Goal: Task Accomplishment & Management: Complete application form

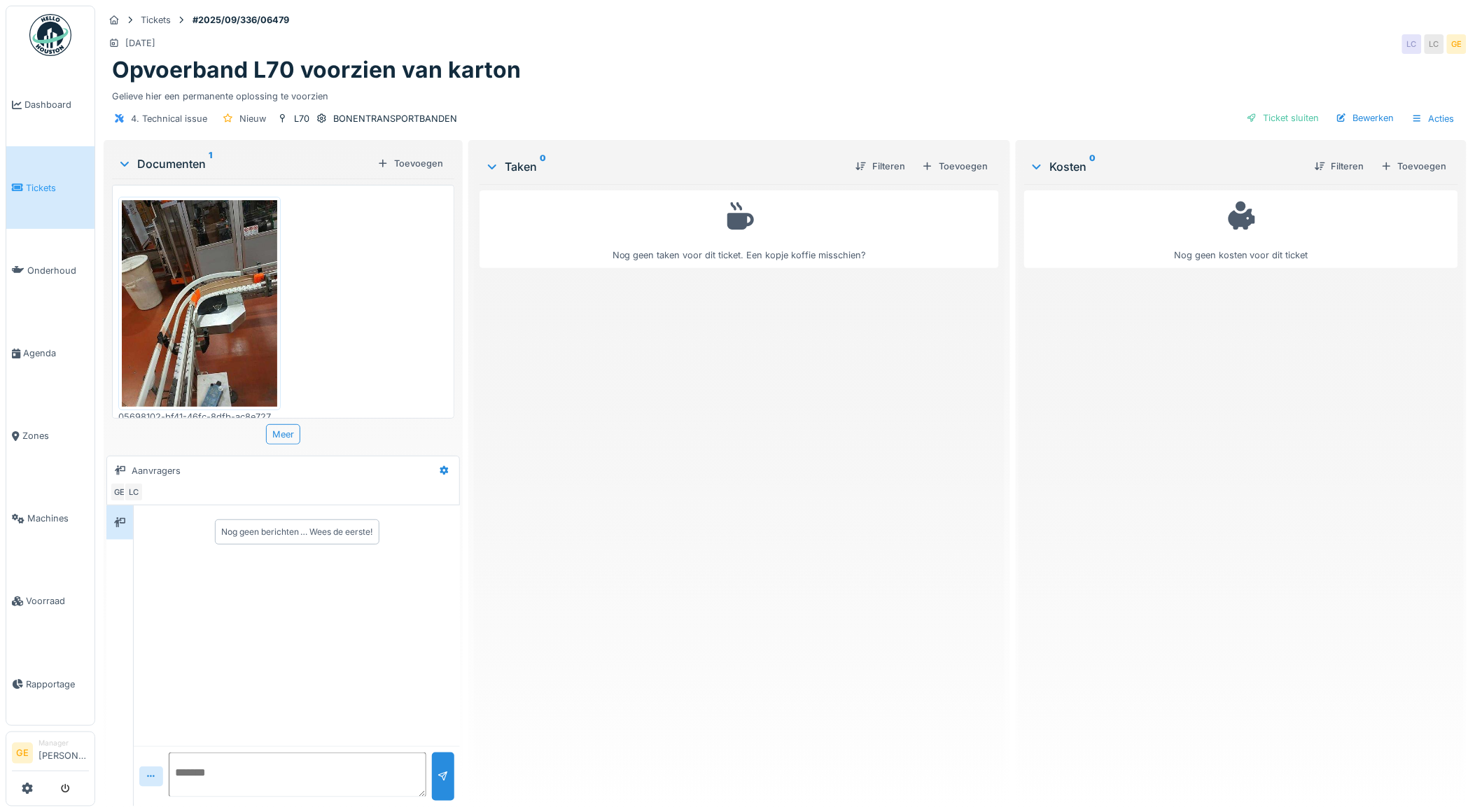
click at [196, 285] on img at bounding box center [199, 303] width 156 height 206
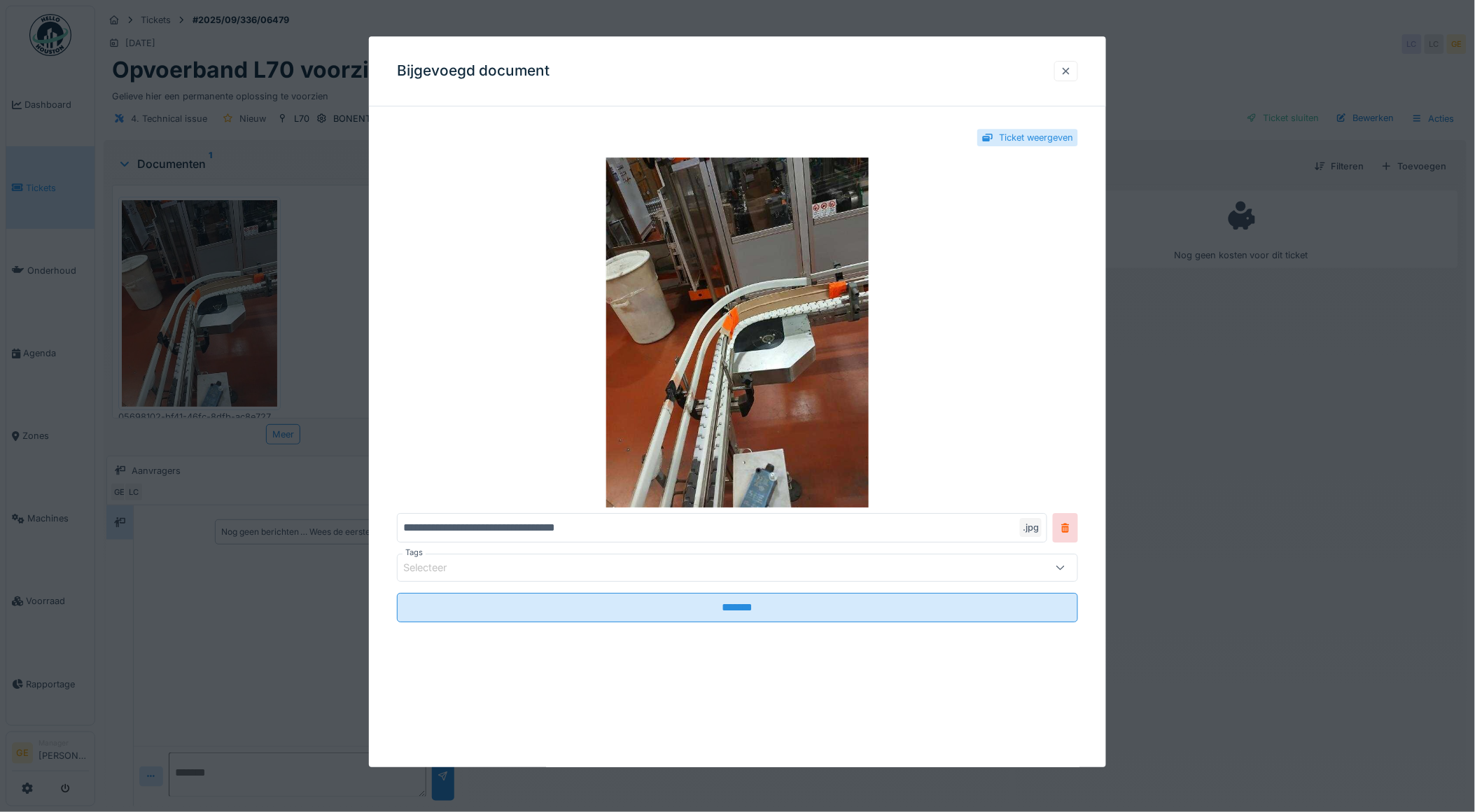
click at [1072, 74] on div at bounding box center [1066, 70] width 12 height 13
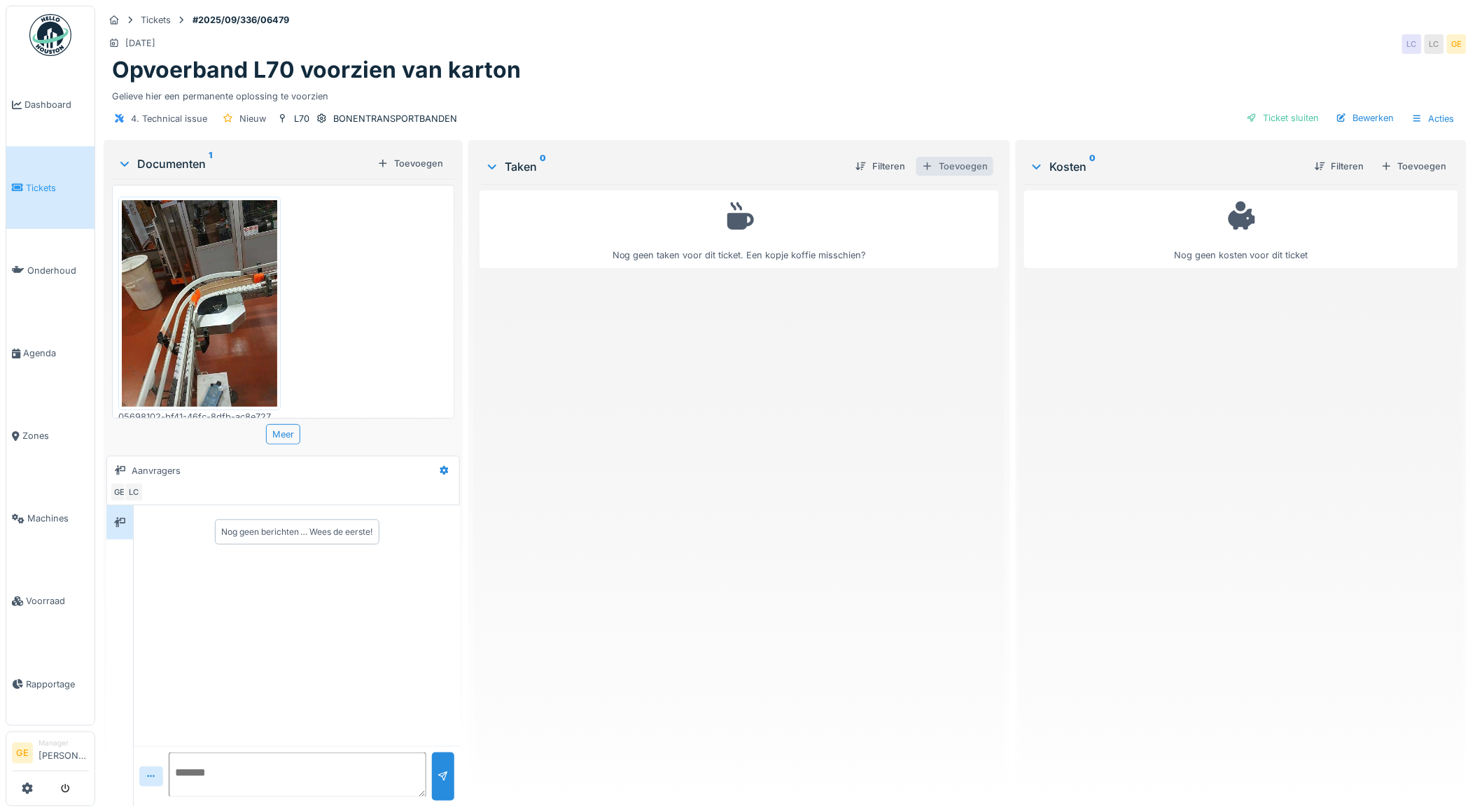
click at [959, 172] on div "Toevoegen" at bounding box center [955, 165] width 77 height 19
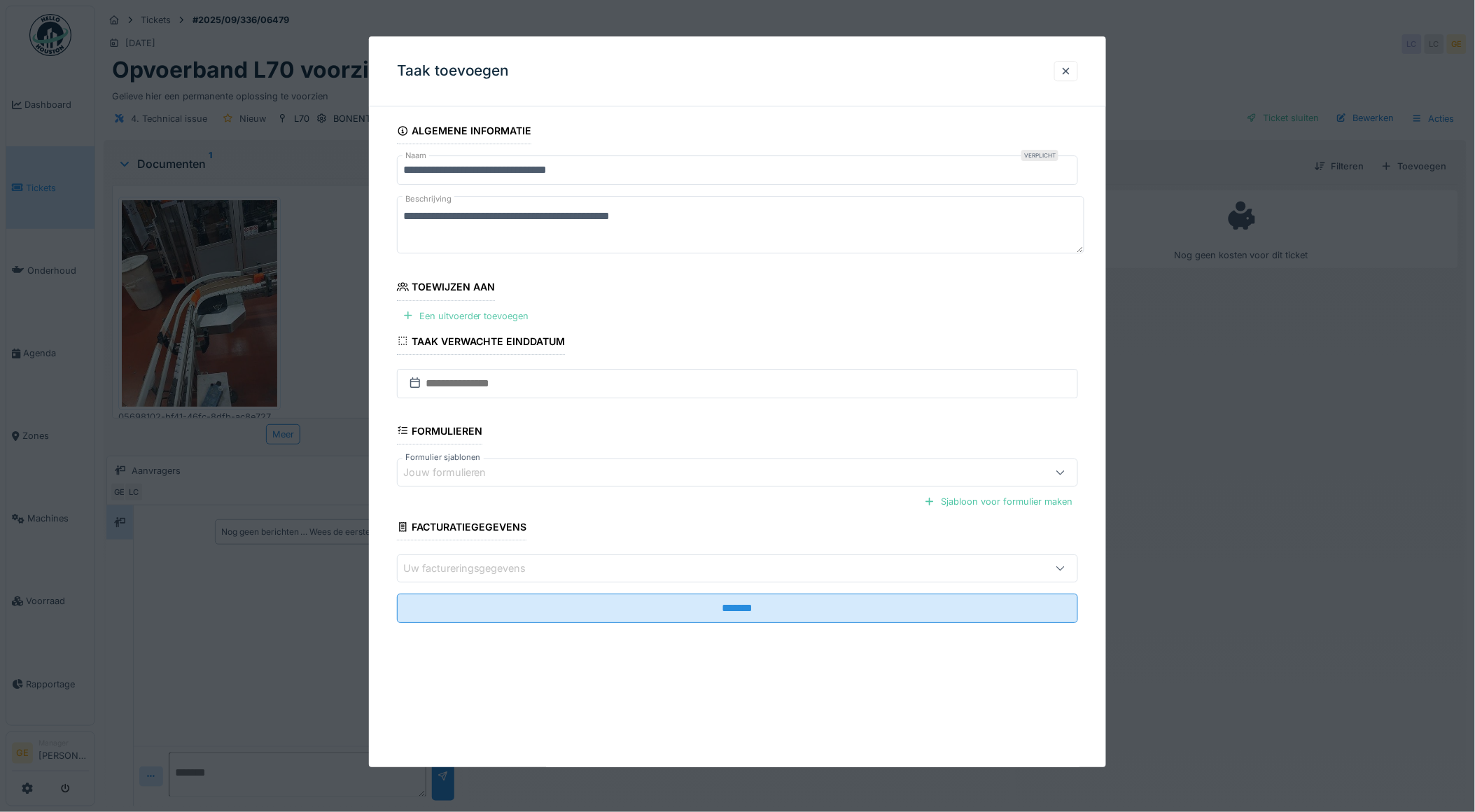
click at [458, 310] on div "Een uitvoerder toevoegen" at bounding box center [465, 316] width 138 height 19
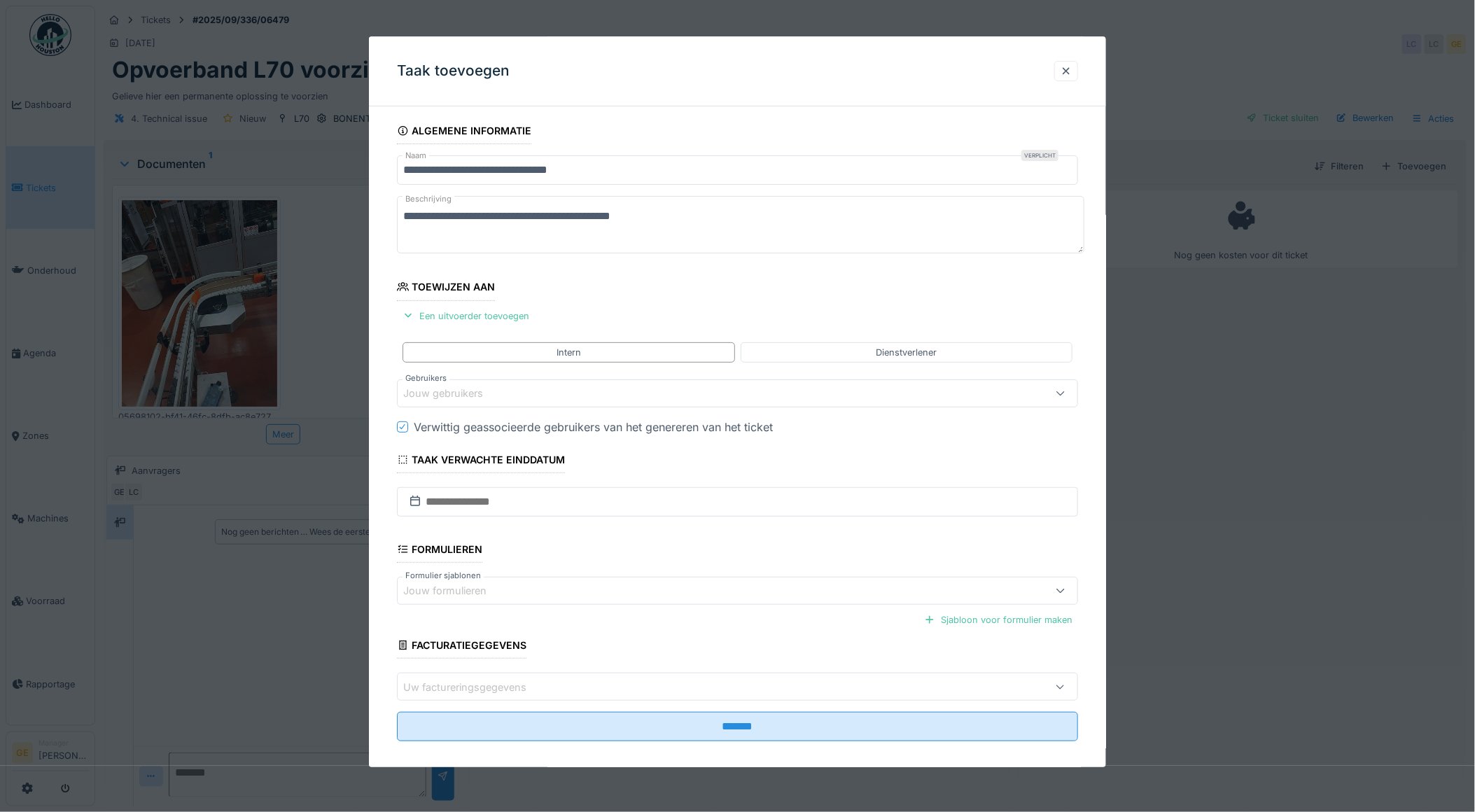
click at [476, 394] on div "Jouw gebruikers" at bounding box center [453, 393] width 100 height 15
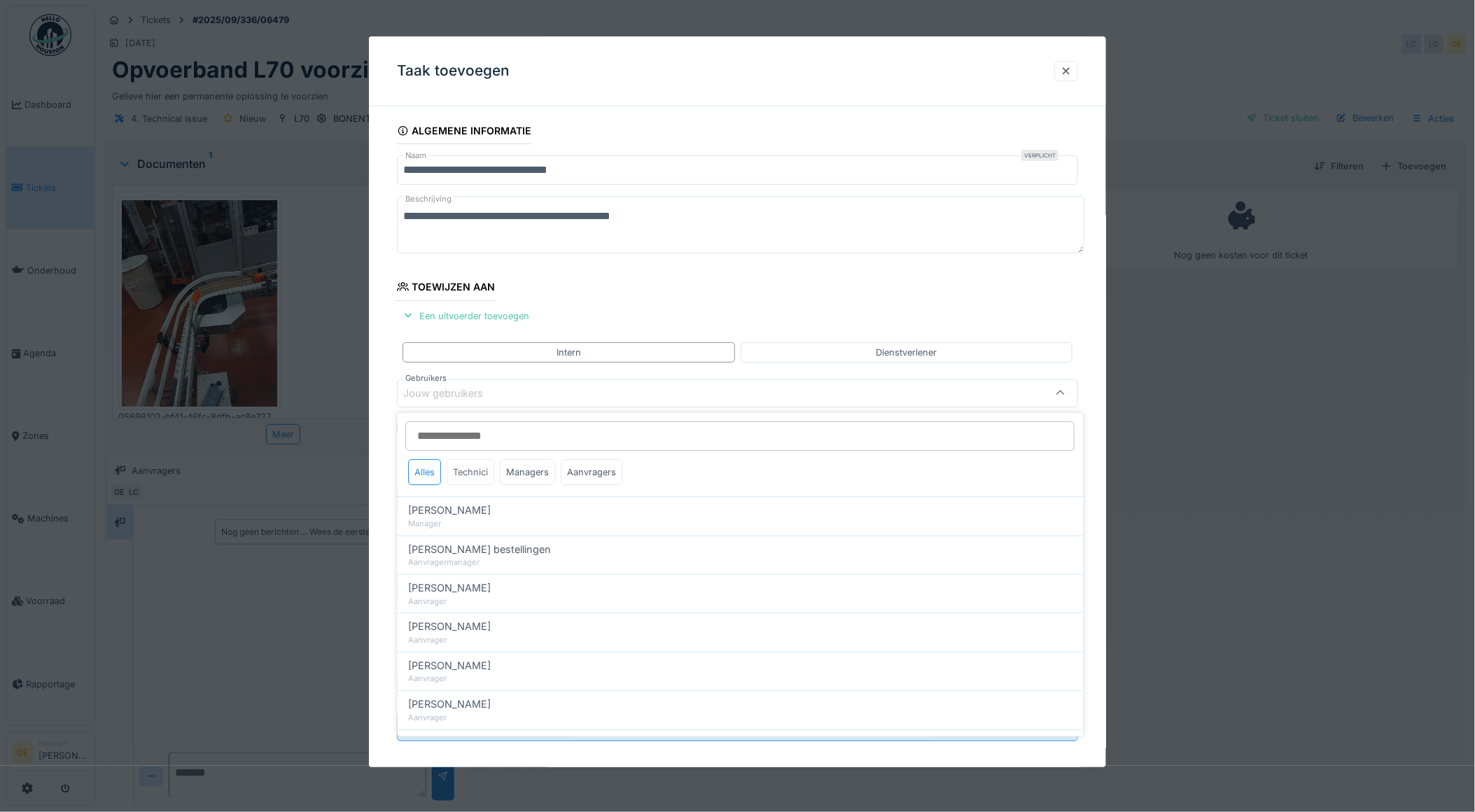
click at [468, 476] on div "Technici" at bounding box center [472, 471] width 48 height 26
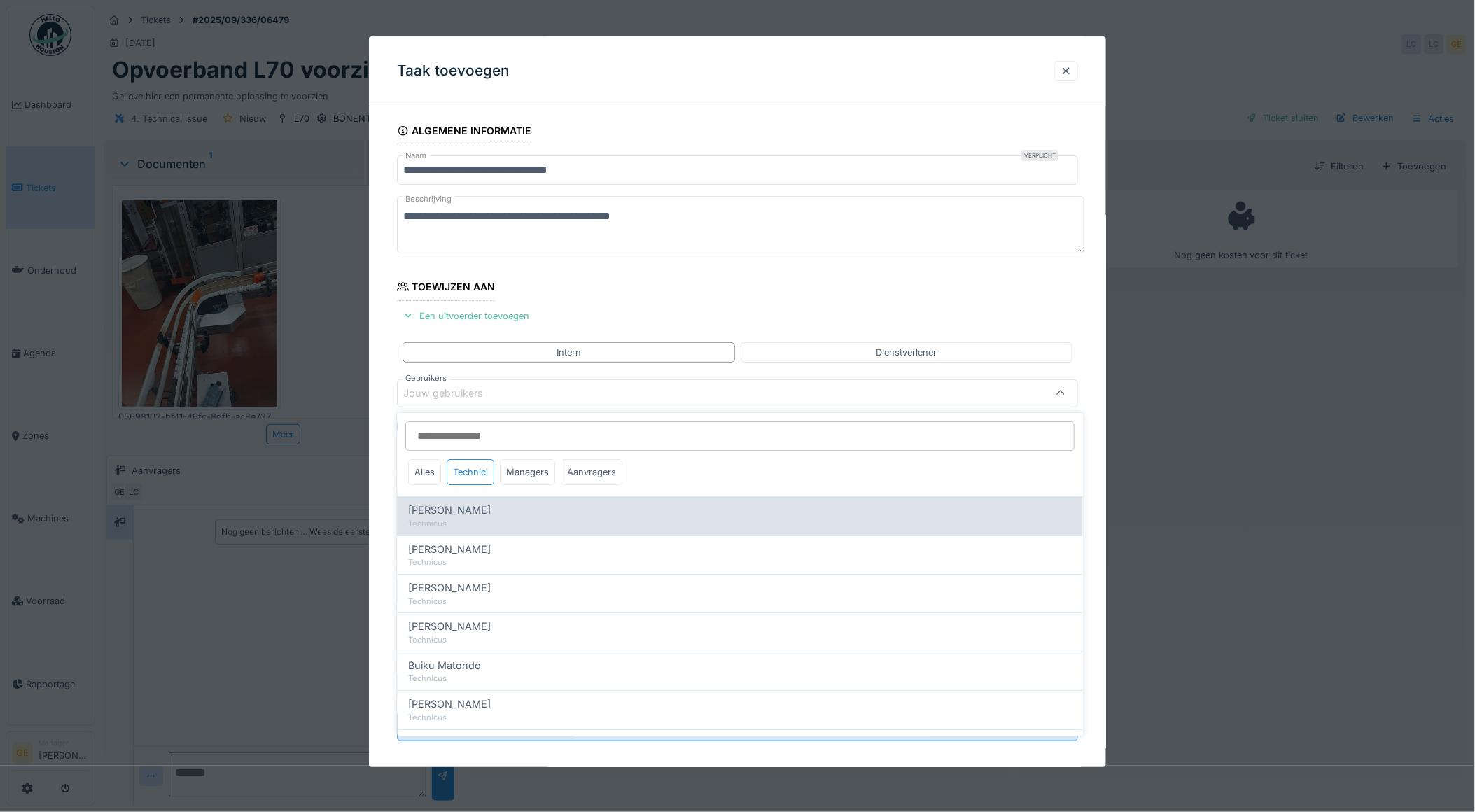
click at [465, 513] on span "Adrian Kostera" at bounding box center [450, 510] width 83 height 15
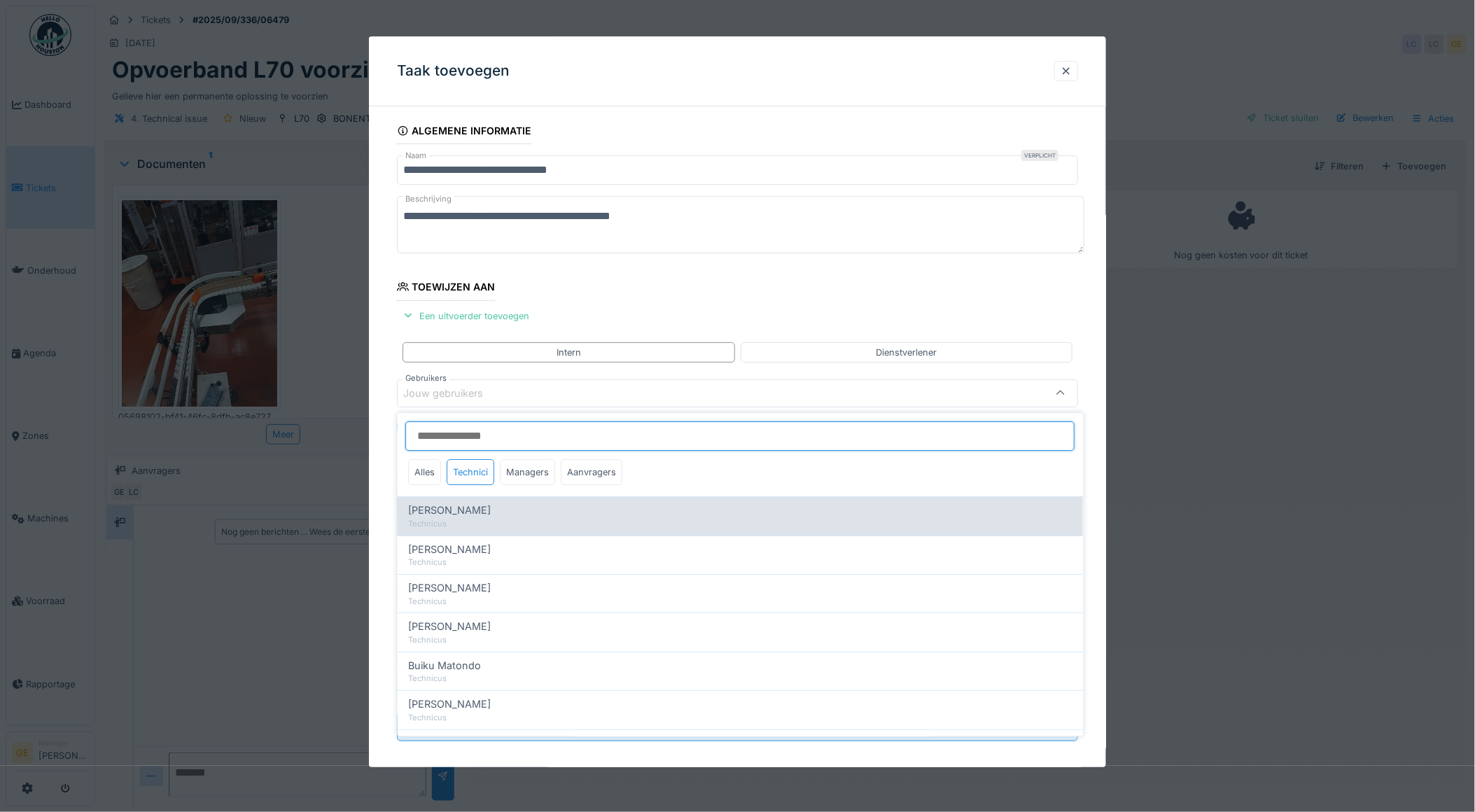
type input "*****"
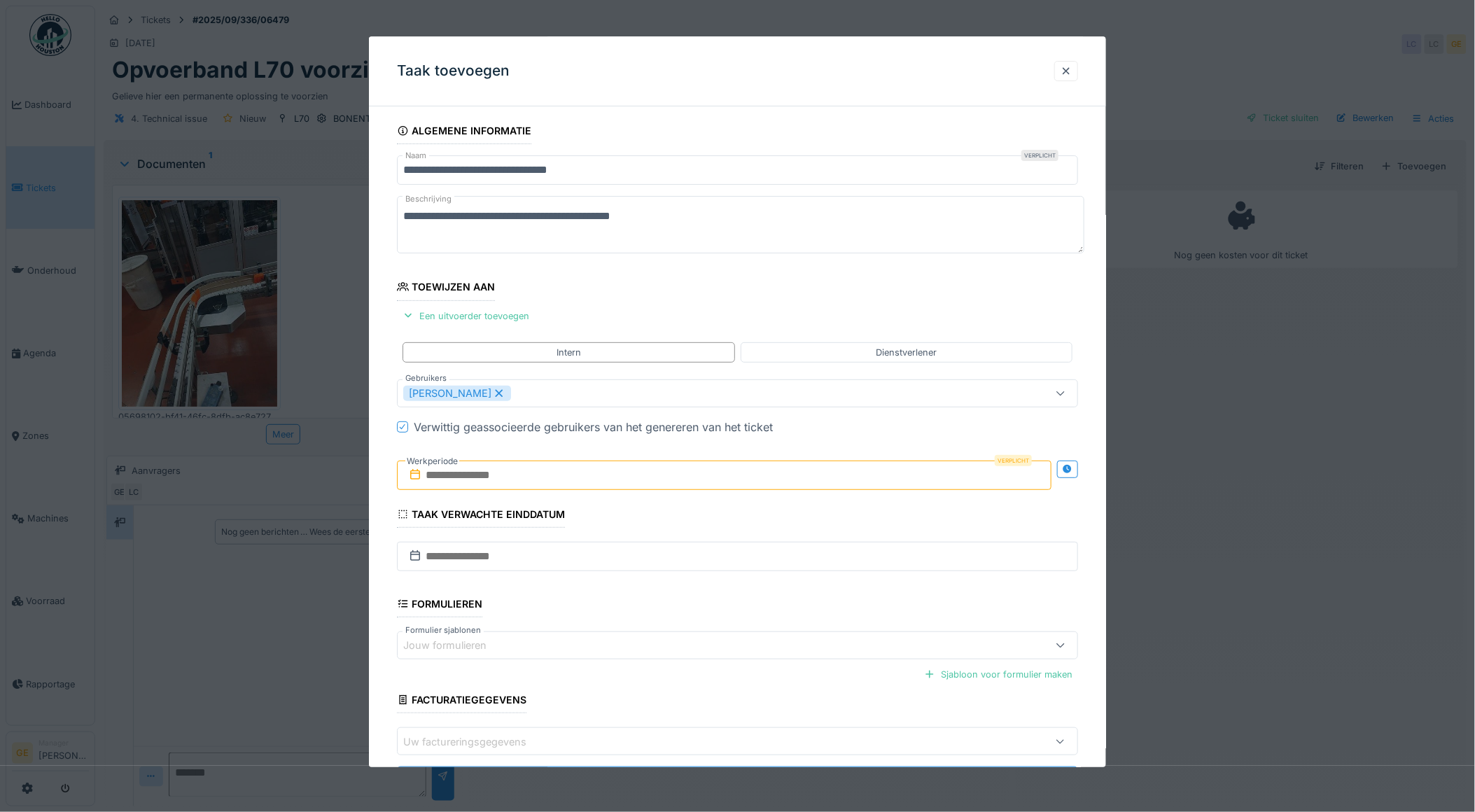
click at [549, 296] on fieldset "**********" at bounding box center [738, 462] width 681 height 689
click at [537, 469] on input "text" at bounding box center [724, 475] width 656 height 29
click at [731, 619] on div "18" at bounding box center [727, 613] width 19 height 20
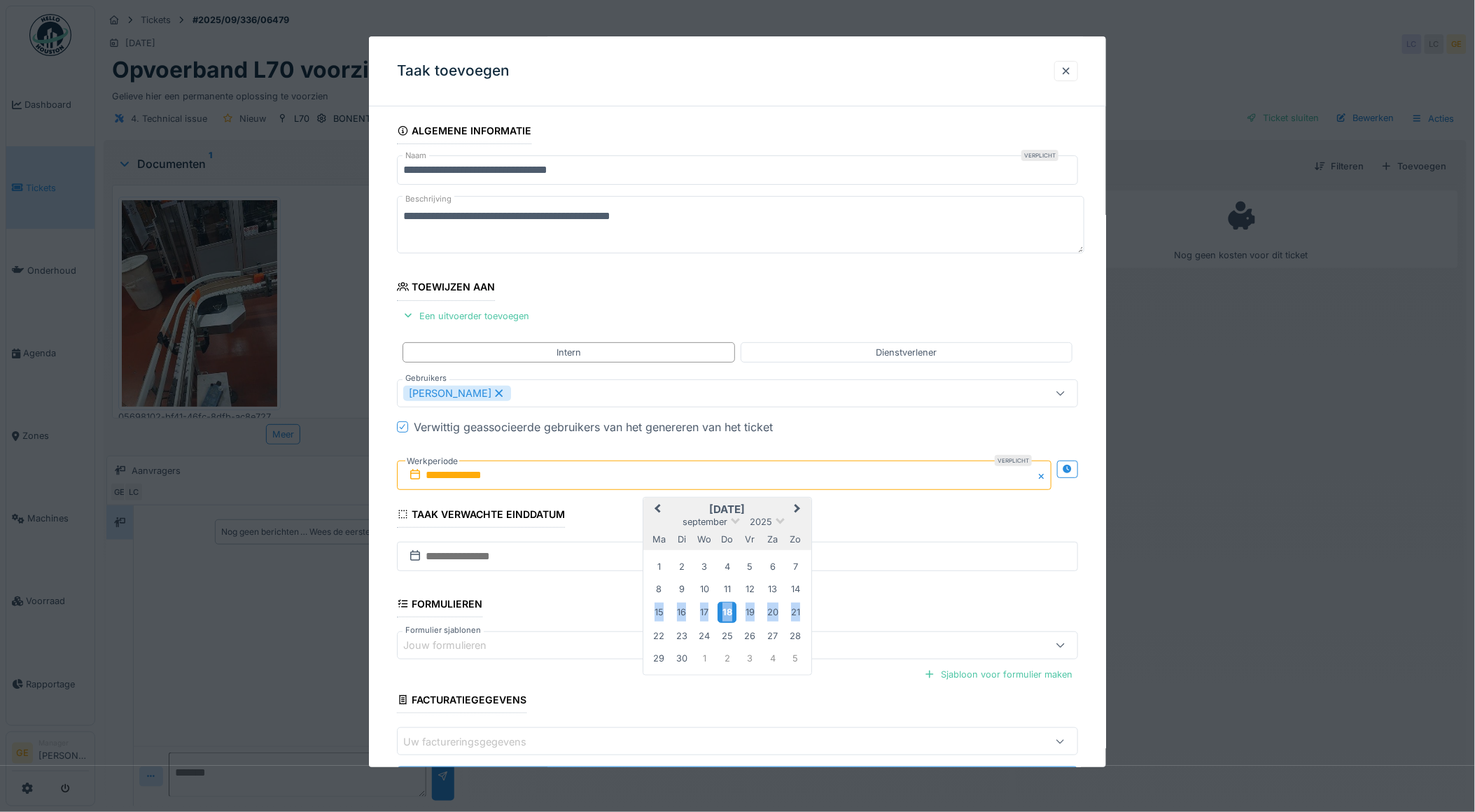
click at [731, 619] on div "18" at bounding box center [727, 613] width 19 height 20
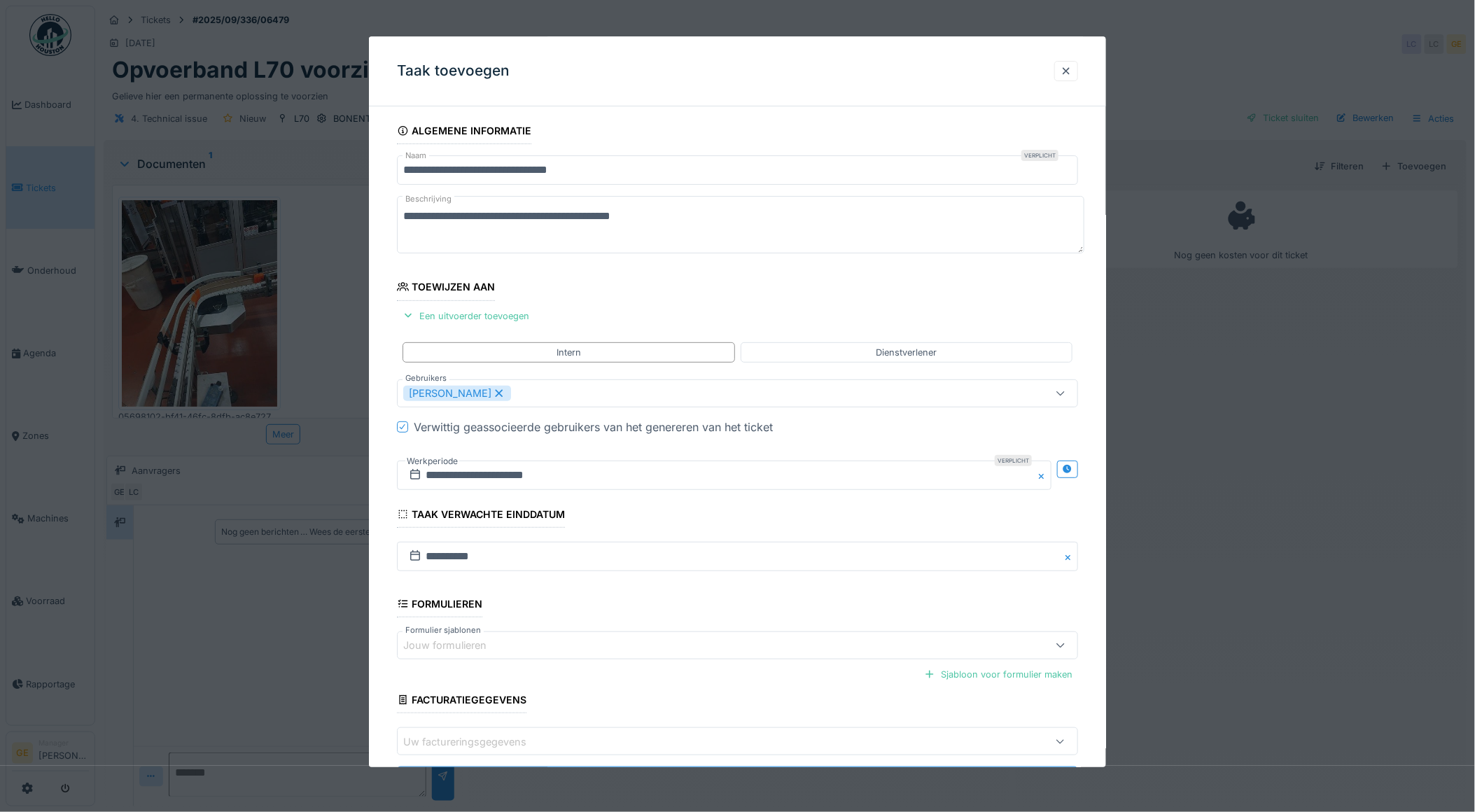
scroll to position [68, 0]
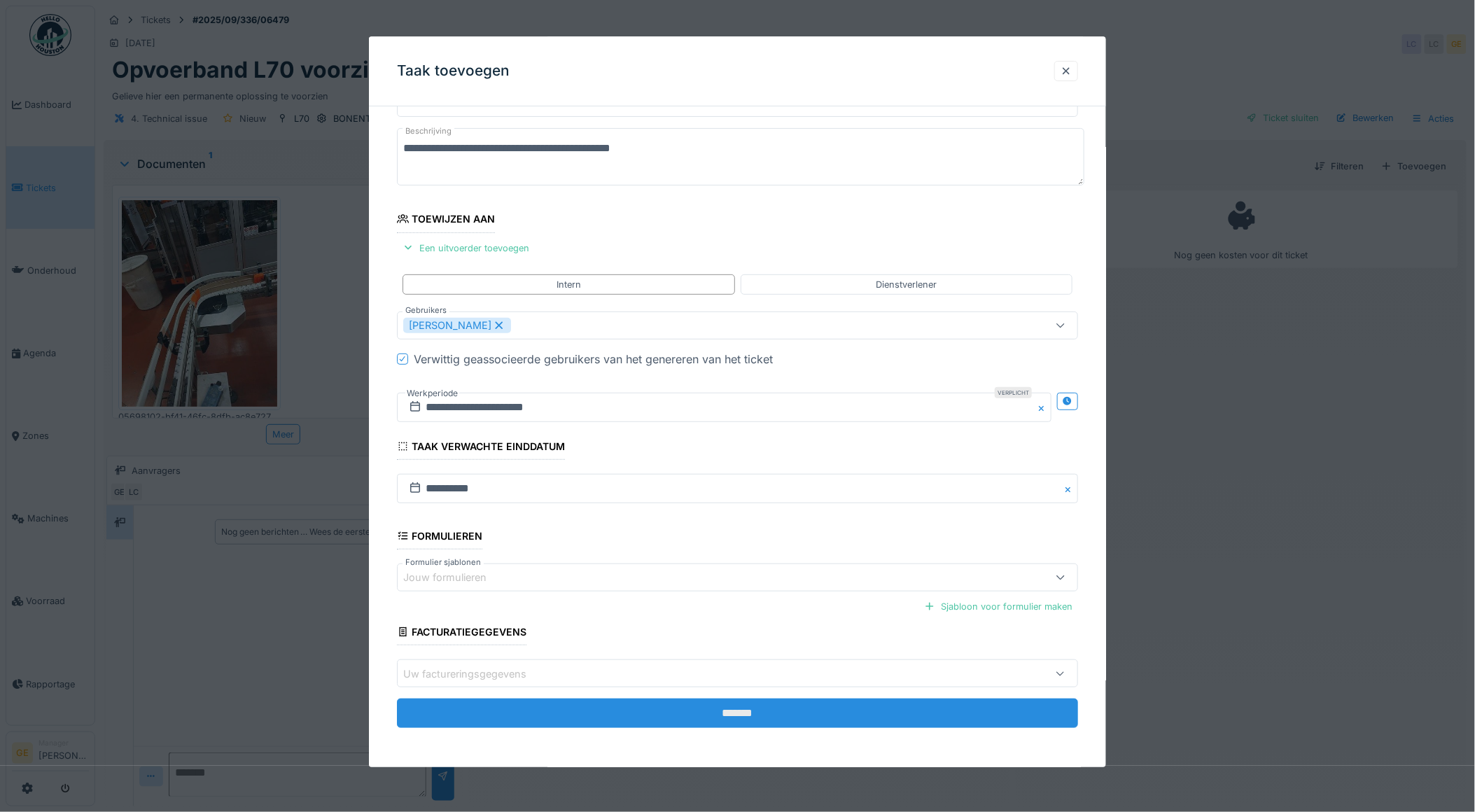
click at [670, 705] on input "*******" at bounding box center [738, 713] width 681 height 29
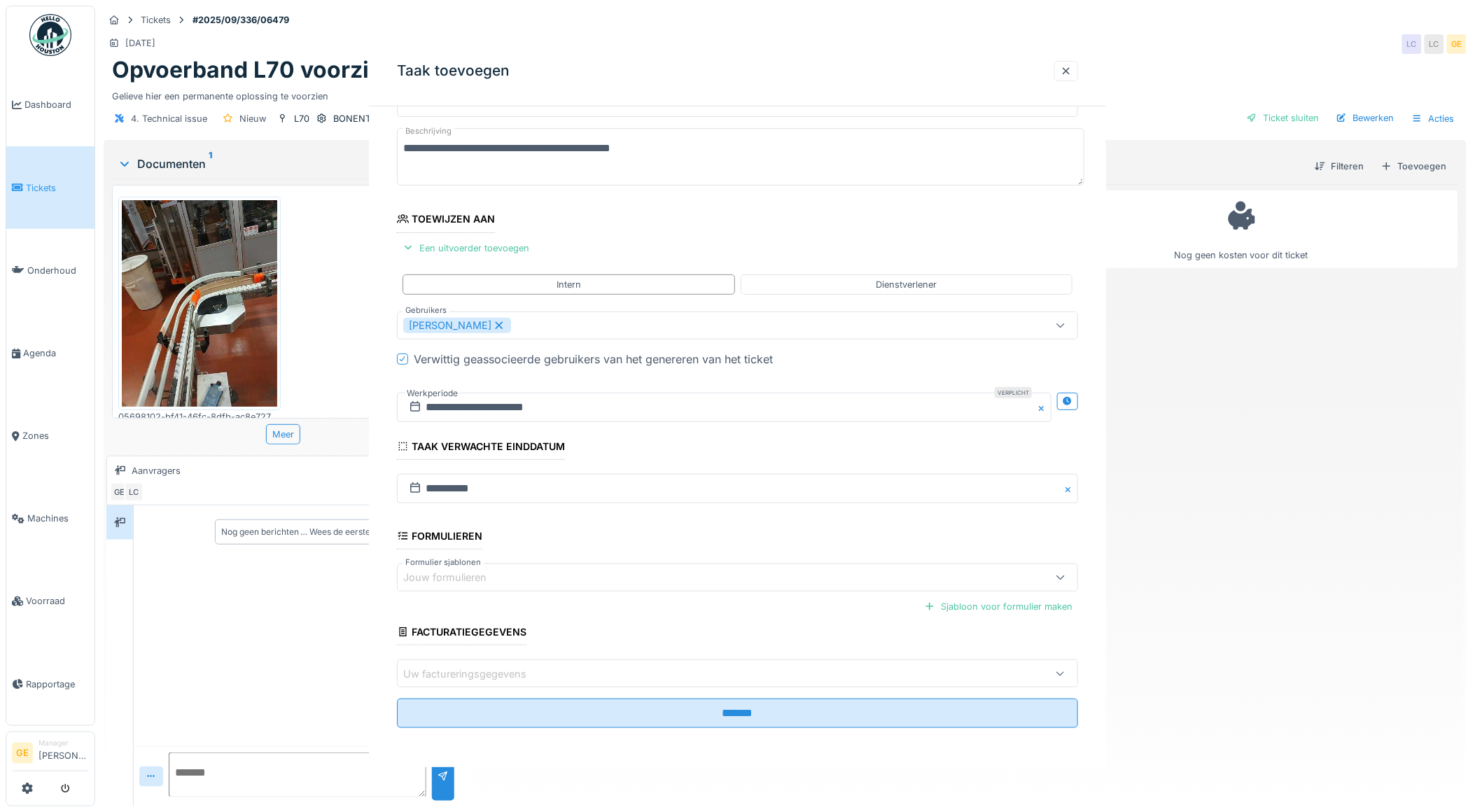
scroll to position [0, 0]
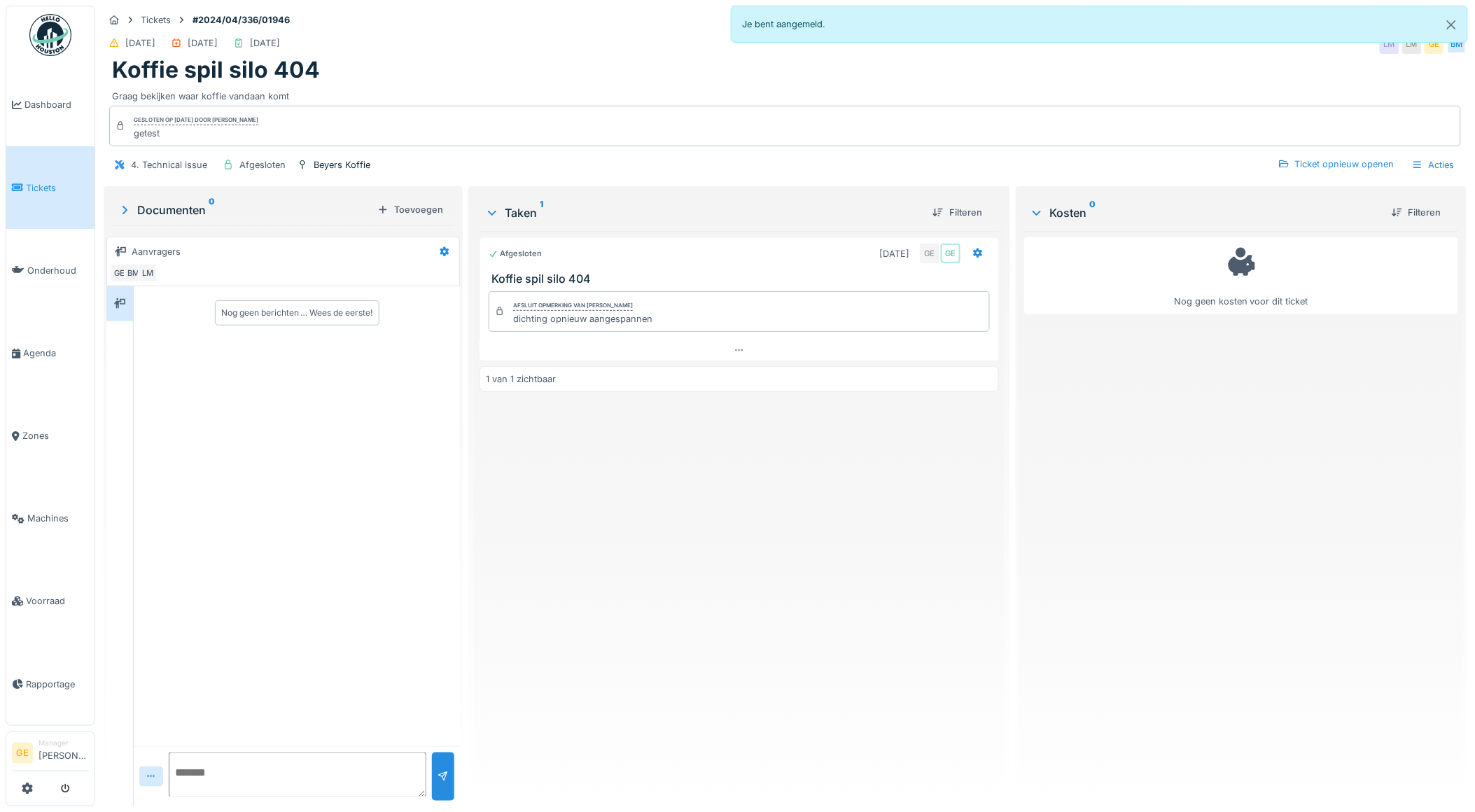
click at [12, 187] on icon at bounding box center [17, 187] width 12 height 10
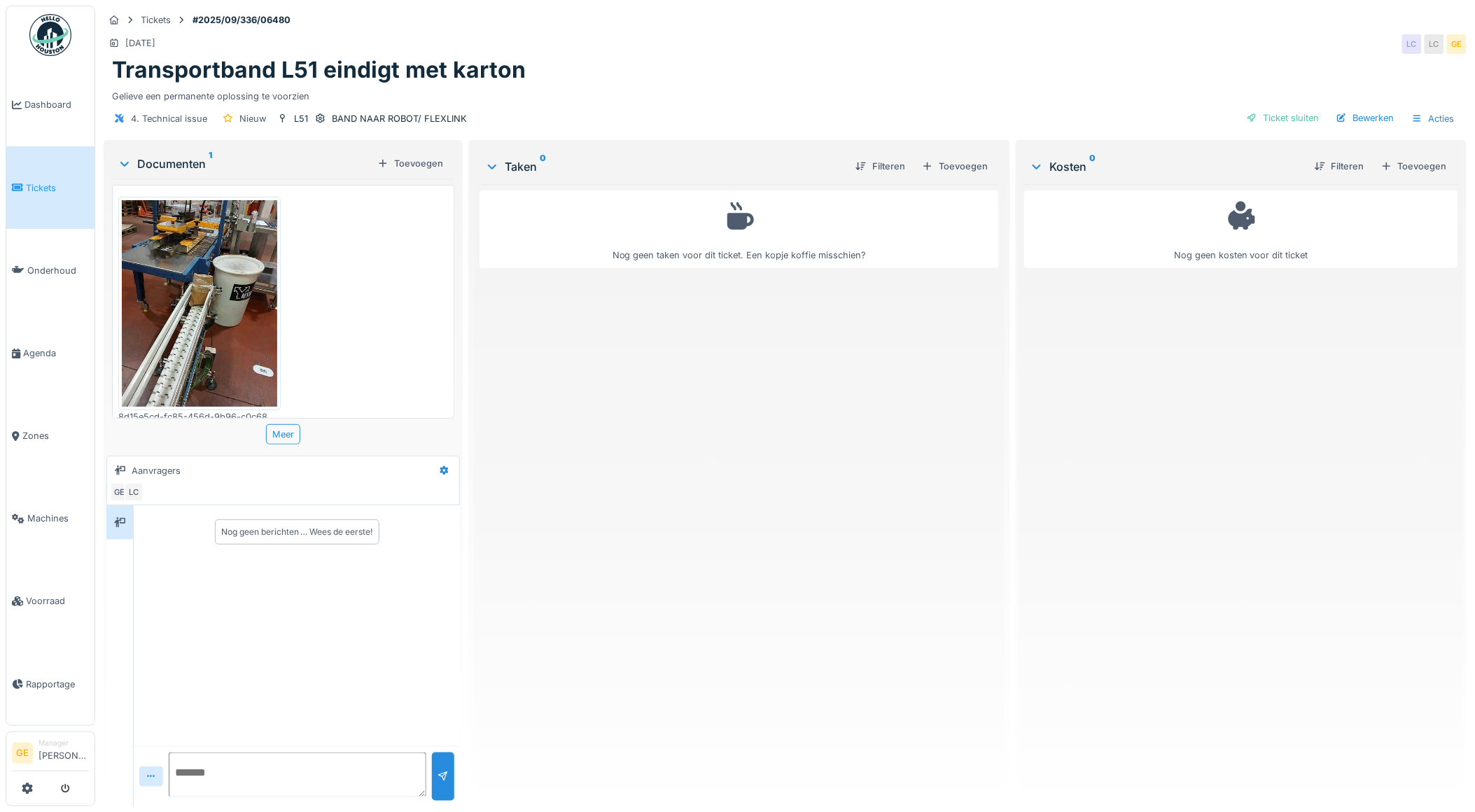
click at [179, 302] on img at bounding box center [199, 303] width 156 height 206
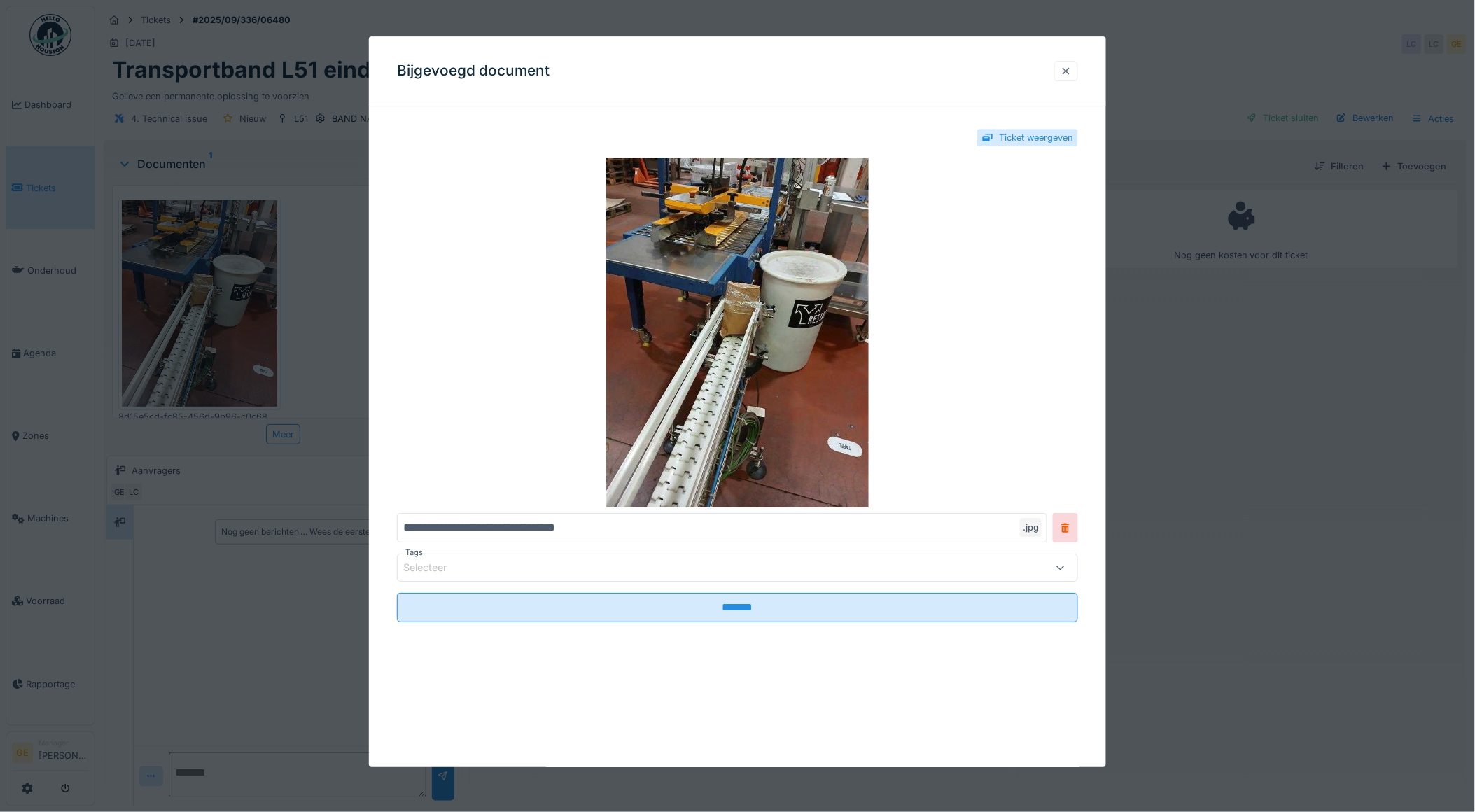
click at [1066, 77] on div at bounding box center [1066, 70] width 12 height 13
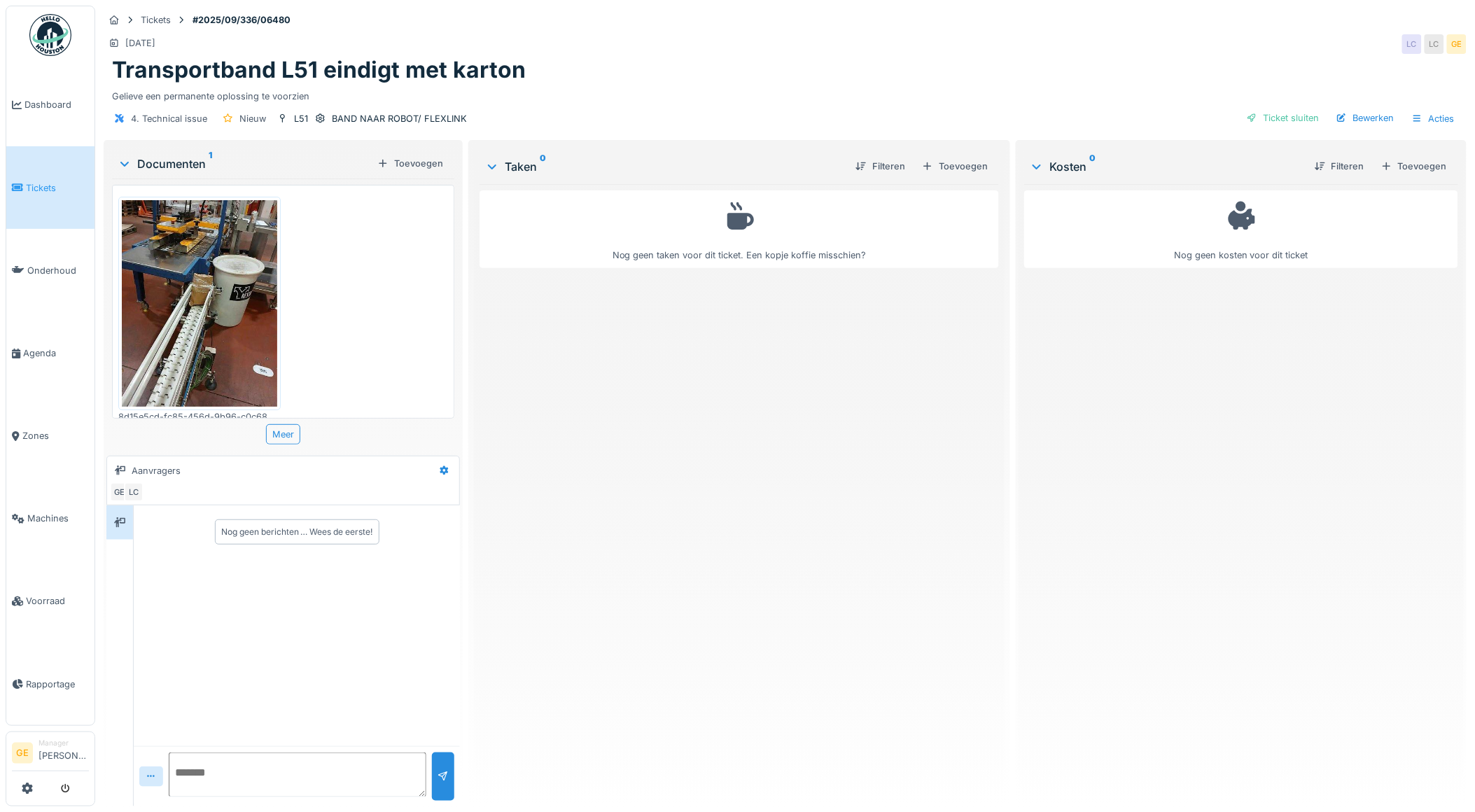
scroll to position [12, 0]
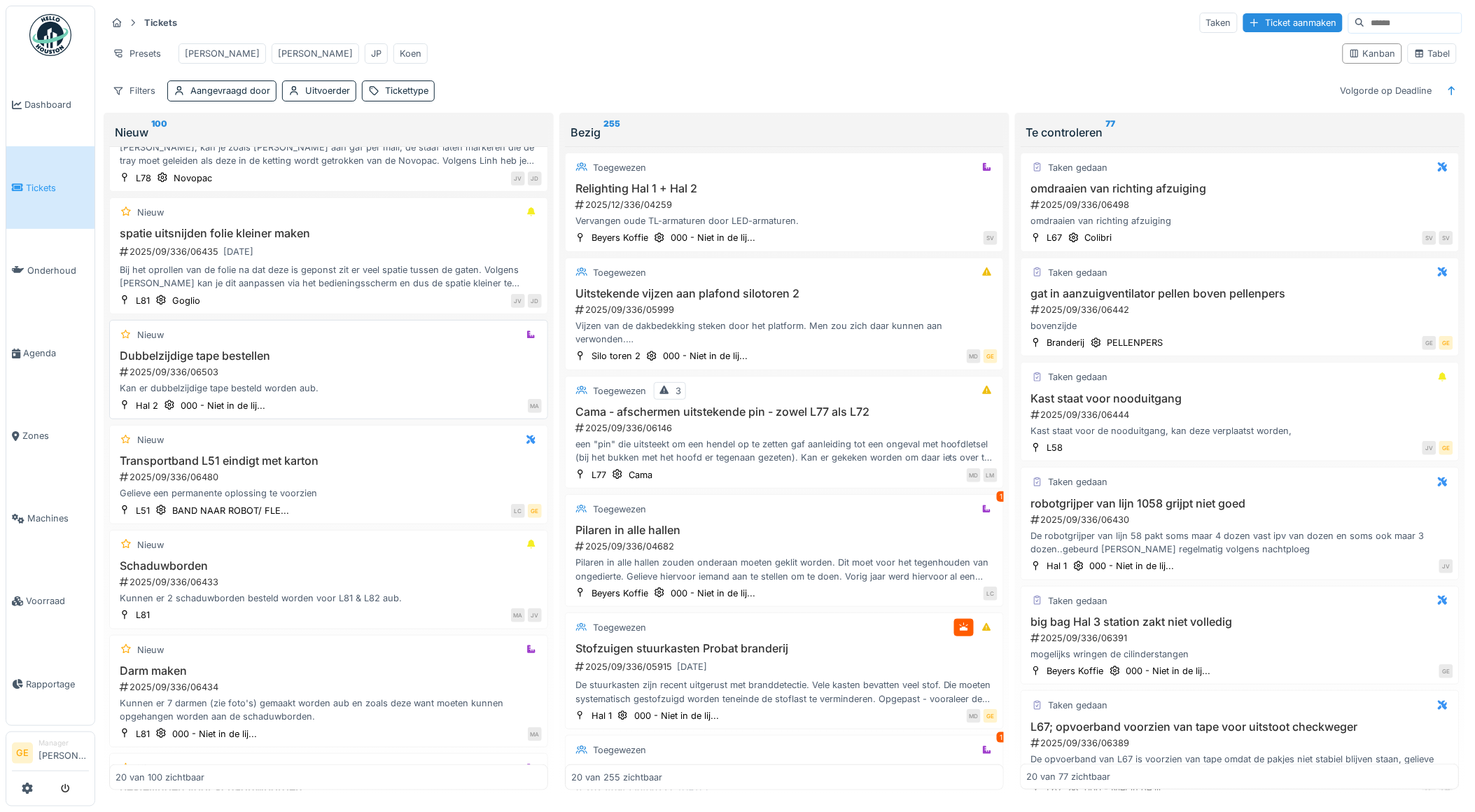
scroll to position [156, 0]
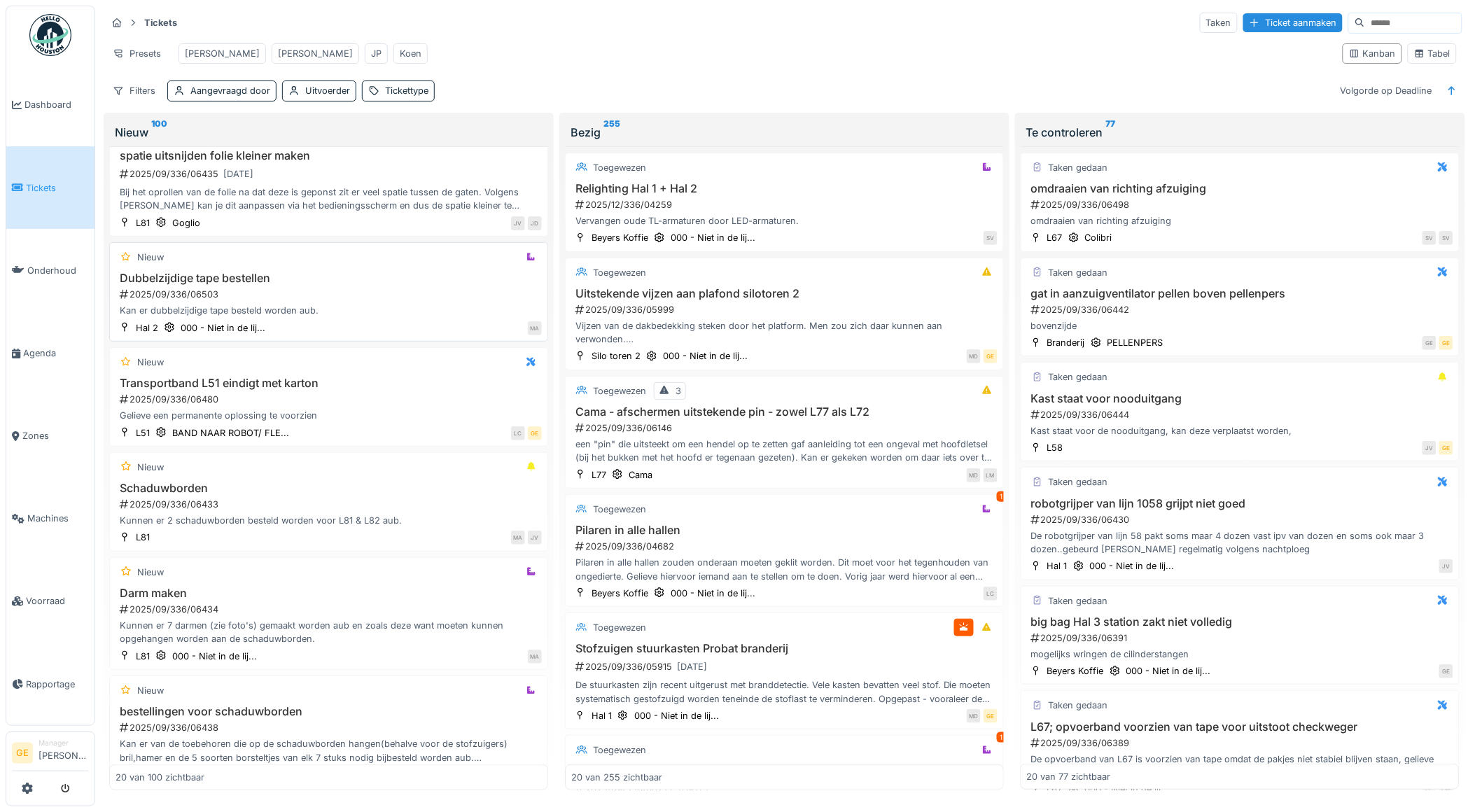
click at [324, 299] on div "Dubbelzijdige tape bestellen 2025/09/336/06503 Kan er dubbelzijdige tape bestel…" at bounding box center [328, 294] width 426 height 46
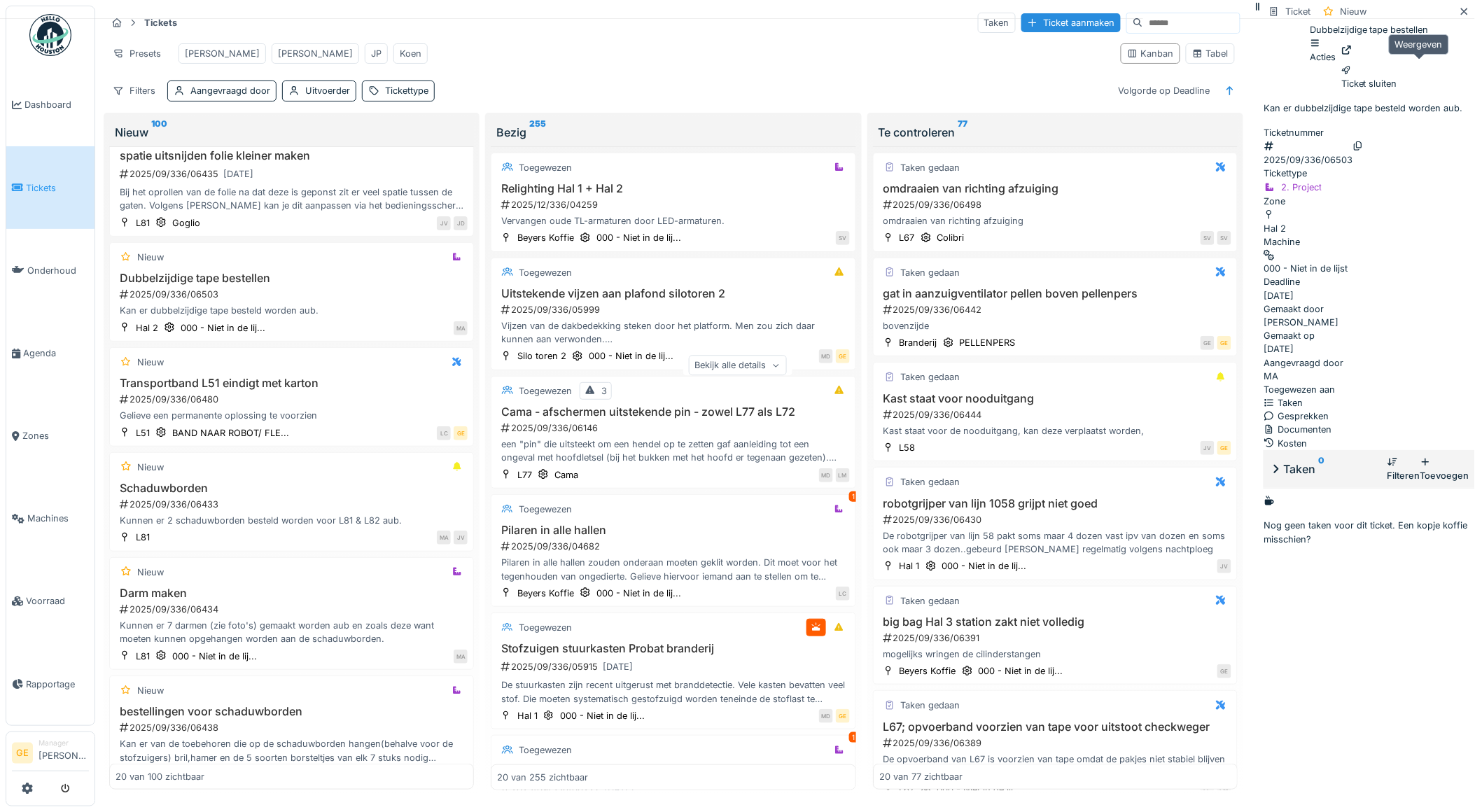
click at [1352, 54] on icon at bounding box center [1347, 50] width 12 height 9
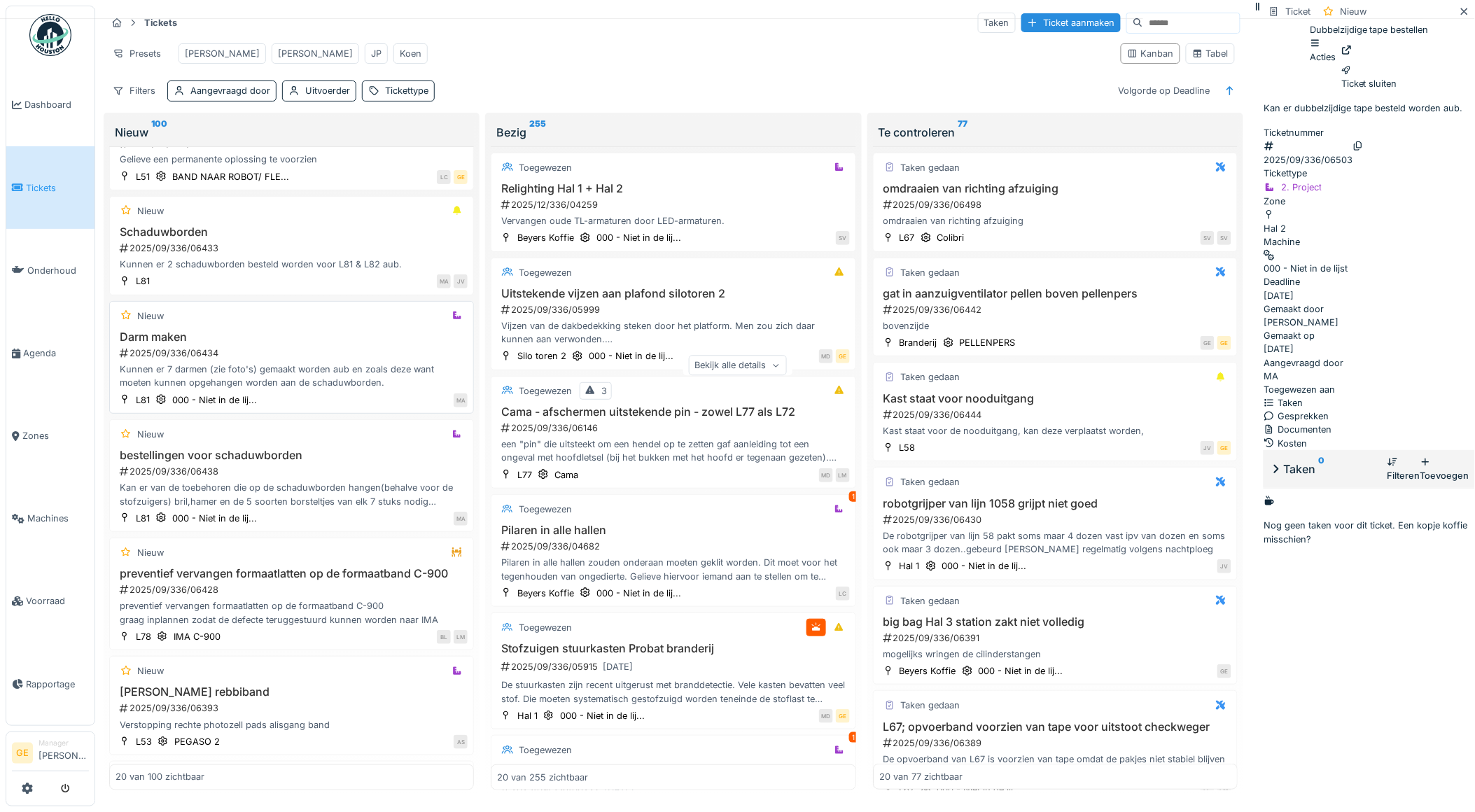
scroll to position [466, 0]
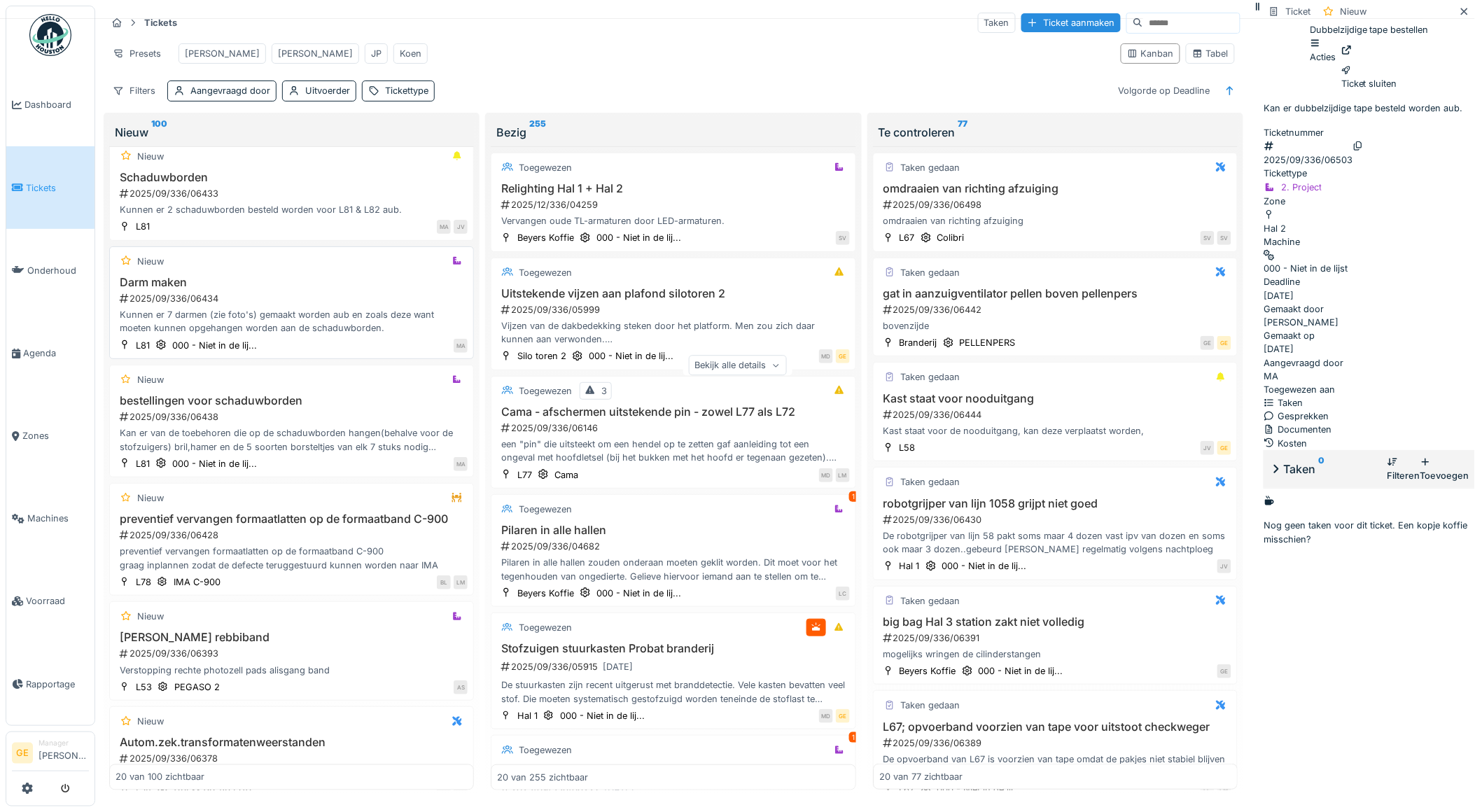
click at [263, 289] on h3 "Darm maken" at bounding box center [292, 282] width 352 height 13
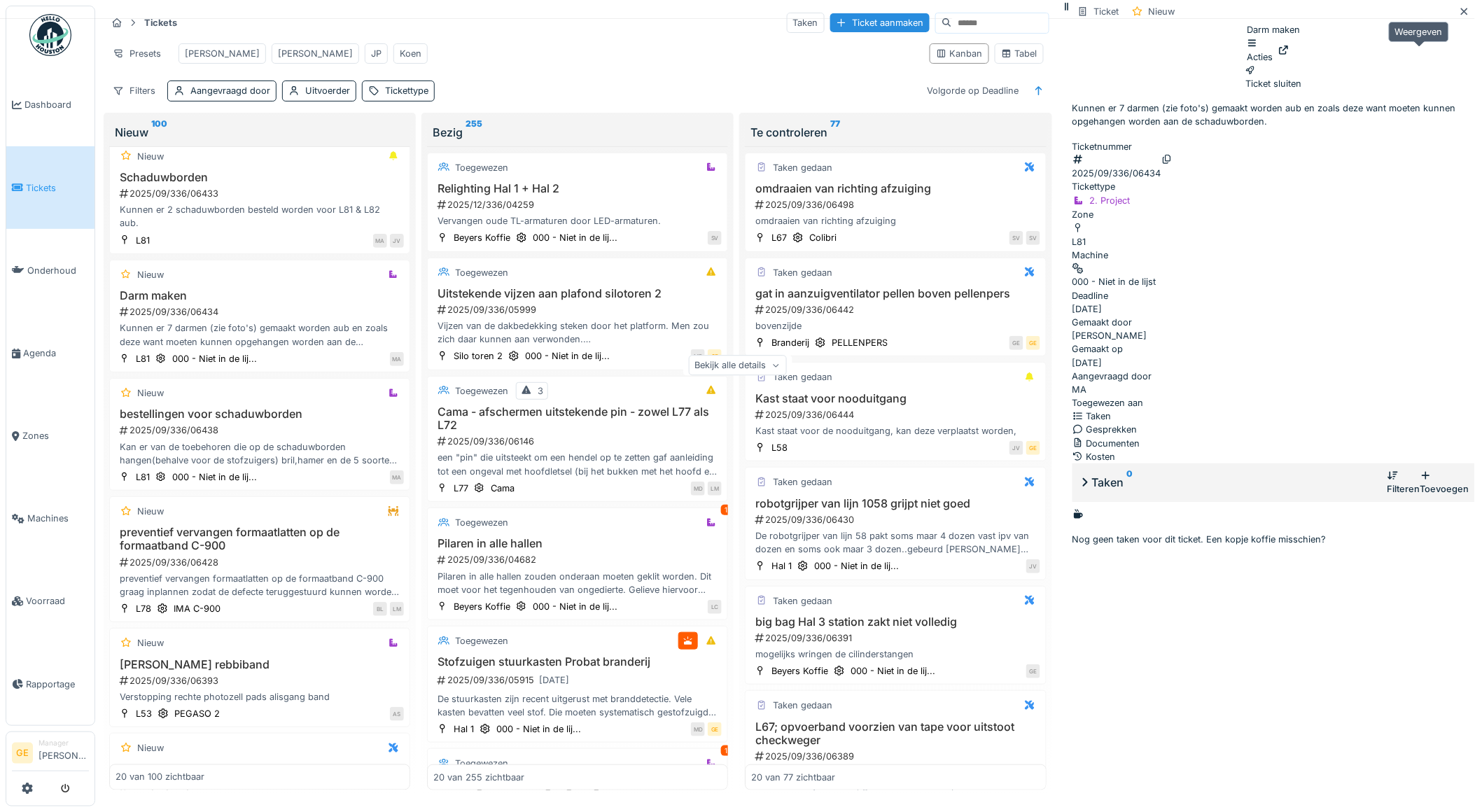
click at [1289, 54] on icon at bounding box center [1284, 50] width 12 height 9
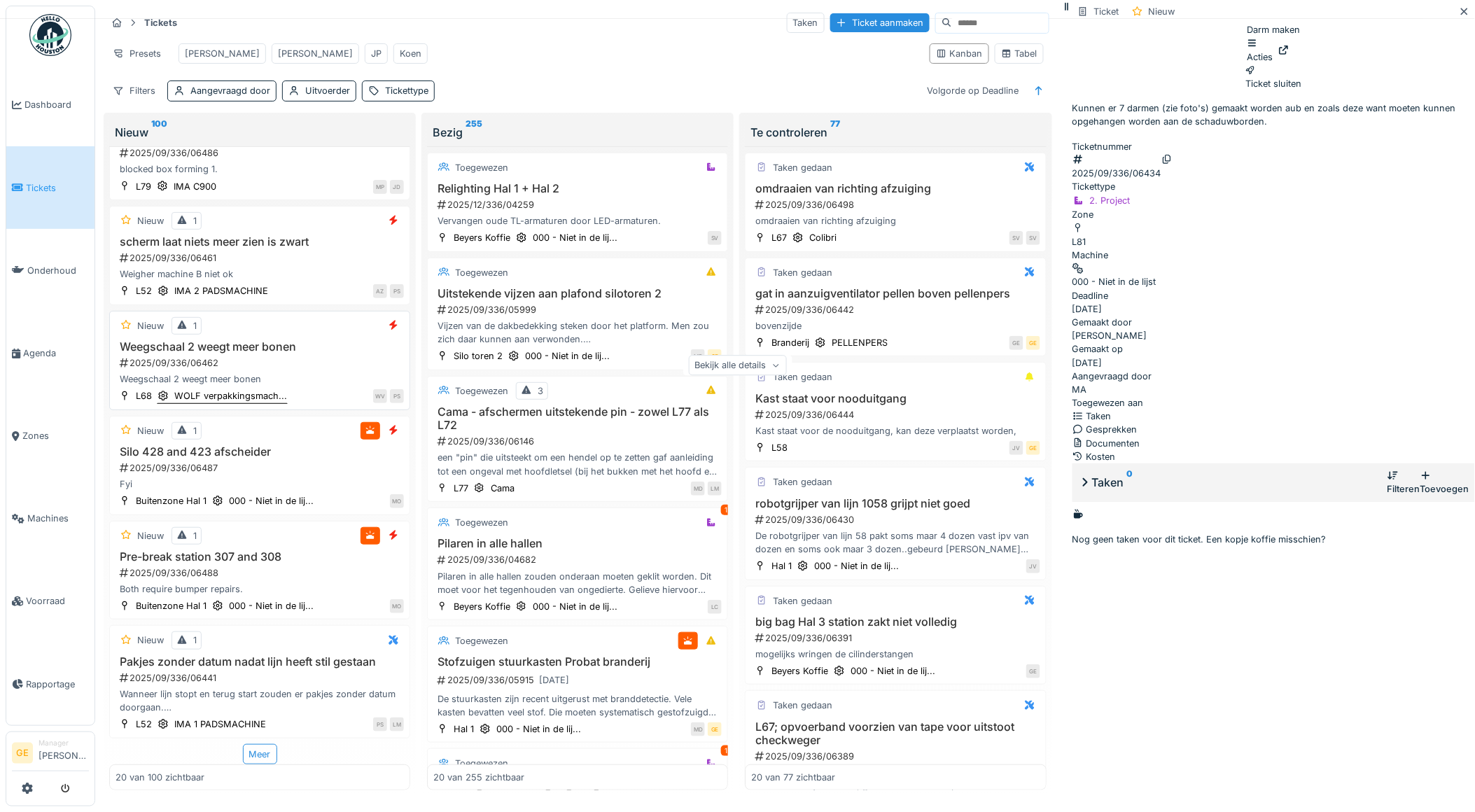
scroll to position [12, 0]
click at [278, 462] on div "2025/09/336/06487" at bounding box center [261, 468] width 286 height 13
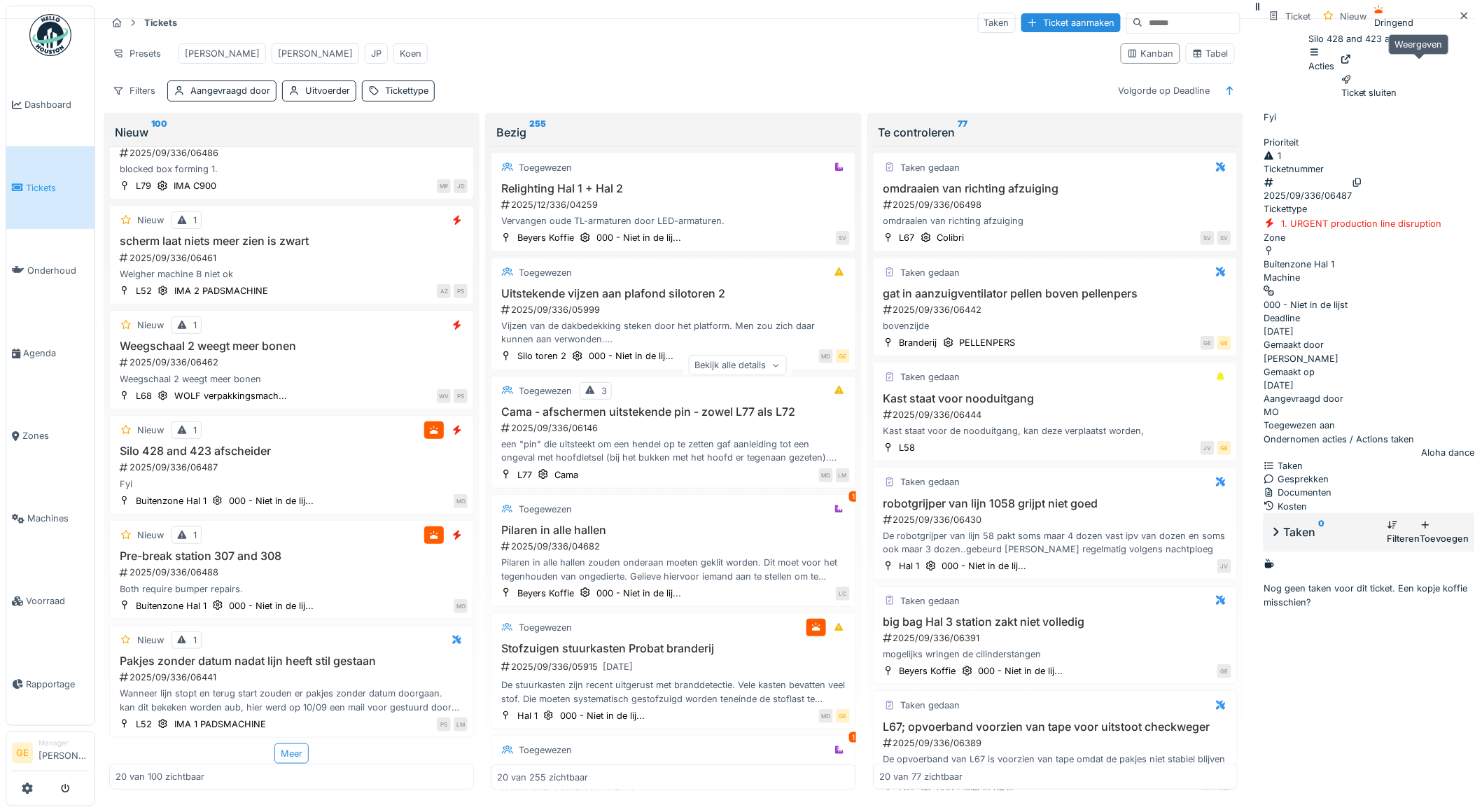
click at [1352, 54] on icon at bounding box center [1346, 59] width 12 height 9
click at [300, 566] on div "2025/09/336/06488" at bounding box center [293, 572] width 350 height 13
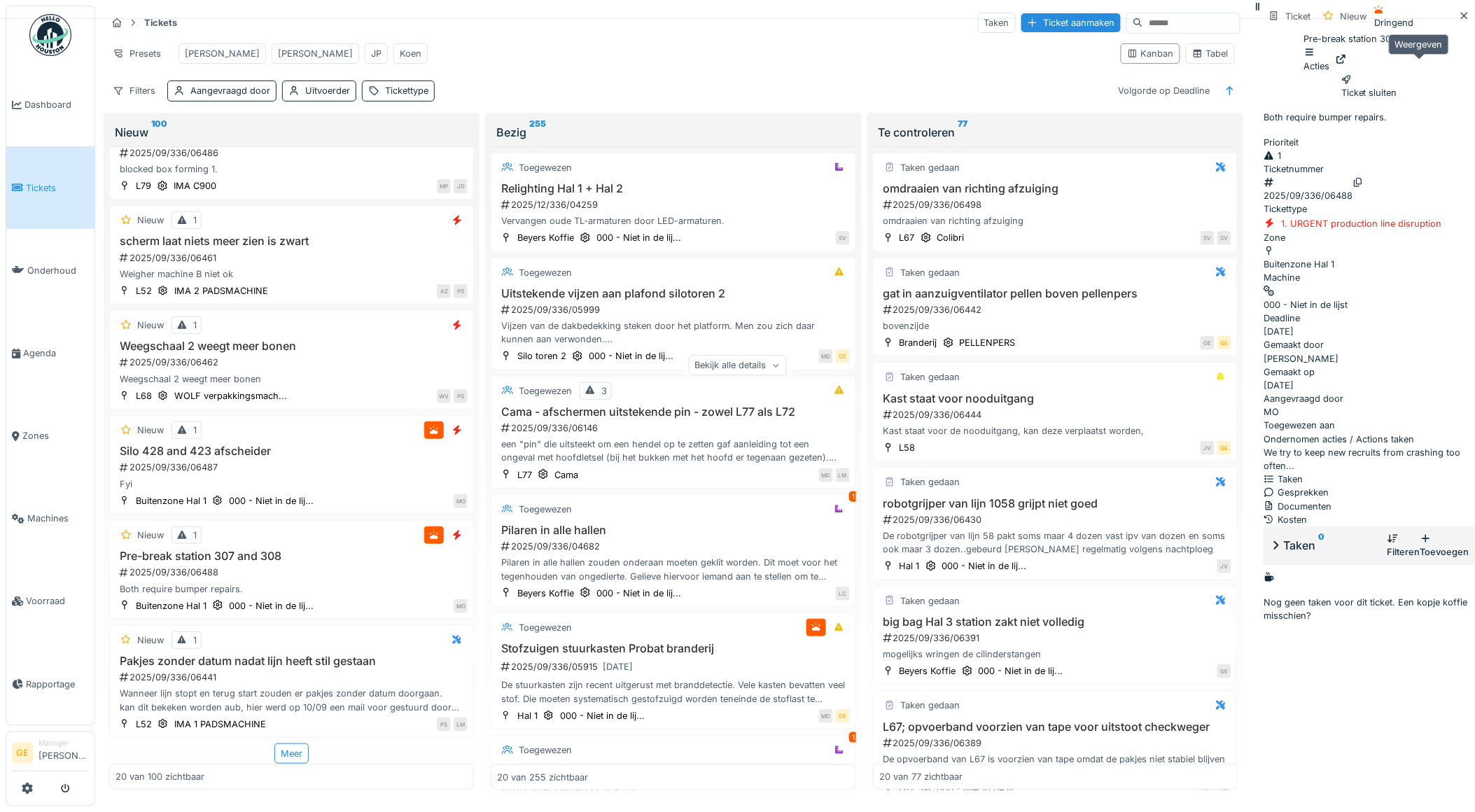
click at [1347, 60] on div at bounding box center [1341, 59] width 12 height 13
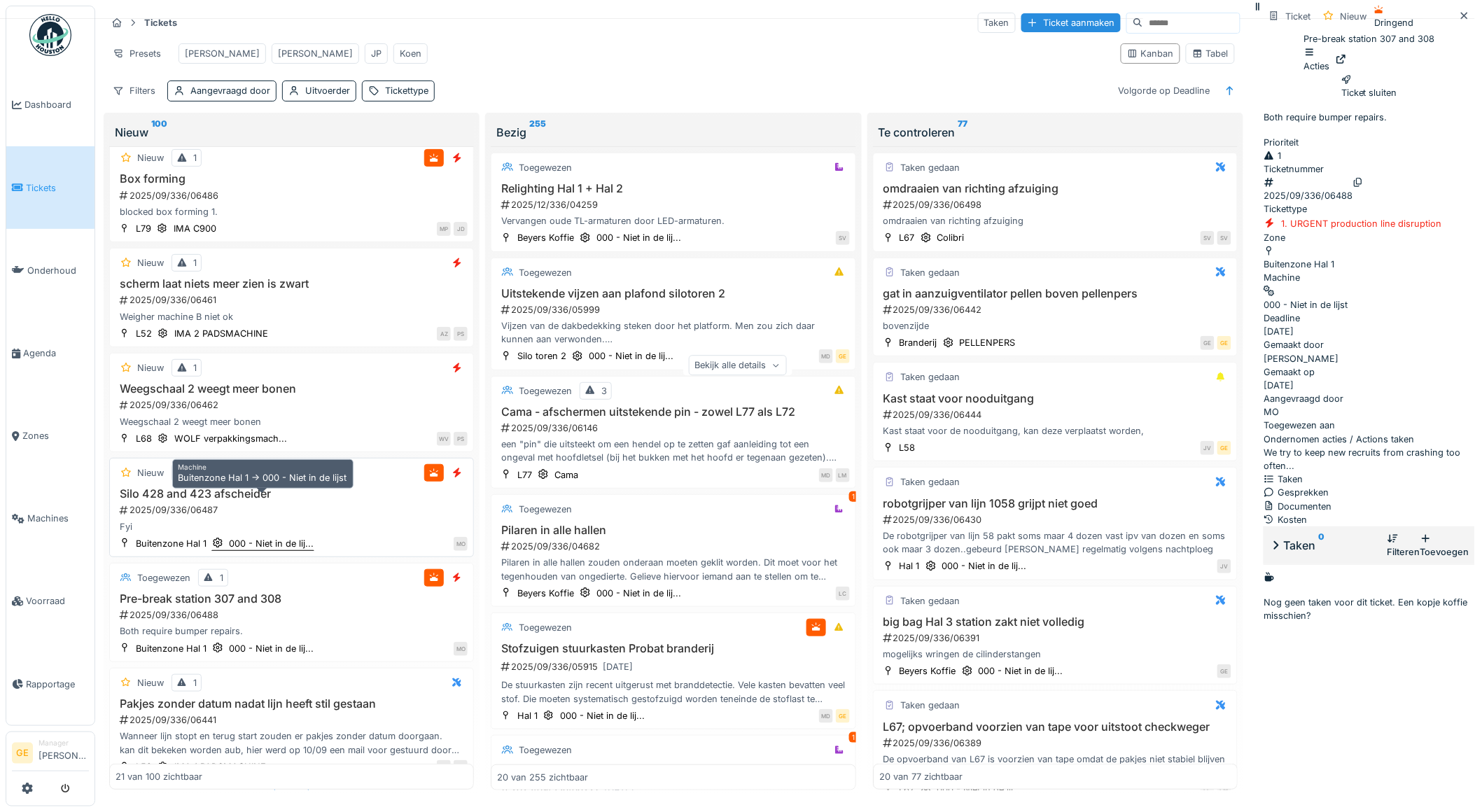
scroll to position [1805, 0]
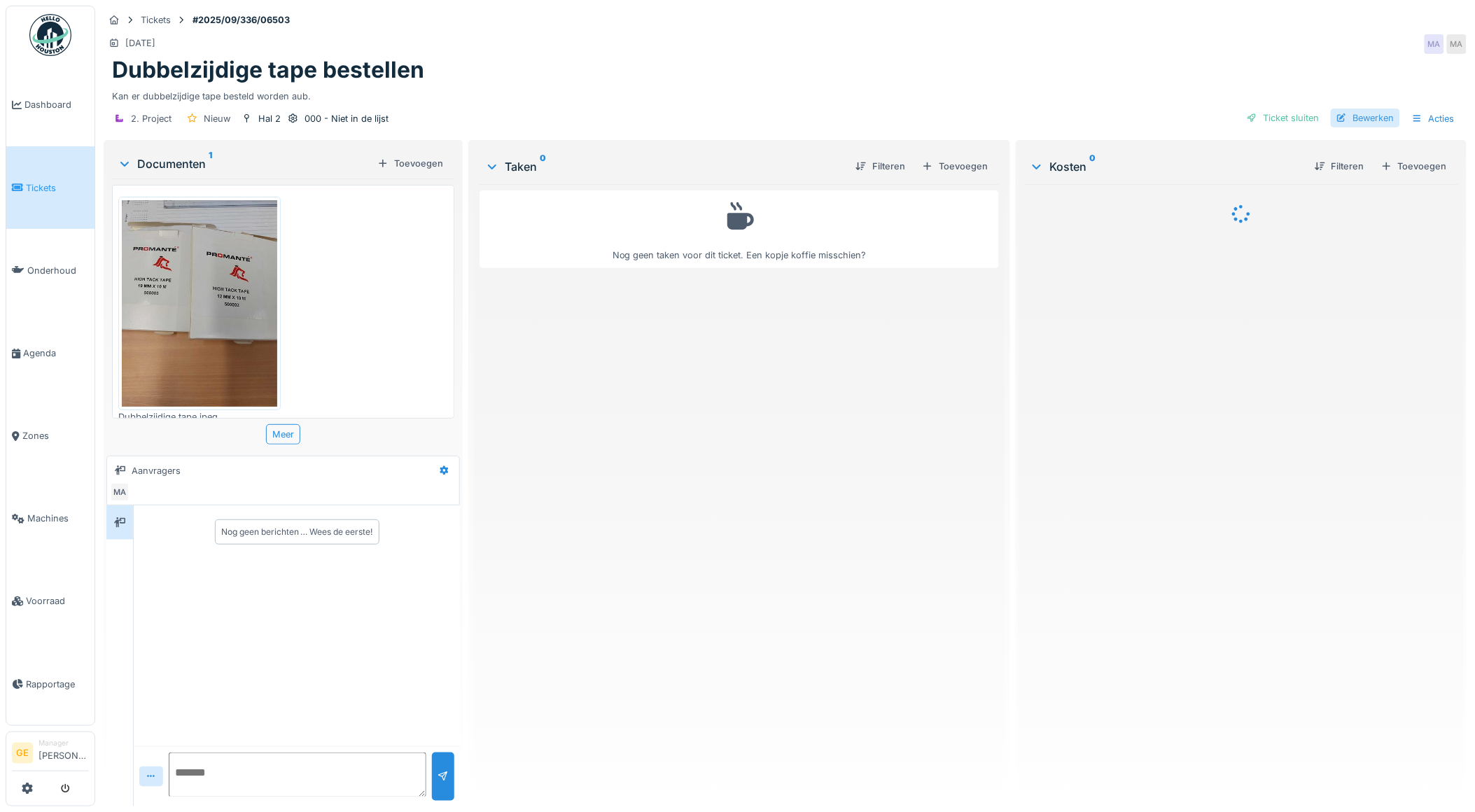
click at [1361, 122] on div "Bewerken" at bounding box center [1366, 117] width 69 height 19
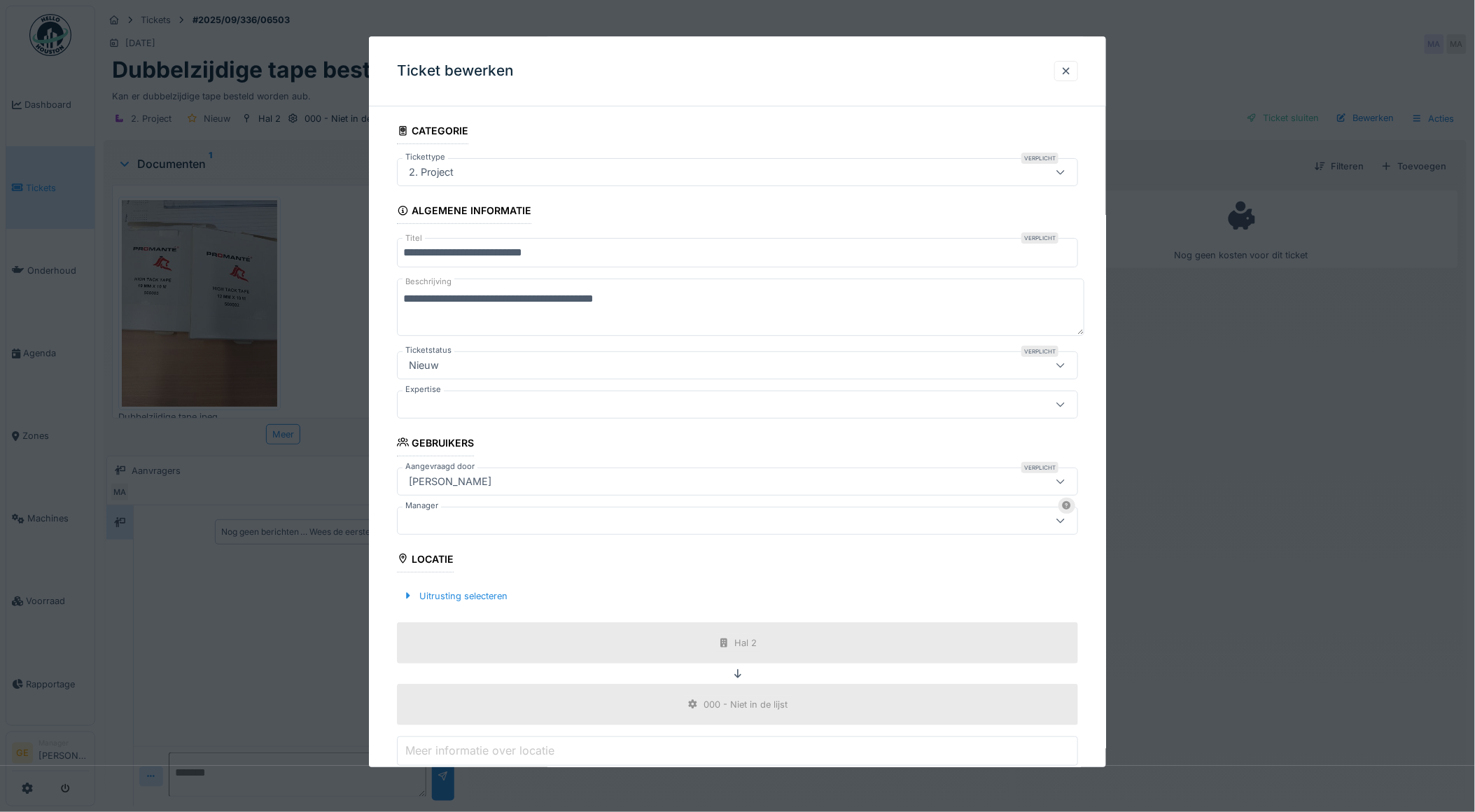
click at [508, 180] on div "2. Project" at bounding box center [738, 172] width 681 height 28
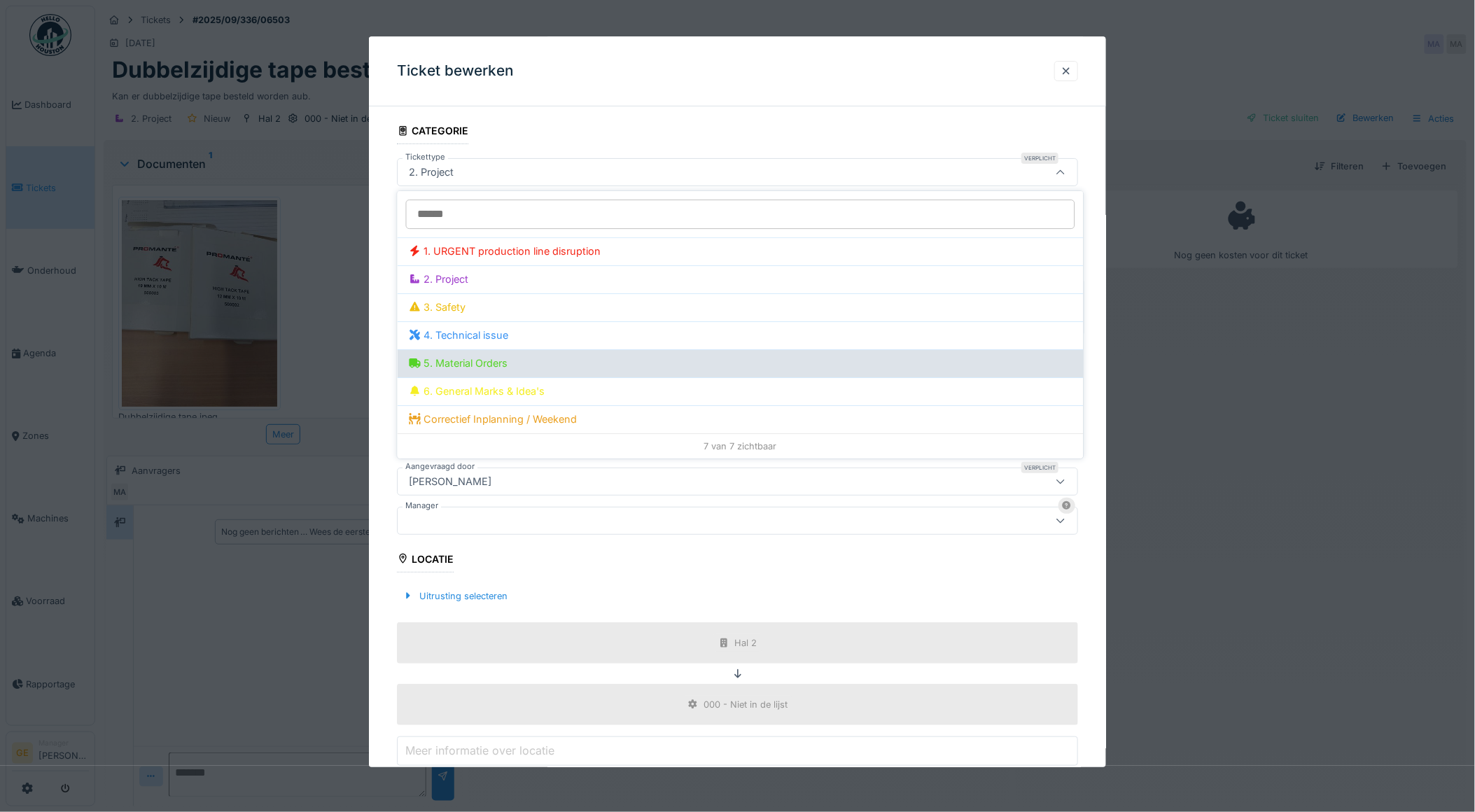
click at [475, 360] on div "5. Material Orders" at bounding box center [741, 363] width 664 height 15
type input "***"
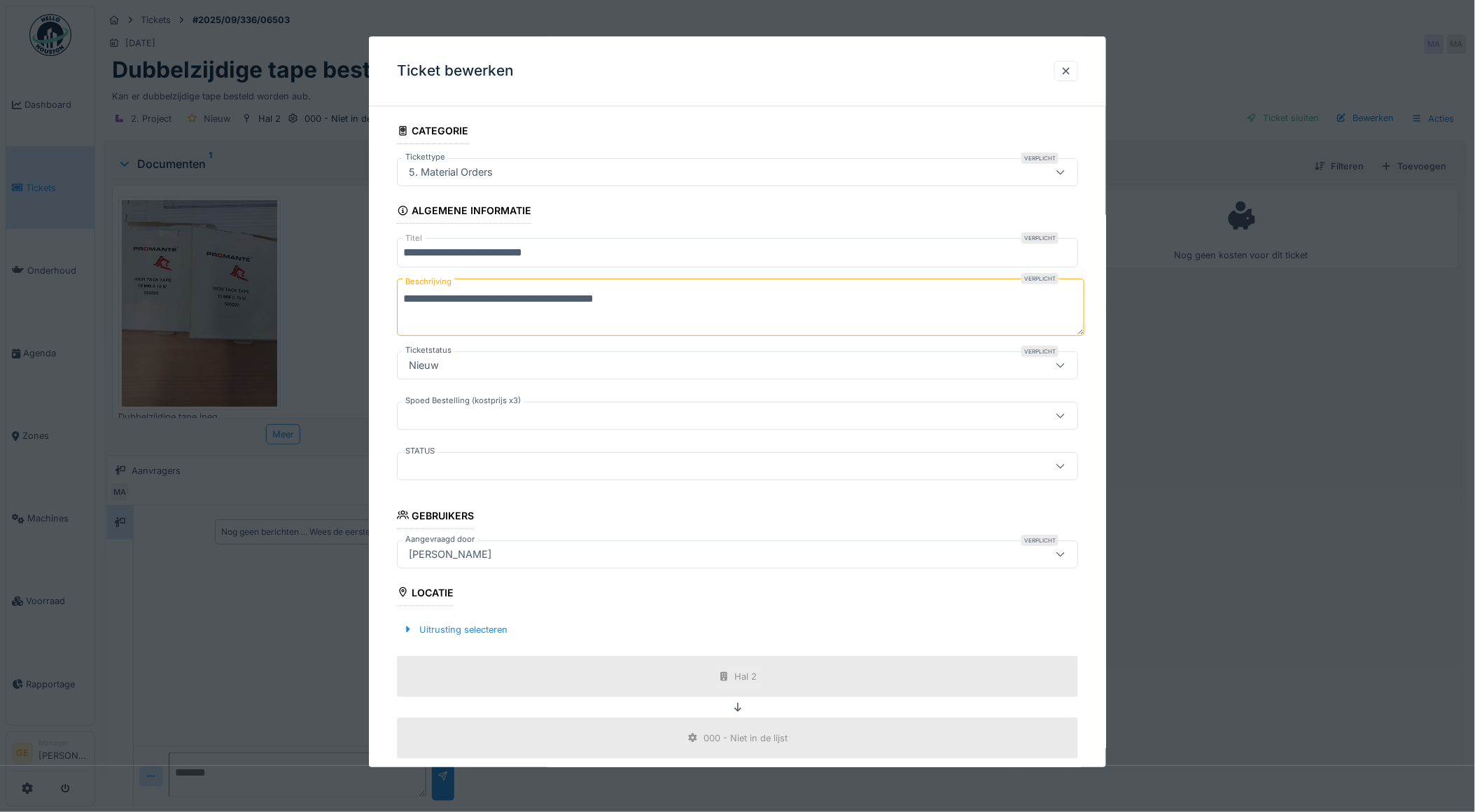
click at [593, 96] on div "Ticket bewerken" at bounding box center [738, 71] width 738 height 70
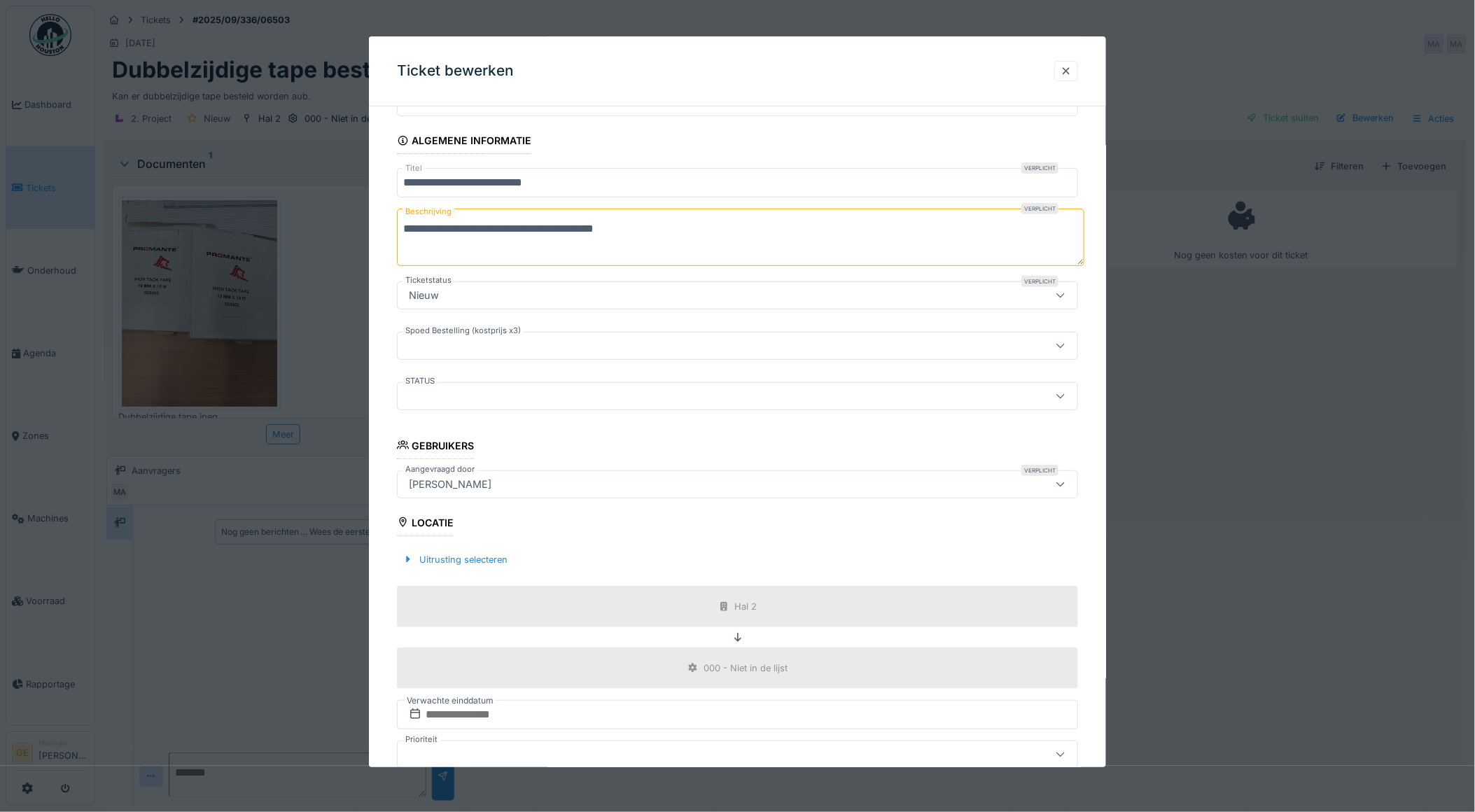
scroll to position [180, 0]
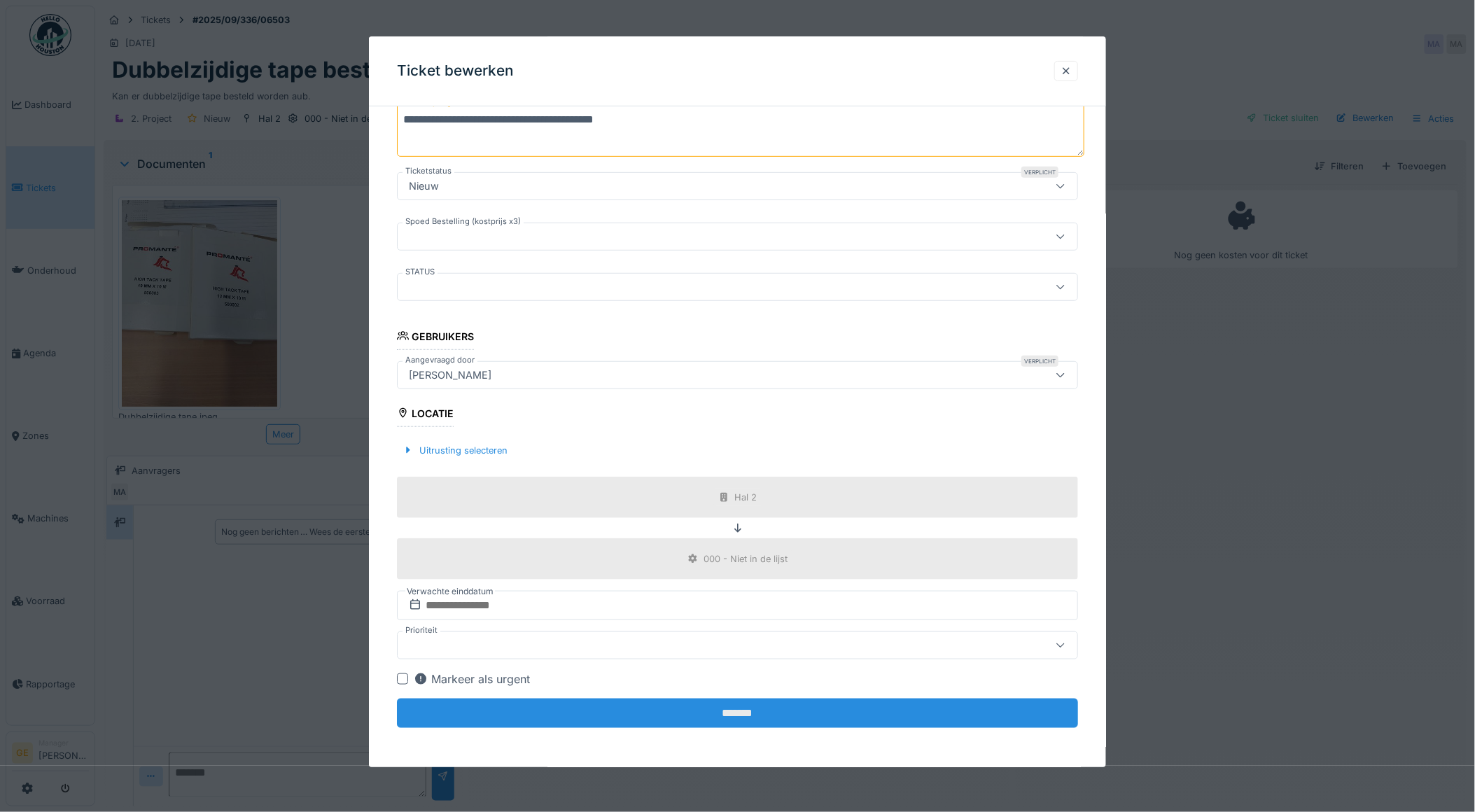
click at [713, 708] on input "*******" at bounding box center [738, 712] width 681 height 29
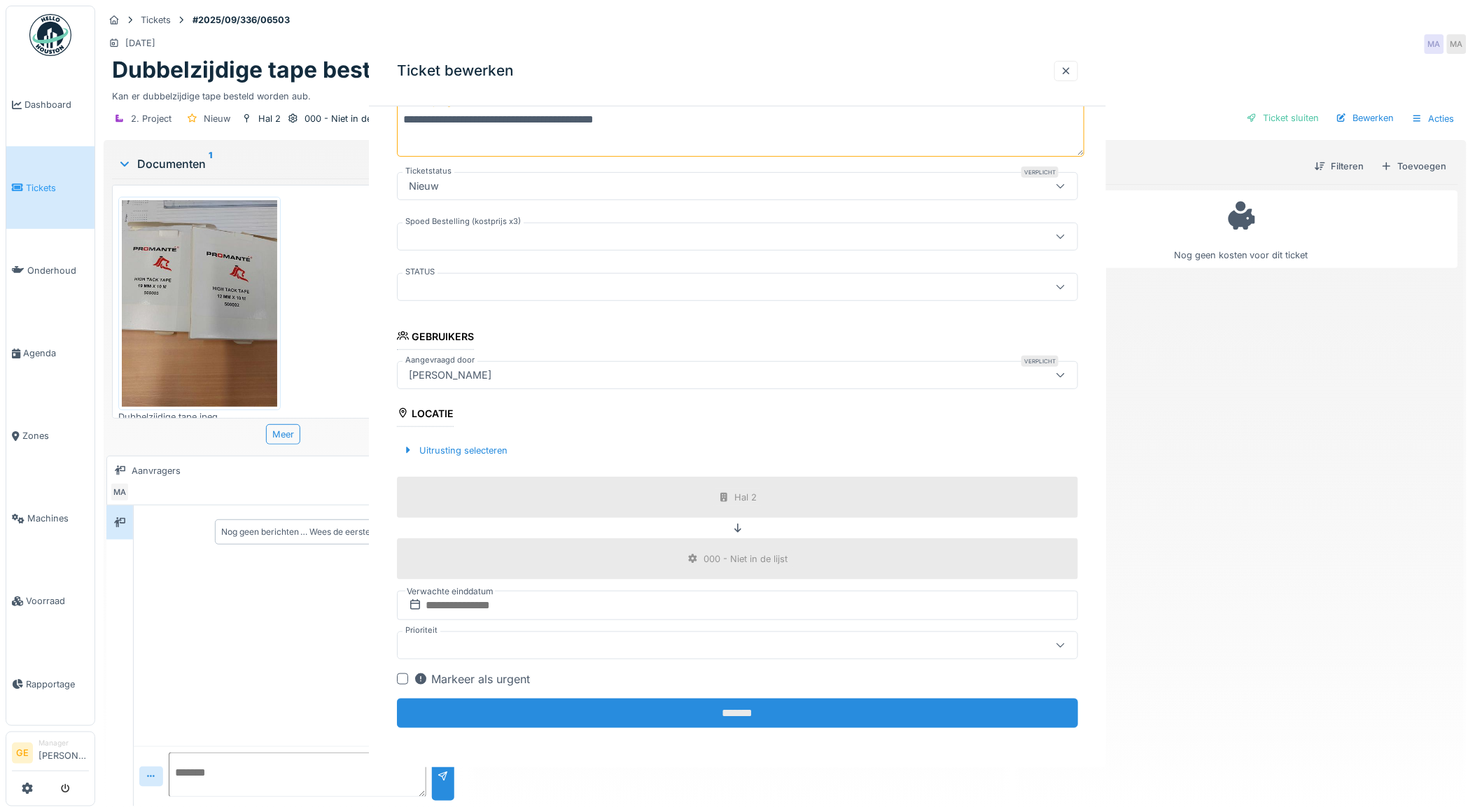
scroll to position [0, 0]
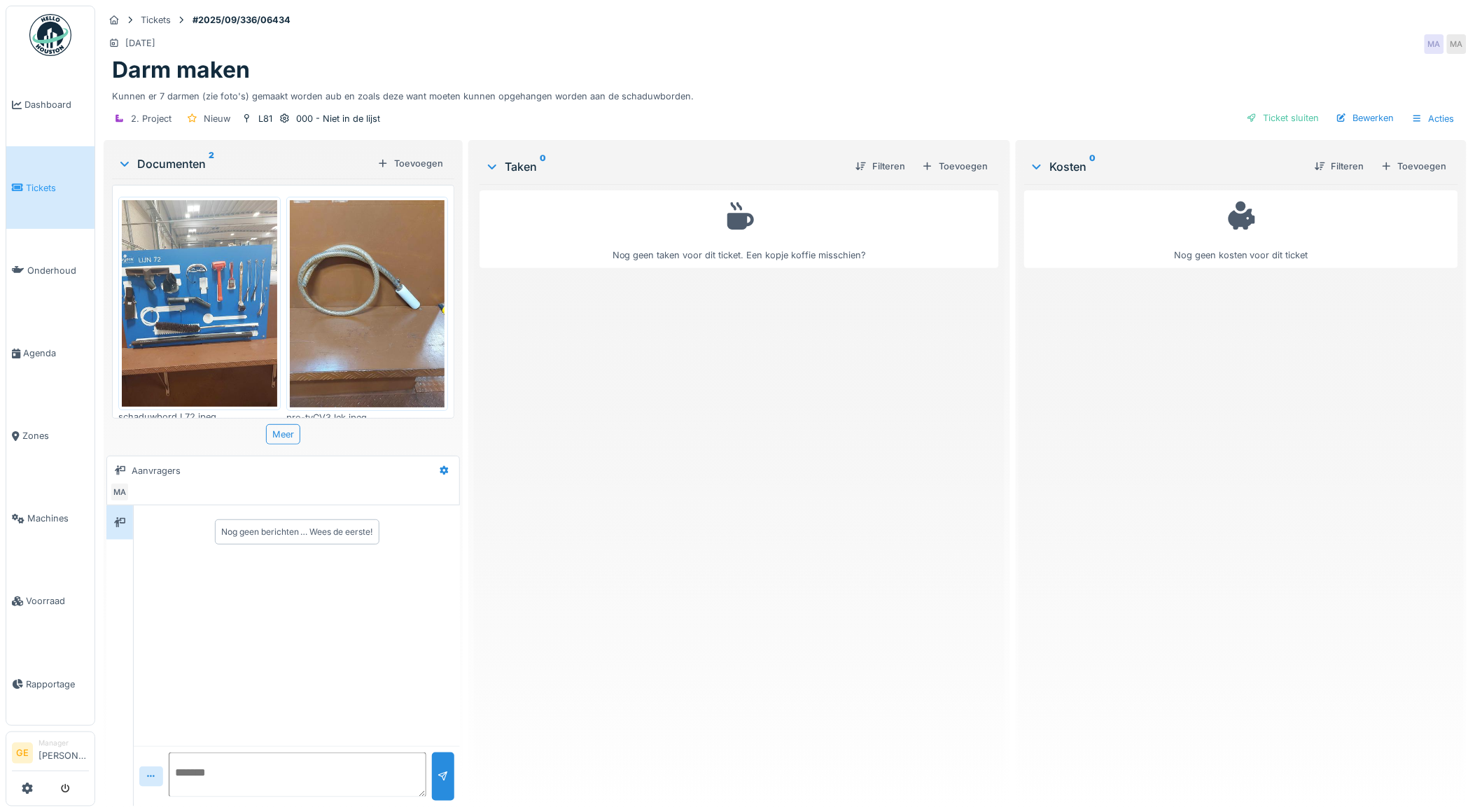
click at [326, 309] on img at bounding box center [367, 303] width 156 height 206
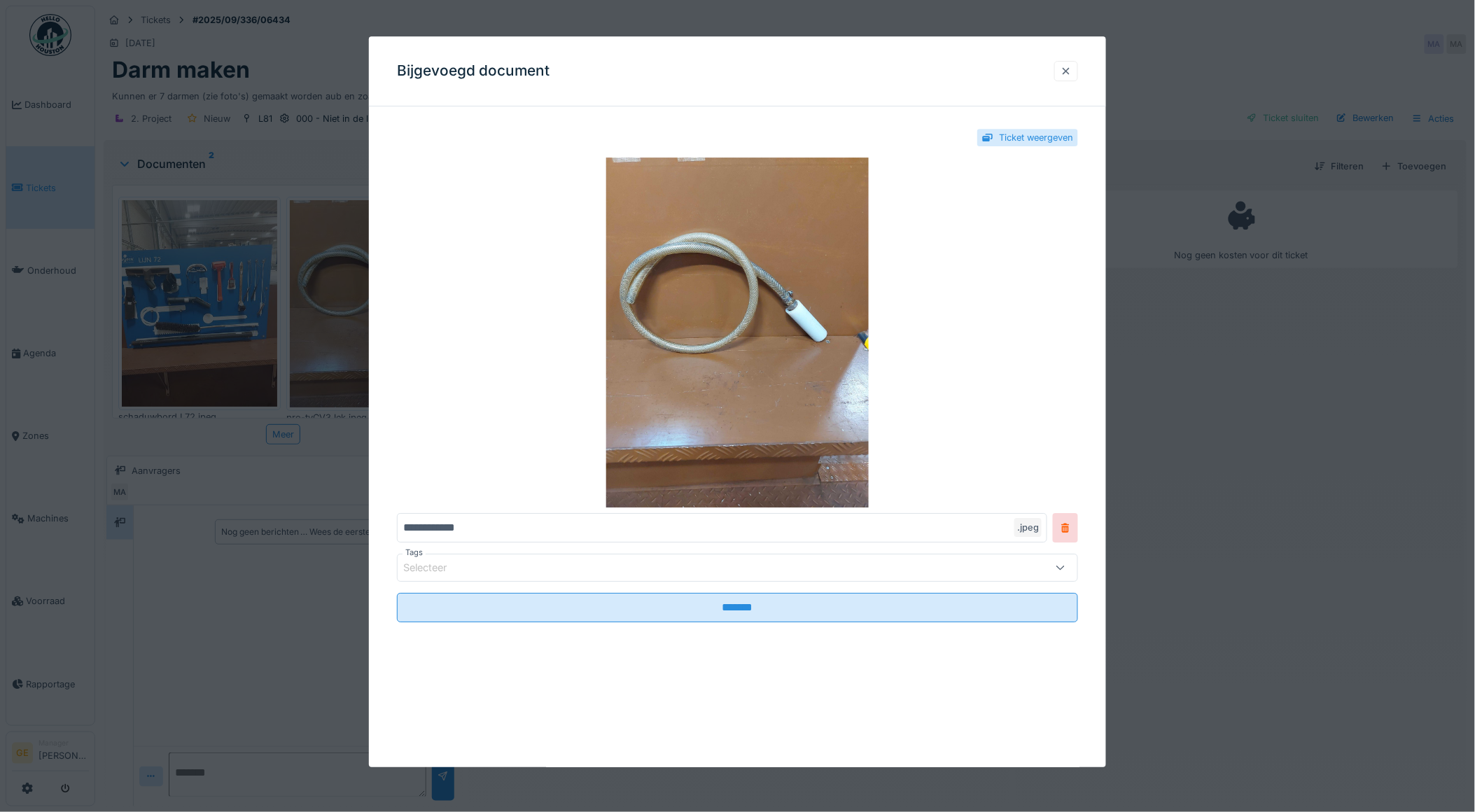
click at [1072, 73] on div at bounding box center [1066, 70] width 12 height 13
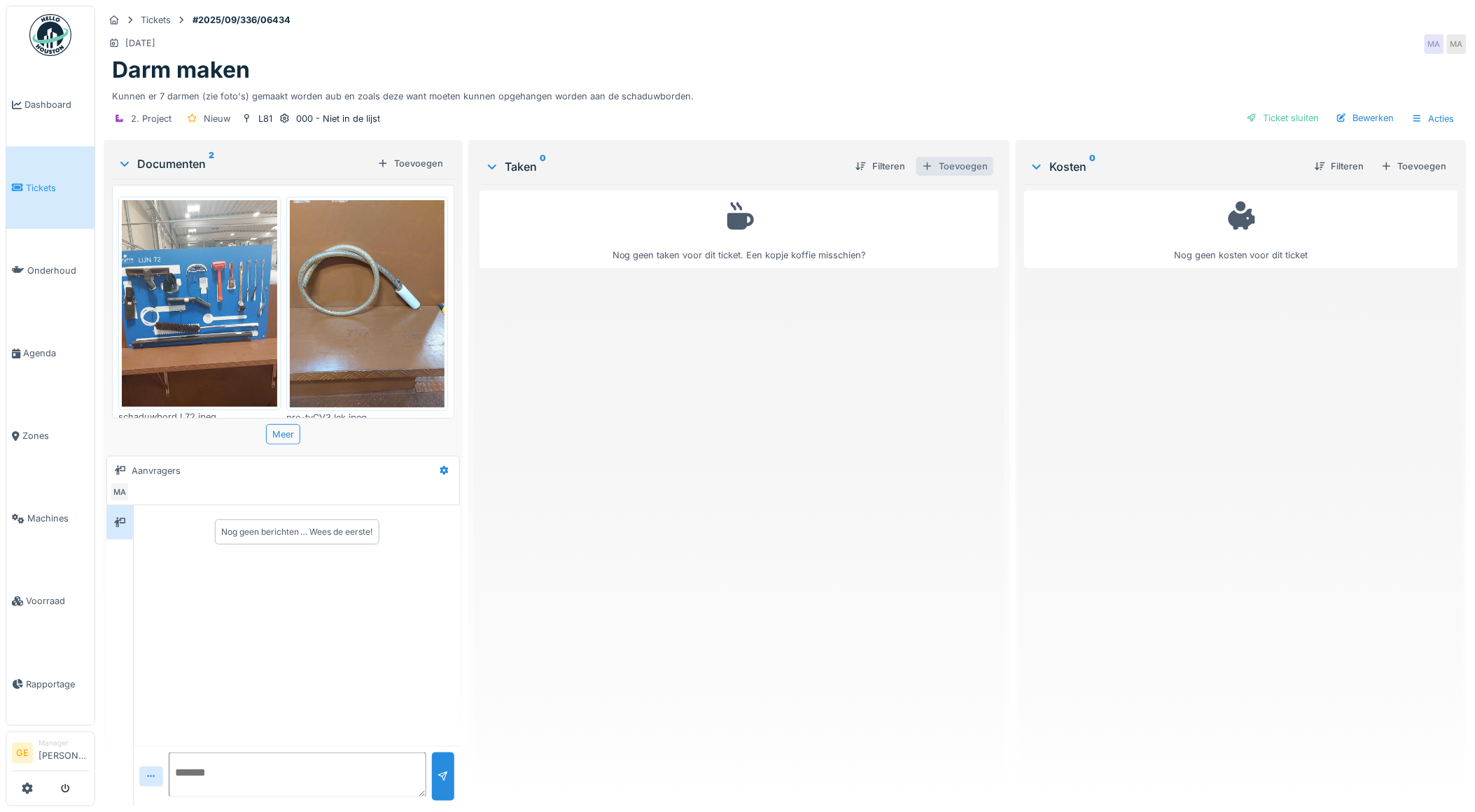
click at [960, 173] on div "Toevoegen" at bounding box center [955, 165] width 77 height 19
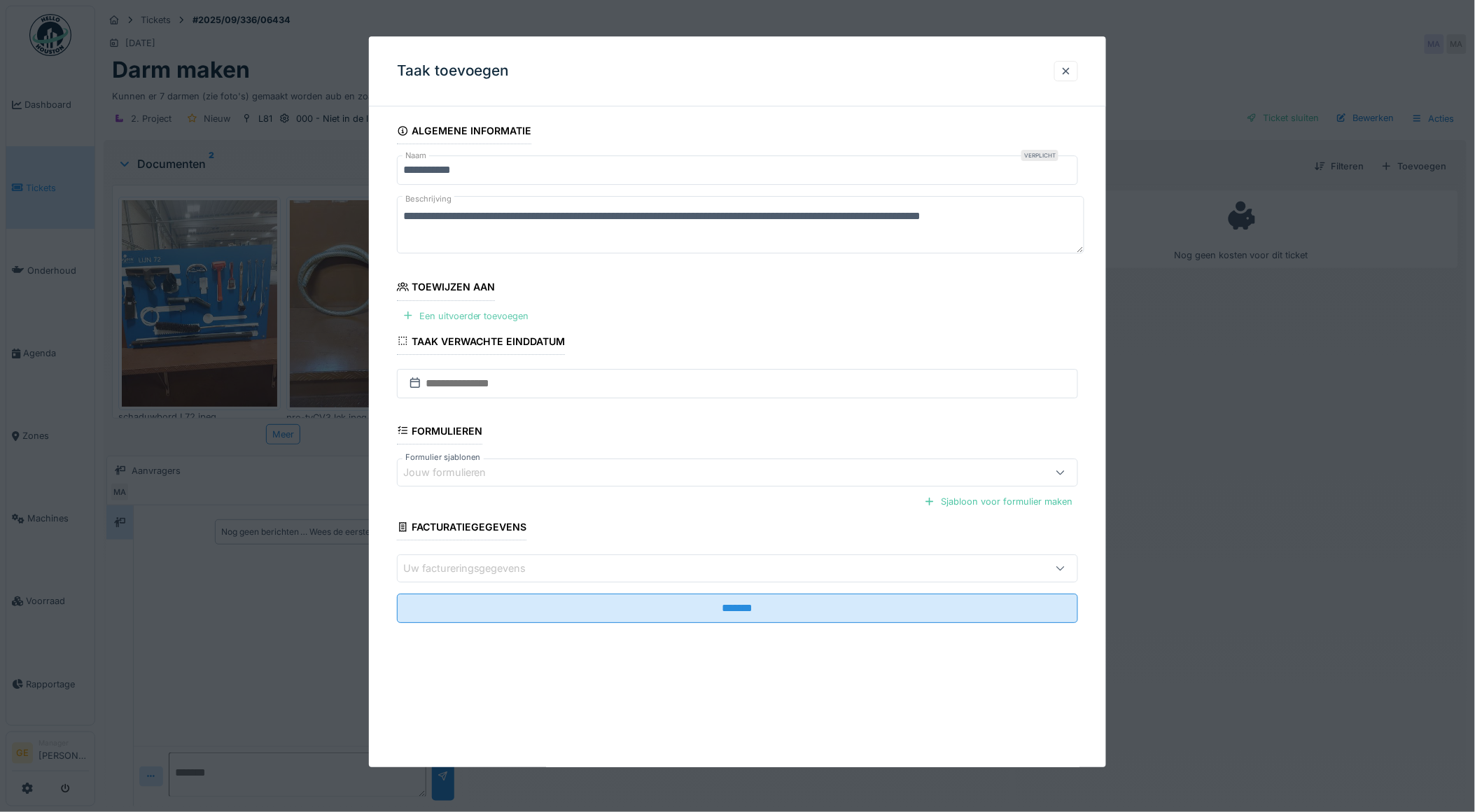
click at [449, 320] on div "Een uitvoerder toevoegen" at bounding box center [465, 316] width 138 height 19
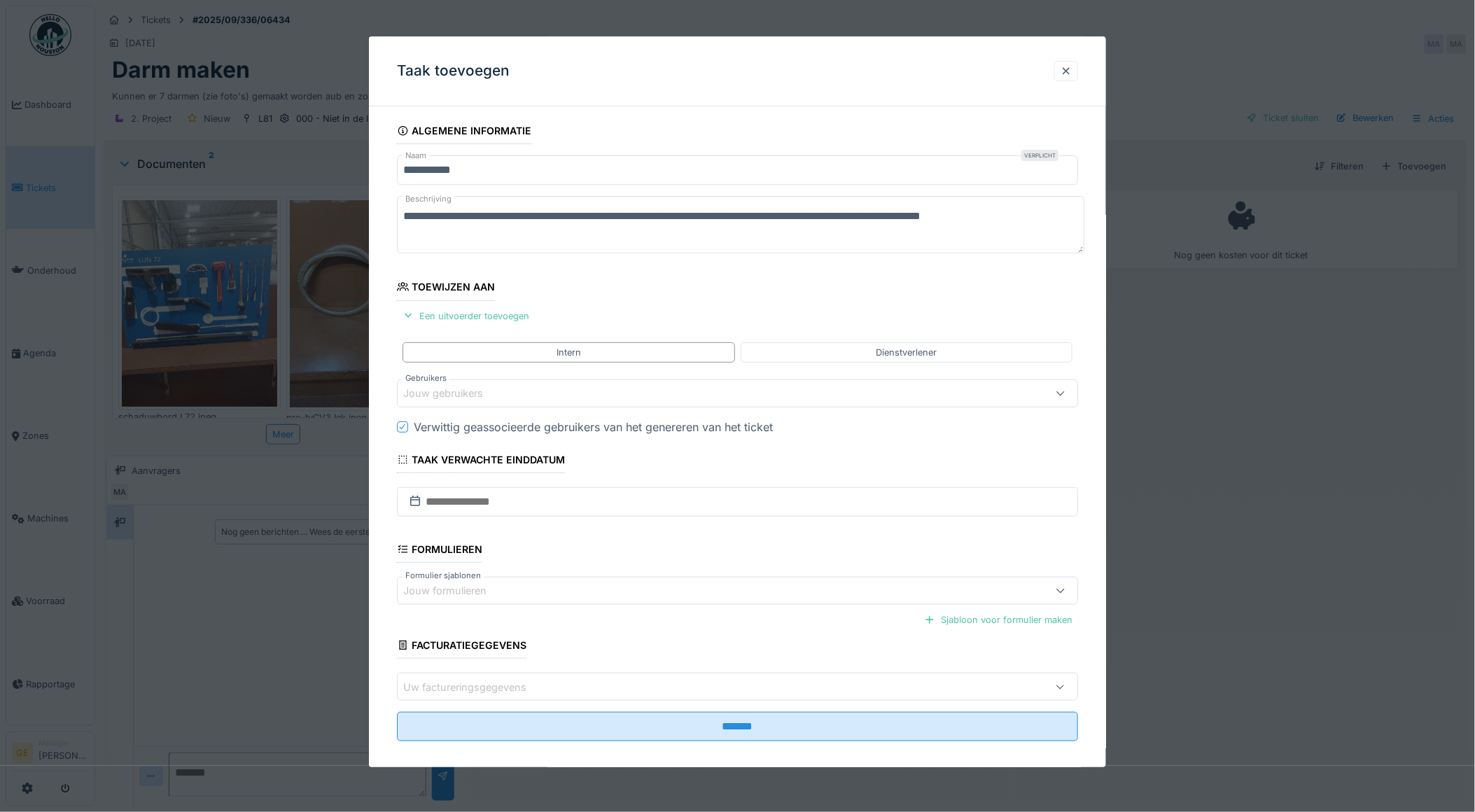
click at [460, 392] on div "Jouw gebruikers" at bounding box center [453, 393] width 100 height 15
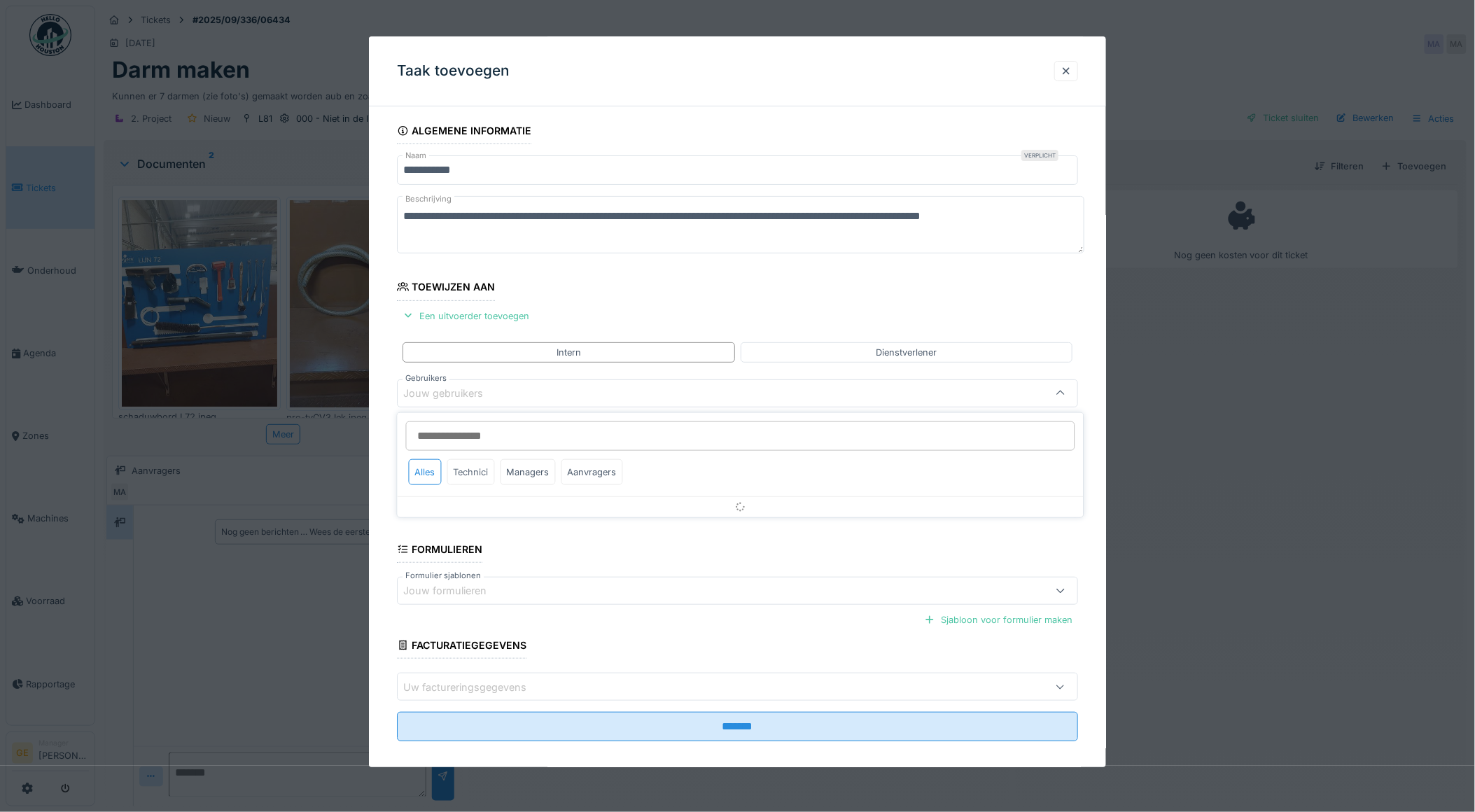
click at [477, 468] on div "Technici" at bounding box center [472, 471] width 48 height 26
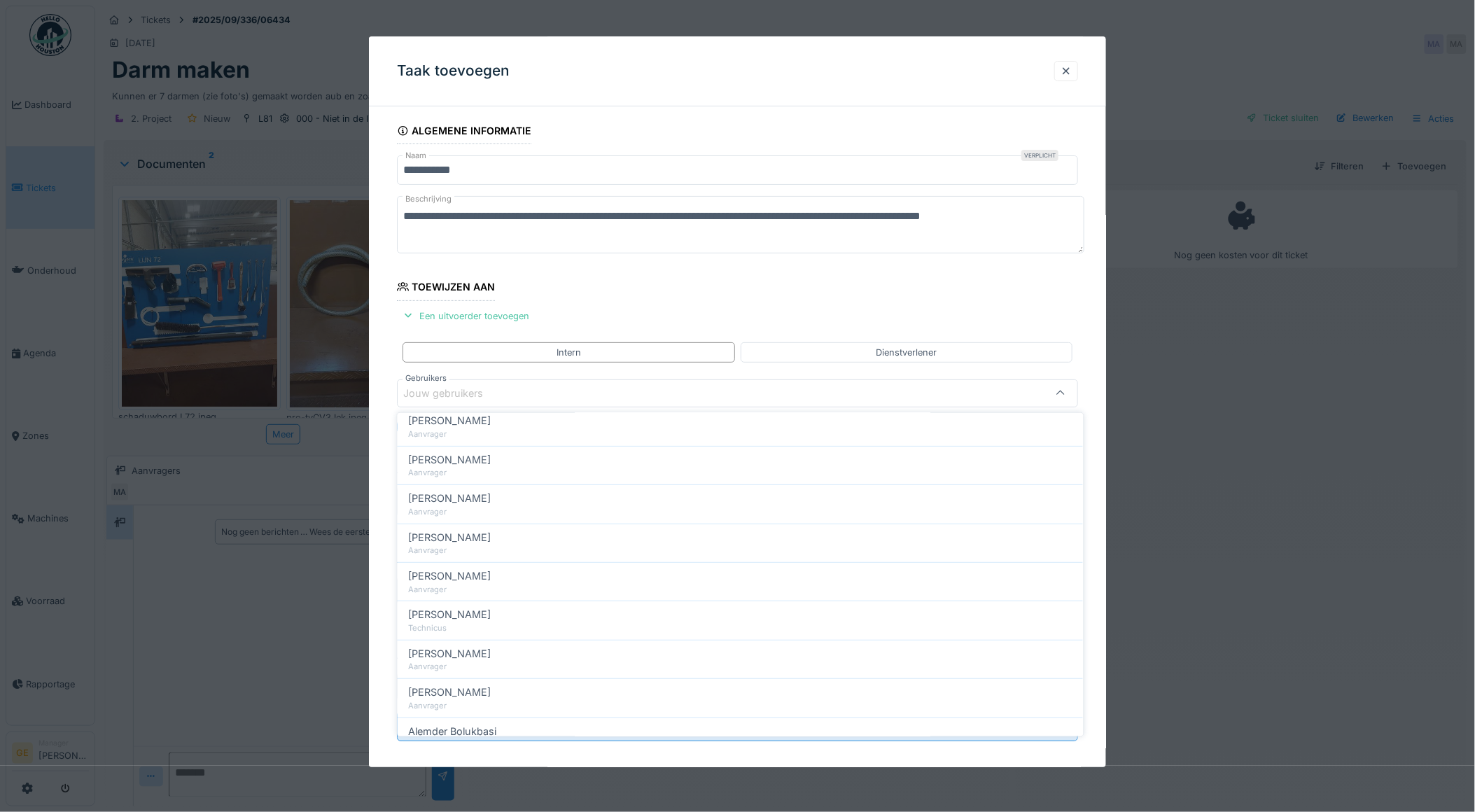
scroll to position [195, 0]
click at [498, 392] on div "Jouw gebruikers" at bounding box center [453, 393] width 100 height 15
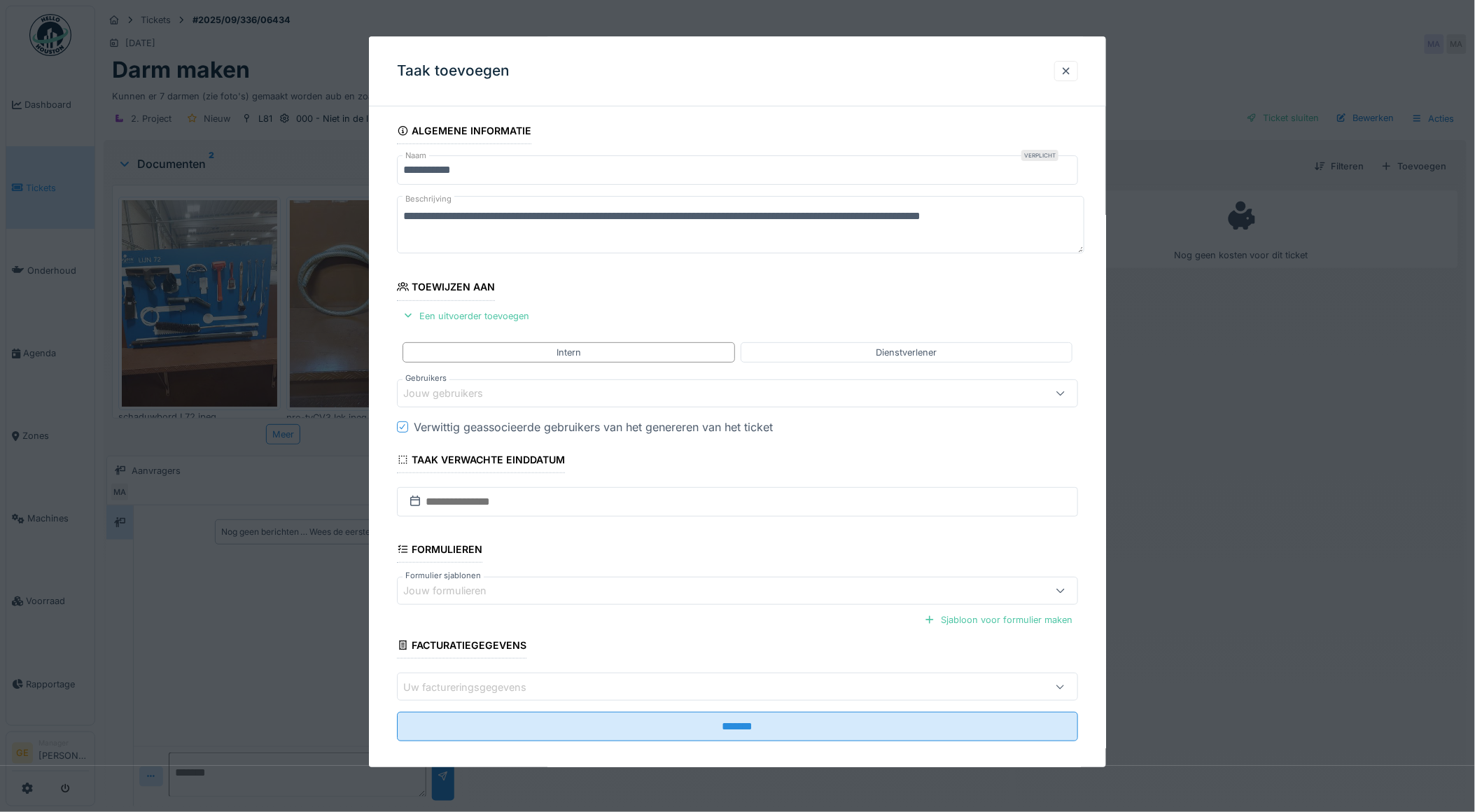
click at [446, 398] on div "Jouw gebruikers" at bounding box center [453, 393] width 100 height 15
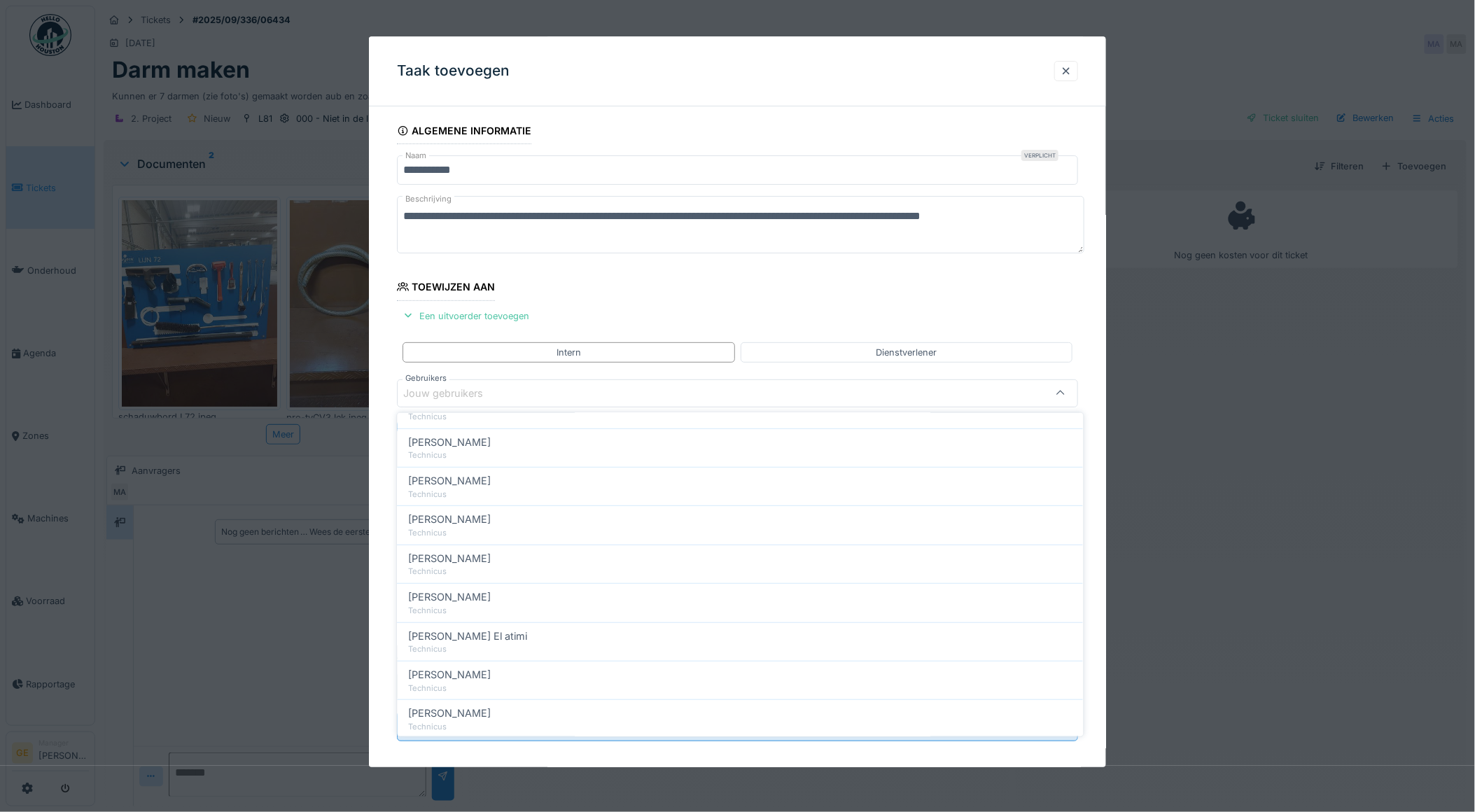
scroll to position [310, 0]
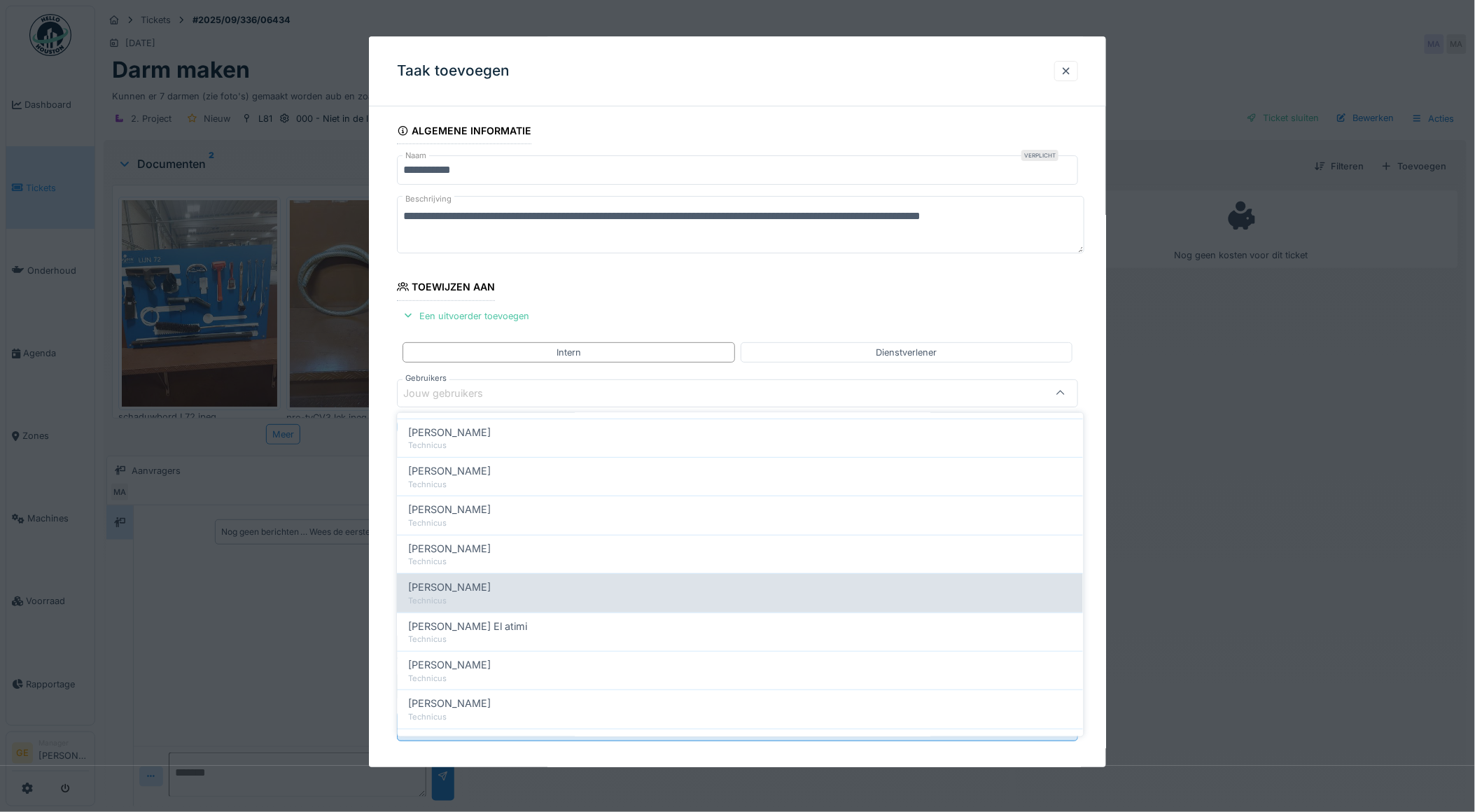
click at [491, 589] on span "[PERSON_NAME]" at bounding box center [450, 587] width 83 height 15
type input "****"
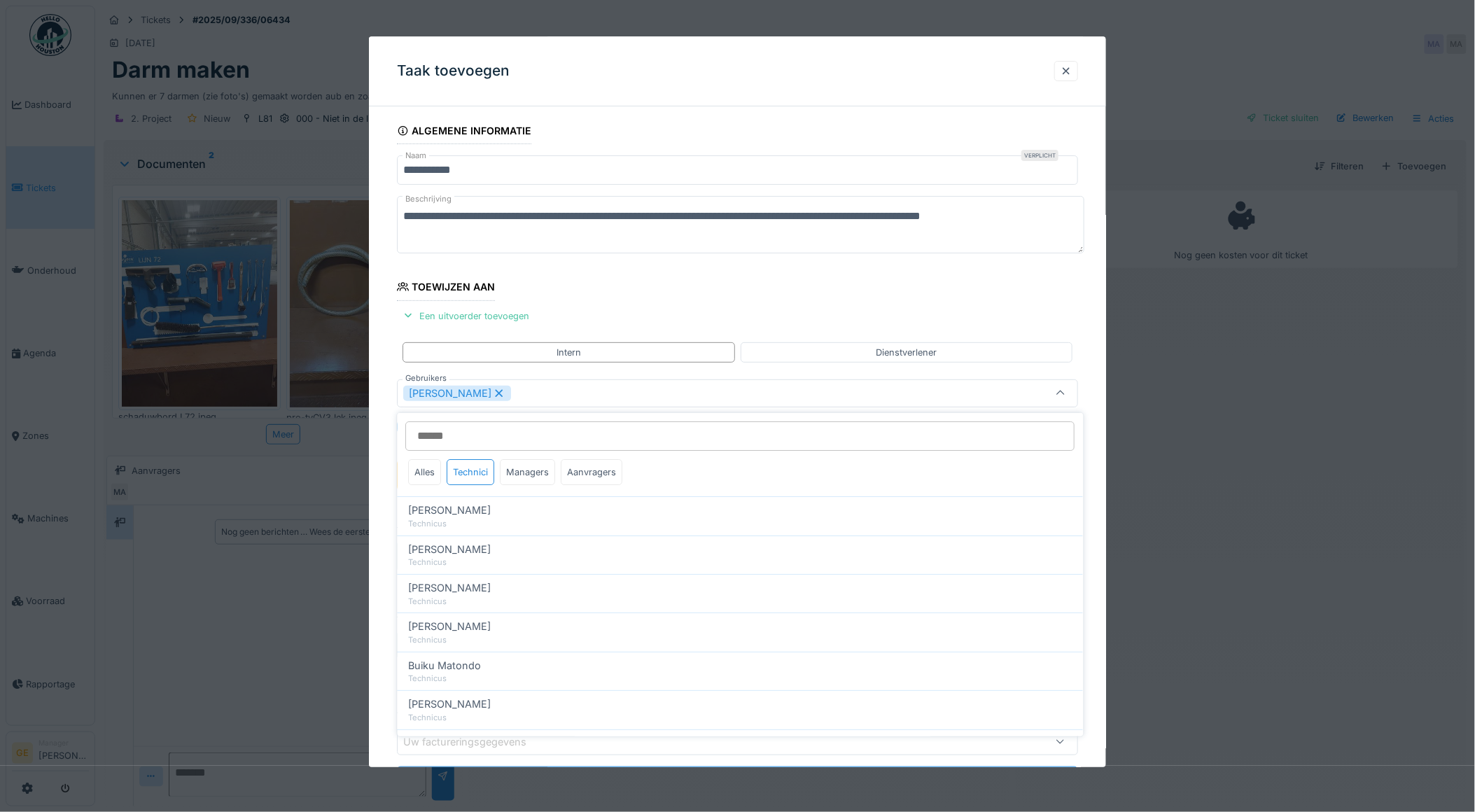
click at [387, 366] on div "**********" at bounding box center [738, 476] width 738 height 718
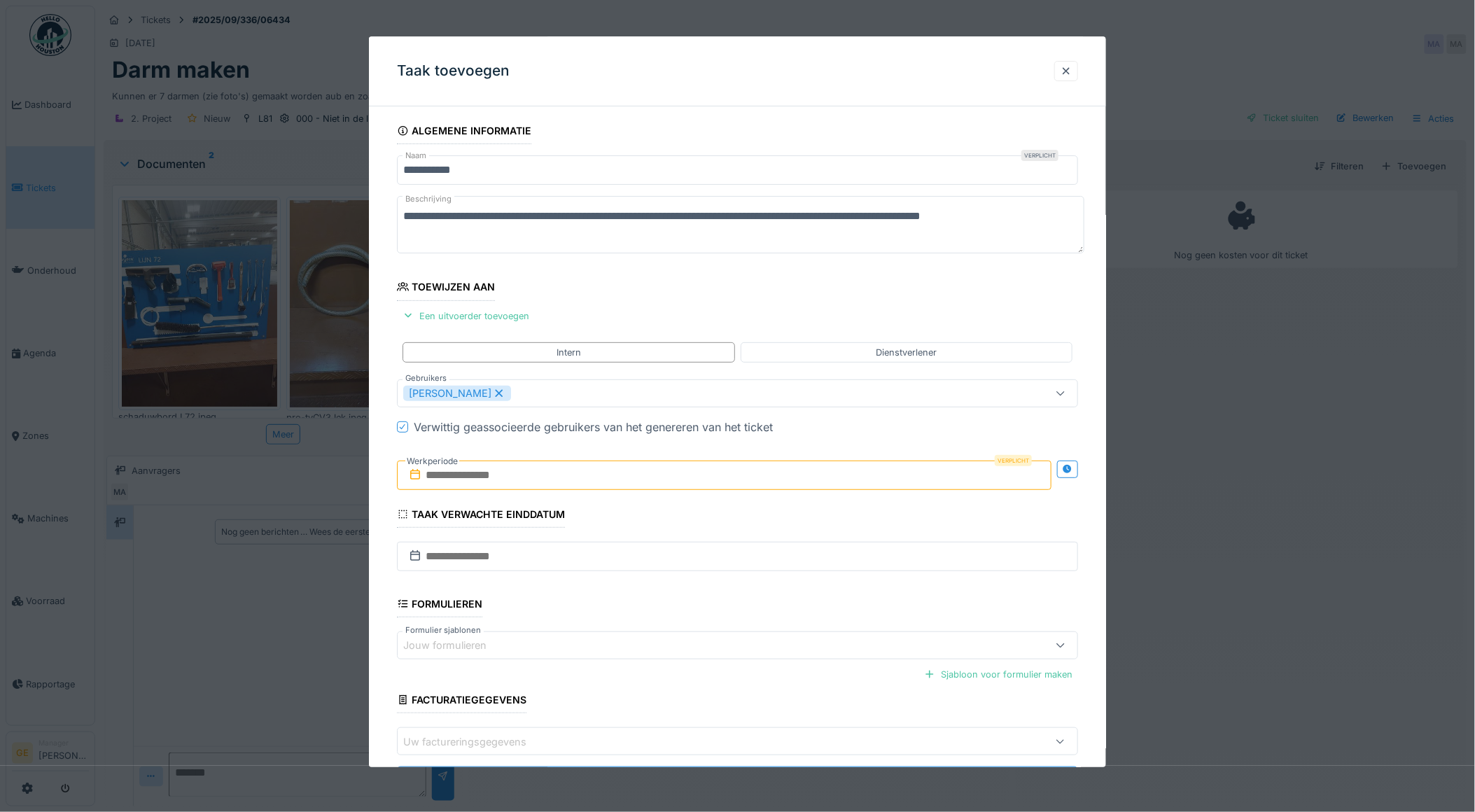
click at [444, 483] on input "text" at bounding box center [724, 475] width 656 height 29
click at [725, 611] on div "18" at bounding box center [727, 613] width 19 height 20
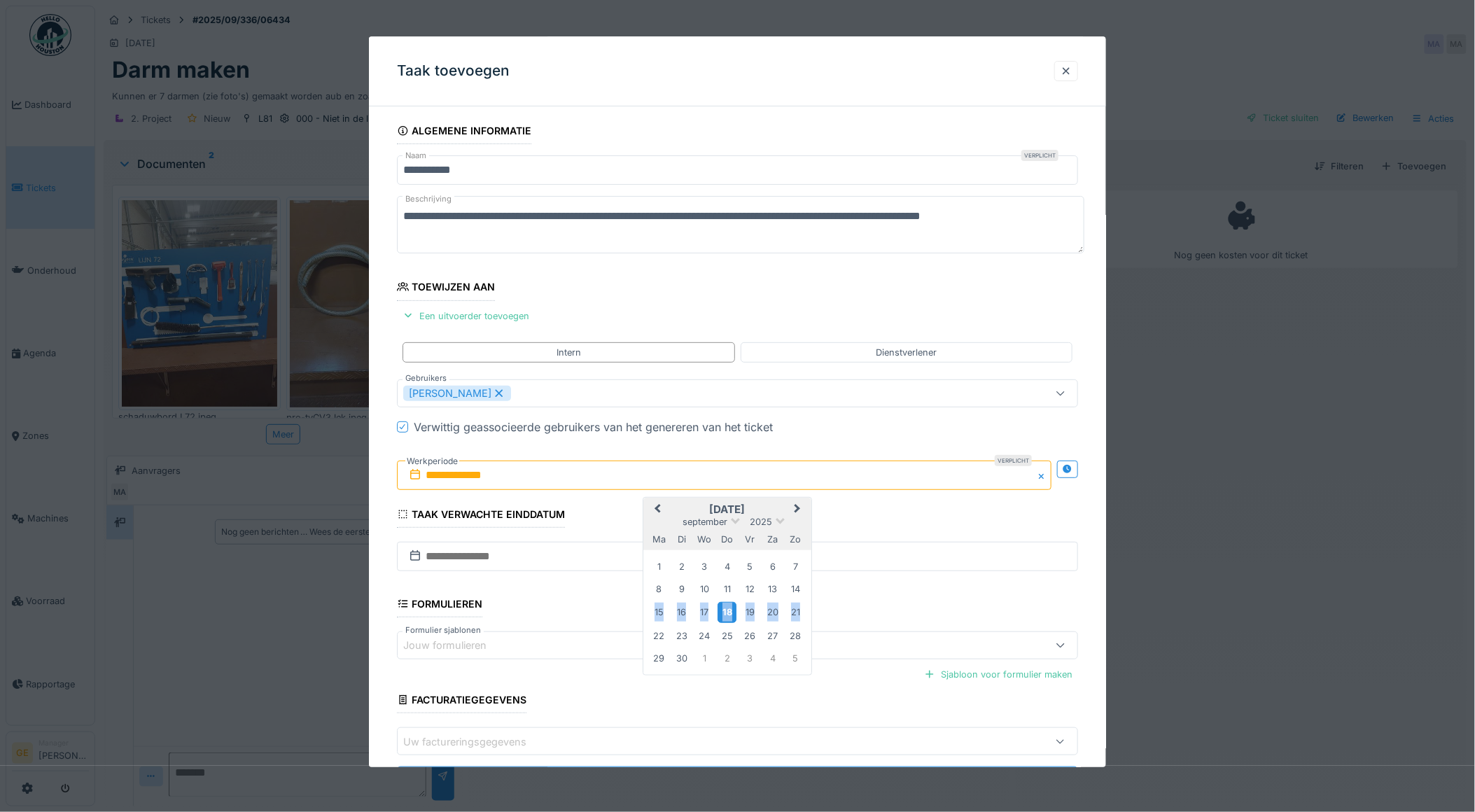
click at [725, 611] on div "18" at bounding box center [727, 613] width 19 height 20
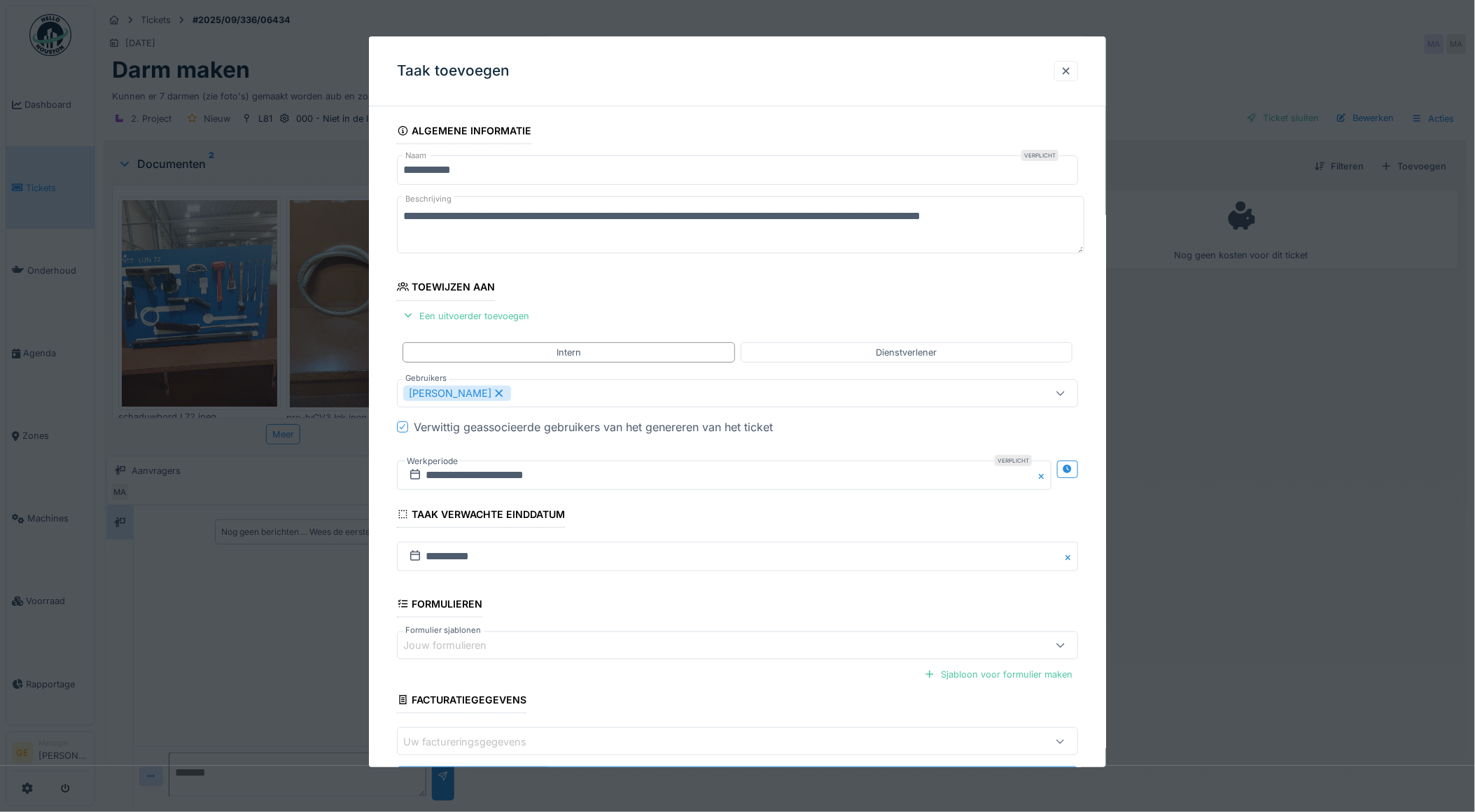
scroll to position [68, 0]
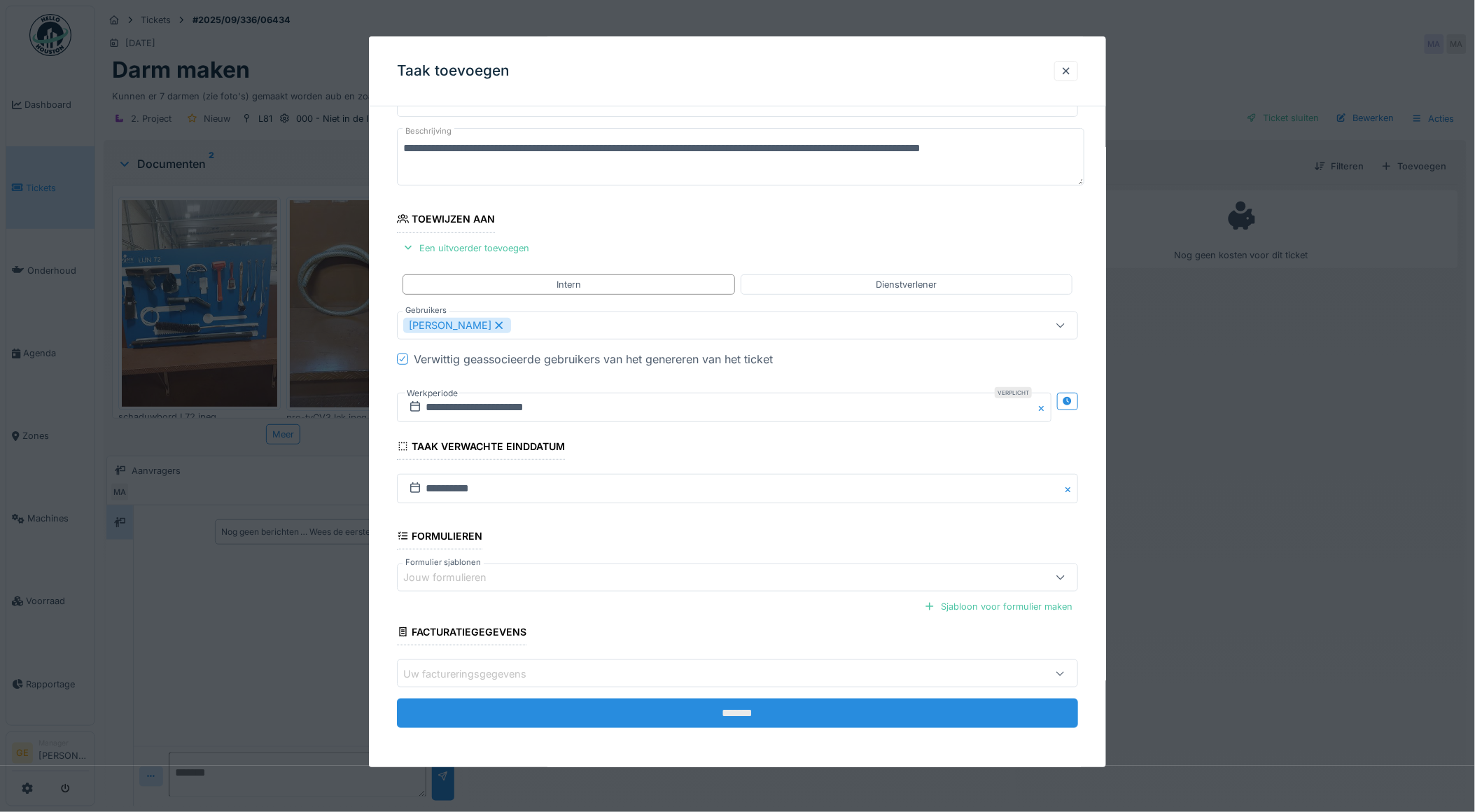
click at [558, 721] on input "*******" at bounding box center [738, 713] width 681 height 29
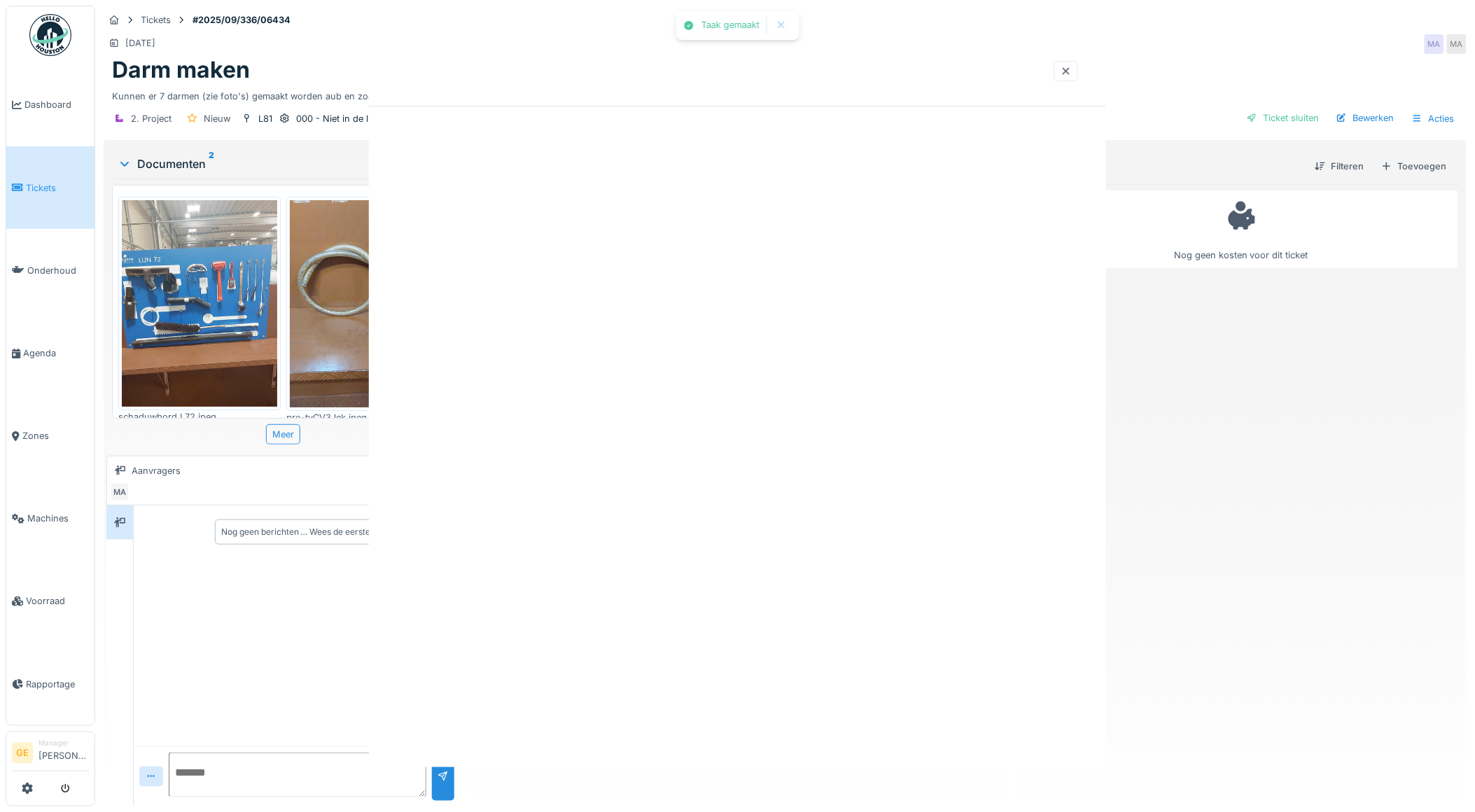
scroll to position [0, 0]
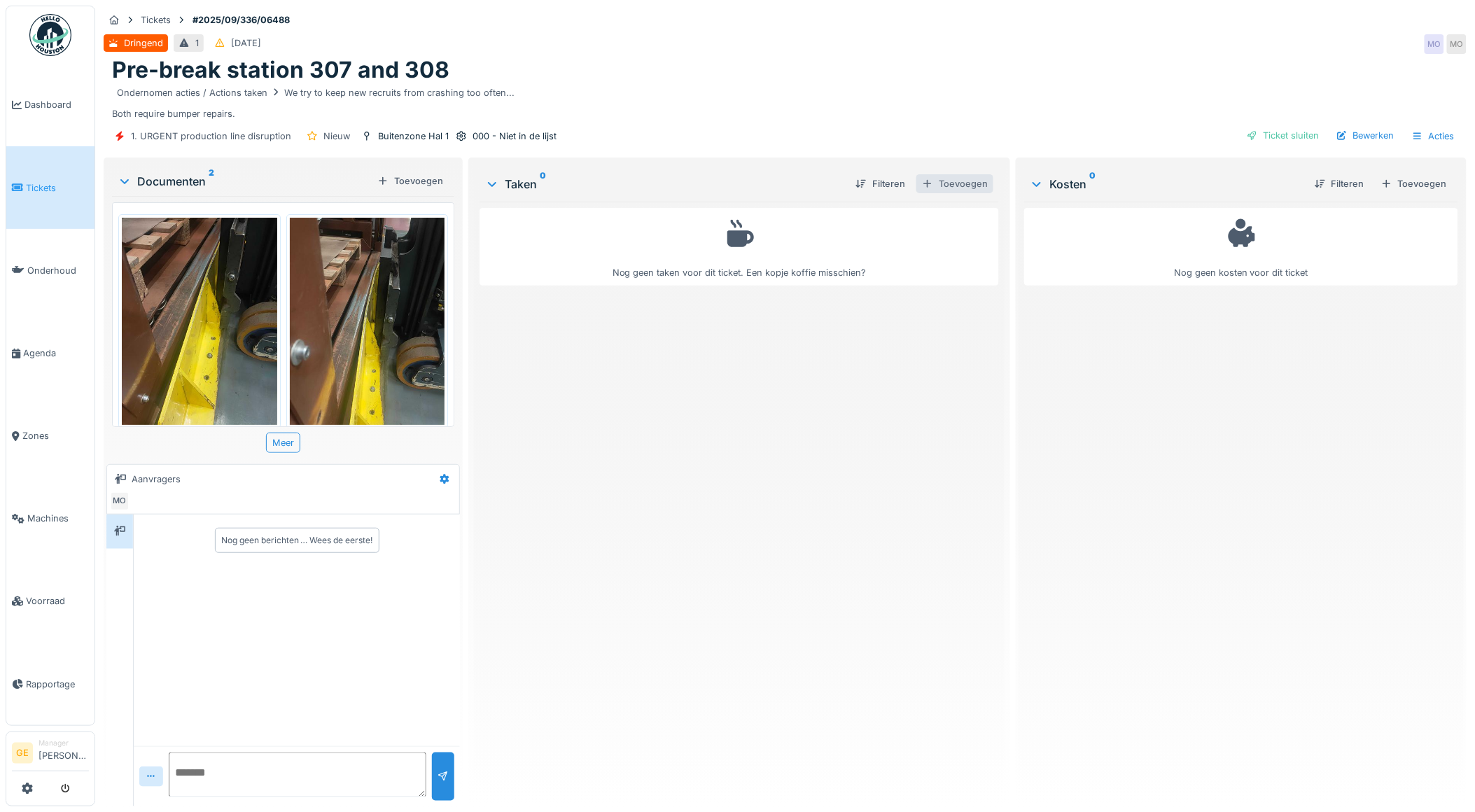
click at [961, 190] on div "Toevoegen" at bounding box center [955, 183] width 77 height 19
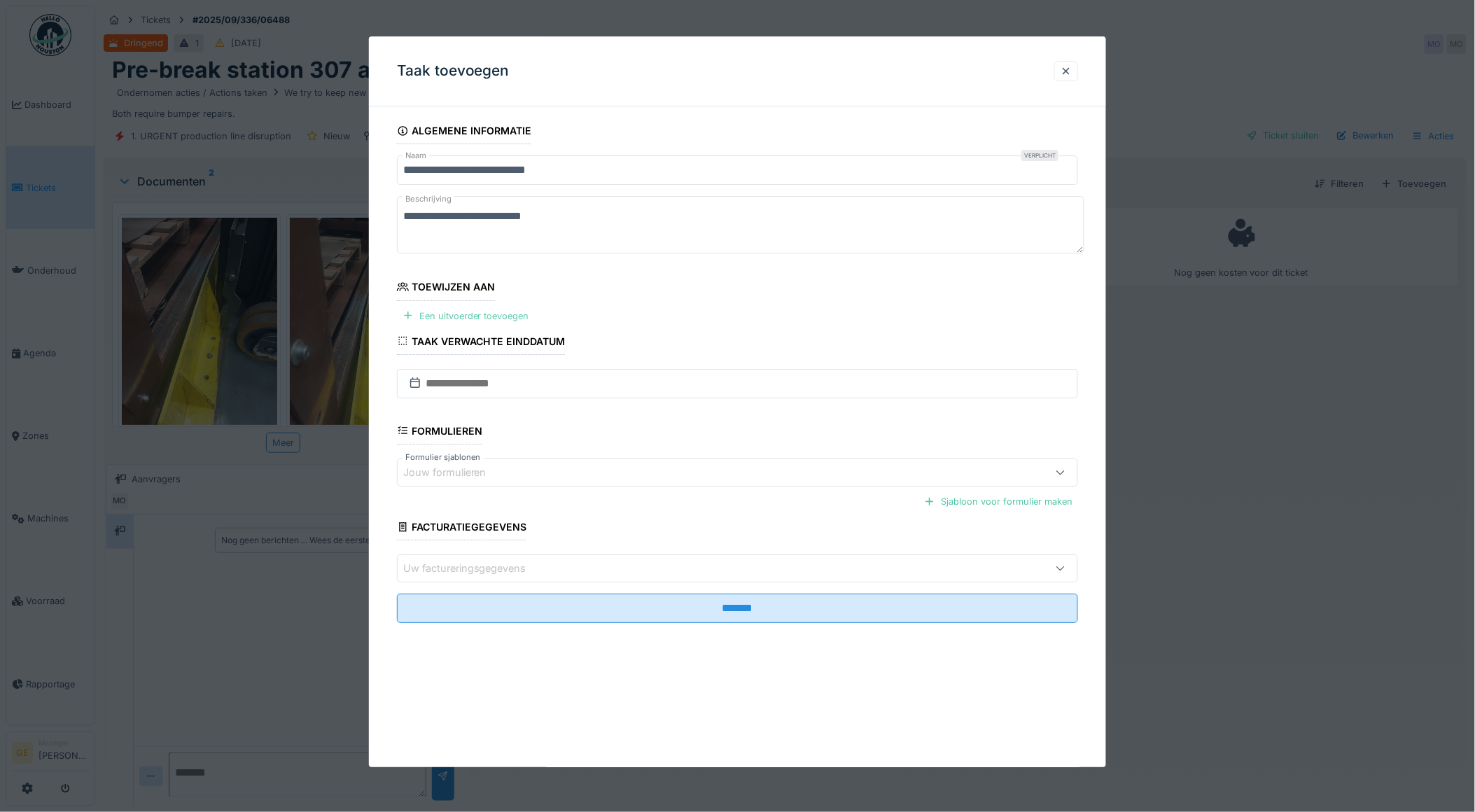
click at [515, 318] on div "Een uitvoerder toevoegen" at bounding box center [465, 316] width 138 height 19
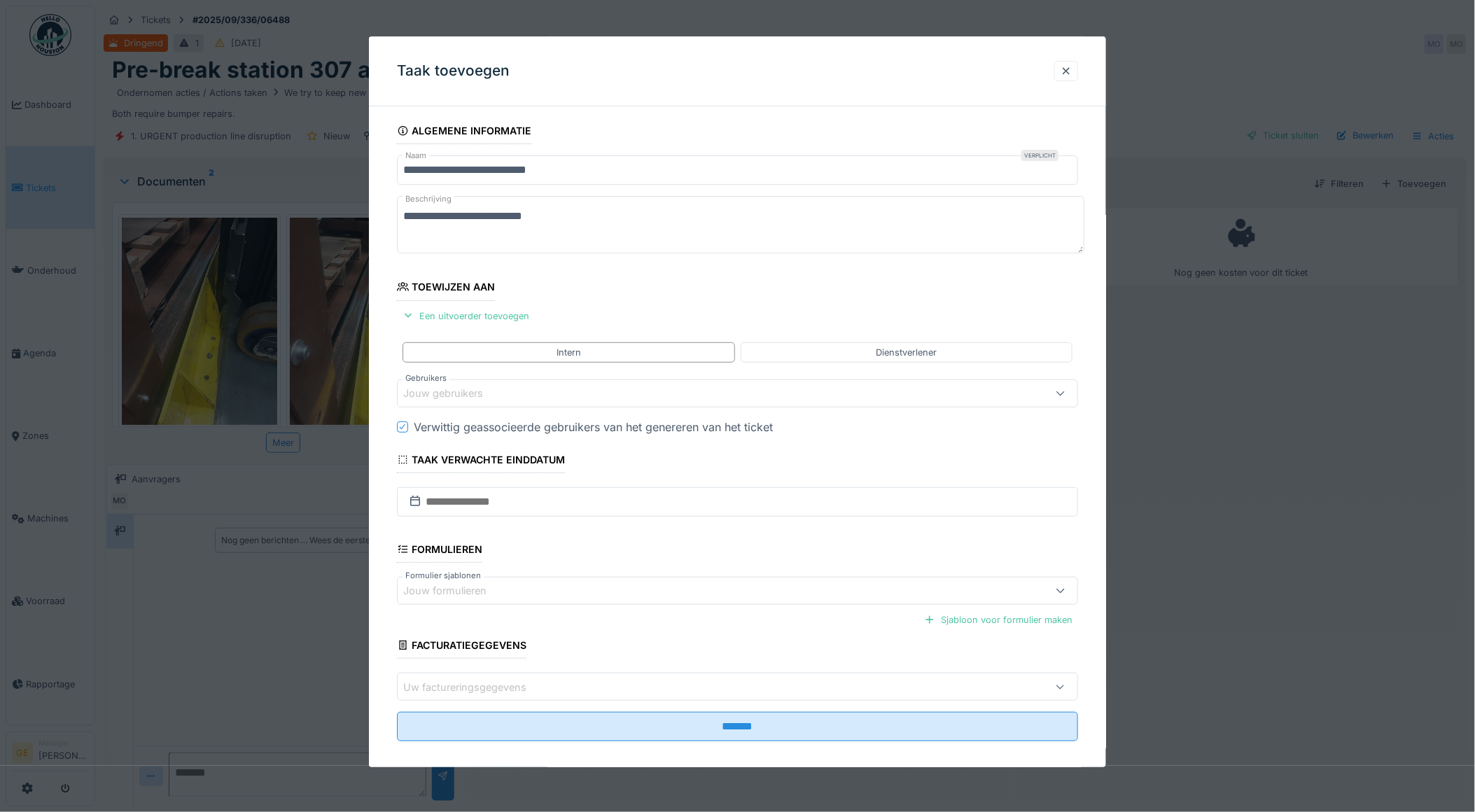
click at [485, 396] on div "Jouw gebruikers" at bounding box center [453, 393] width 100 height 15
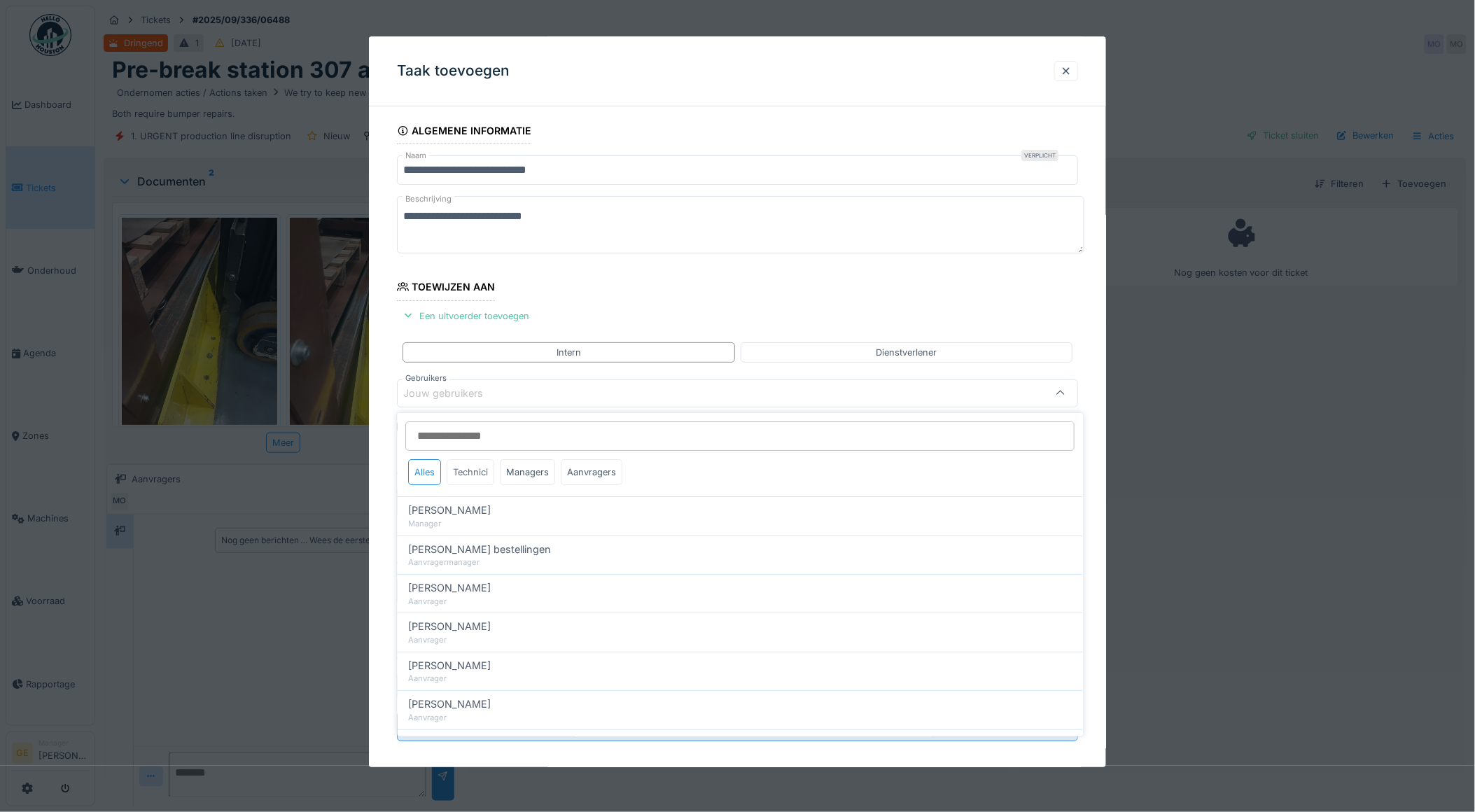
click at [471, 469] on div "Technici" at bounding box center [472, 471] width 48 height 26
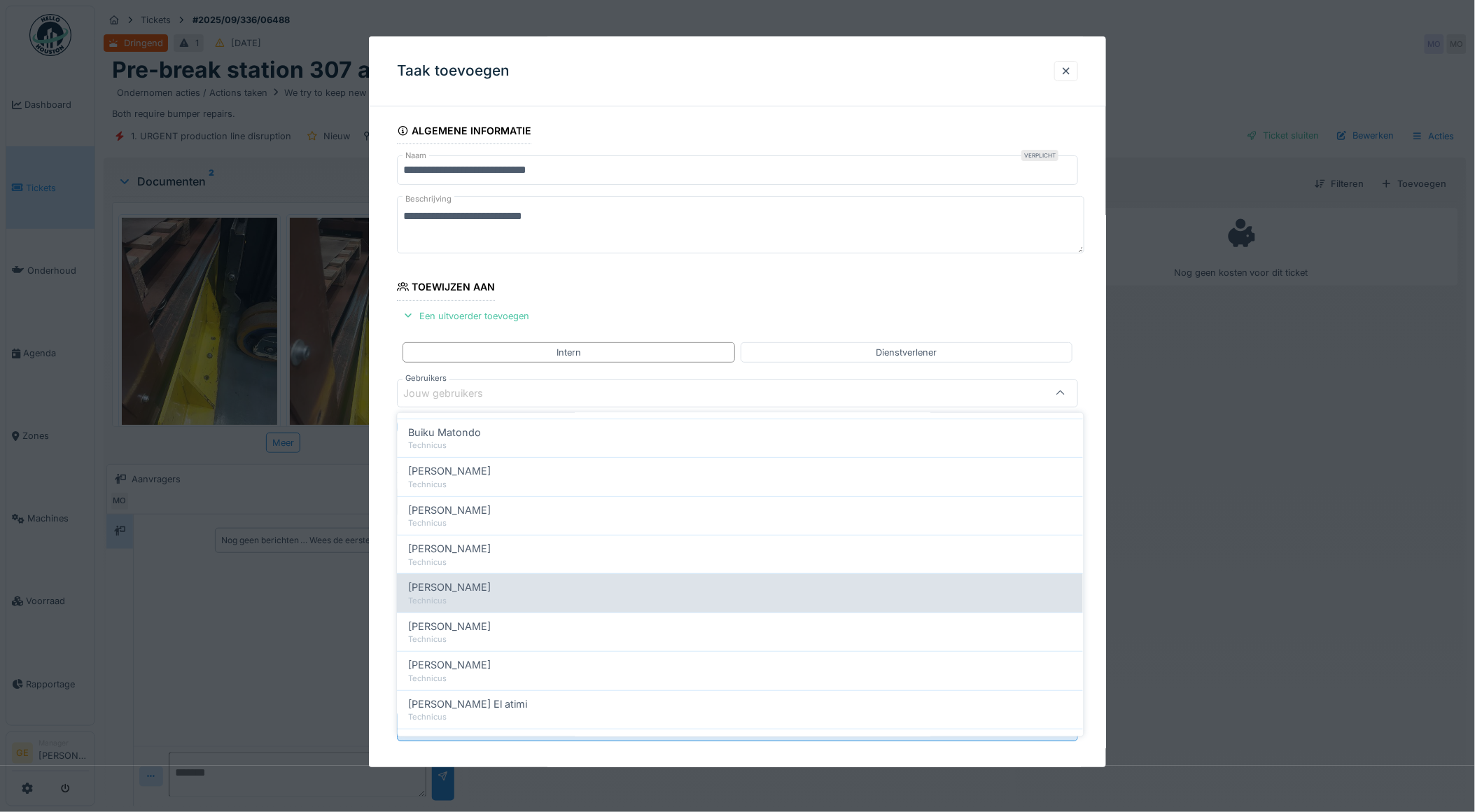
scroll to position [310, 0]
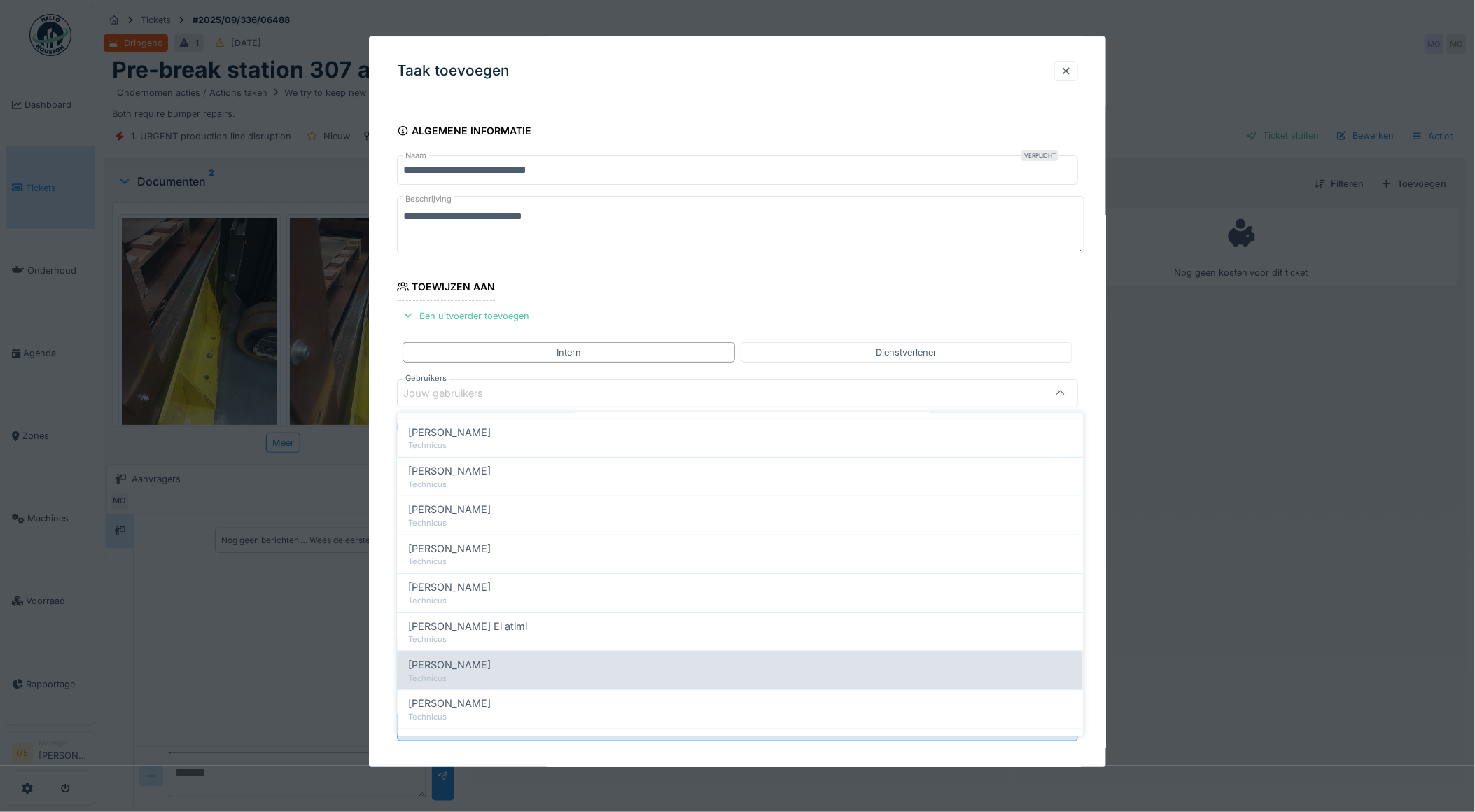
click at [506, 666] on div "[PERSON_NAME]" at bounding box center [741, 664] width 664 height 15
type input "*****"
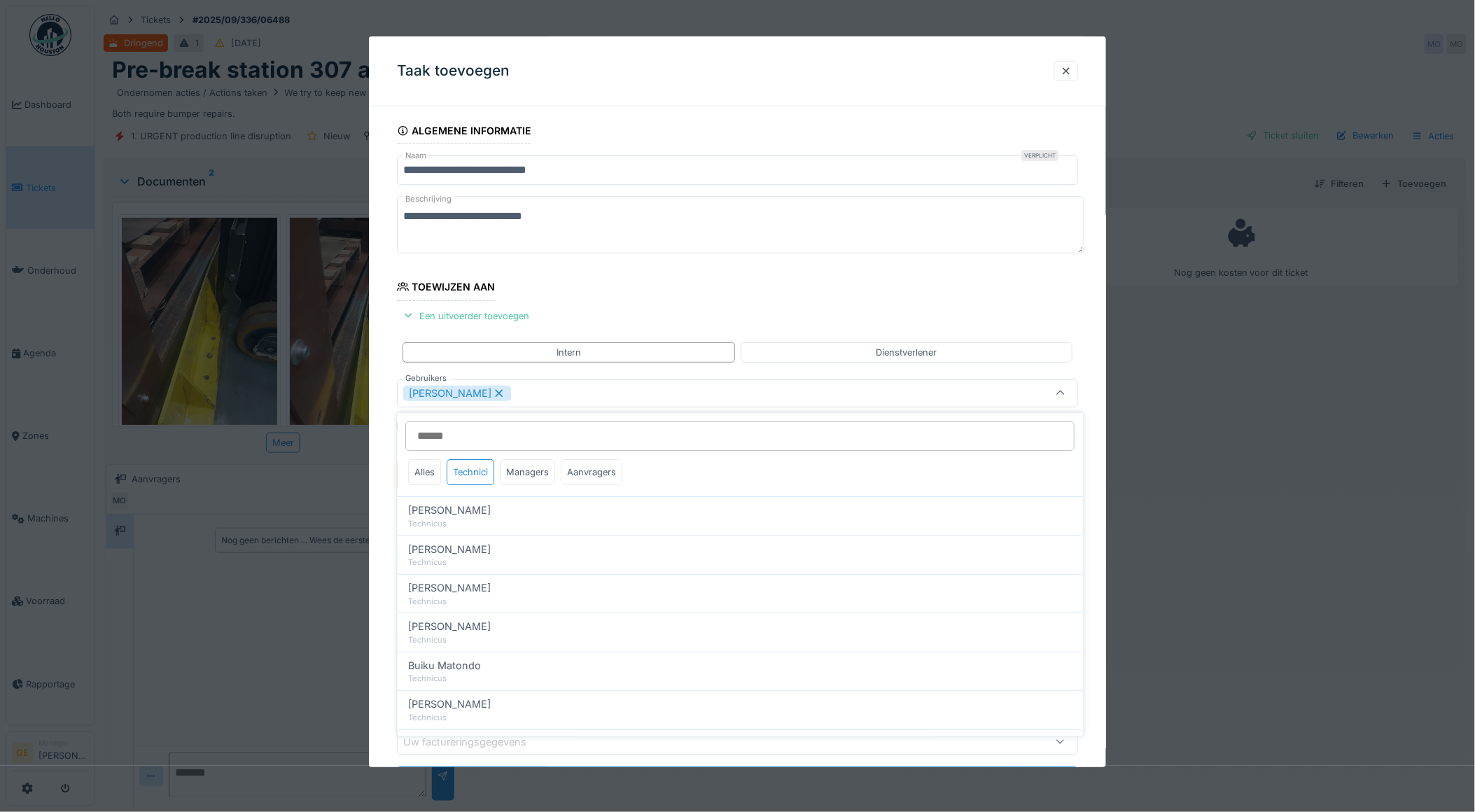
click at [683, 304] on fieldset "**********" at bounding box center [738, 462] width 681 height 689
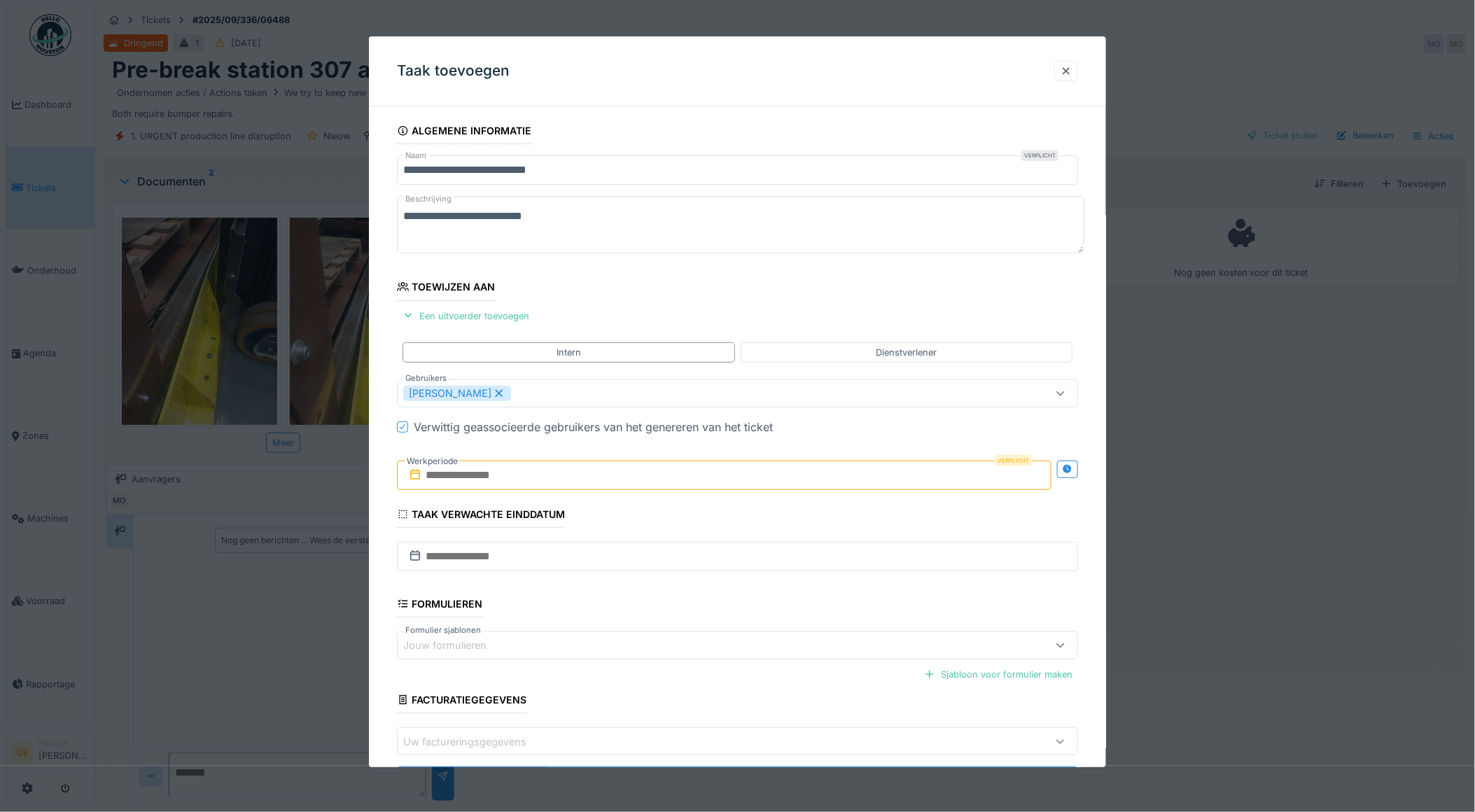
click at [567, 479] on input "text" at bounding box center [724, 475] width 656 height 29
click at [733, 614] on div "18" at bounding box center [727, 613] width 19 height 20
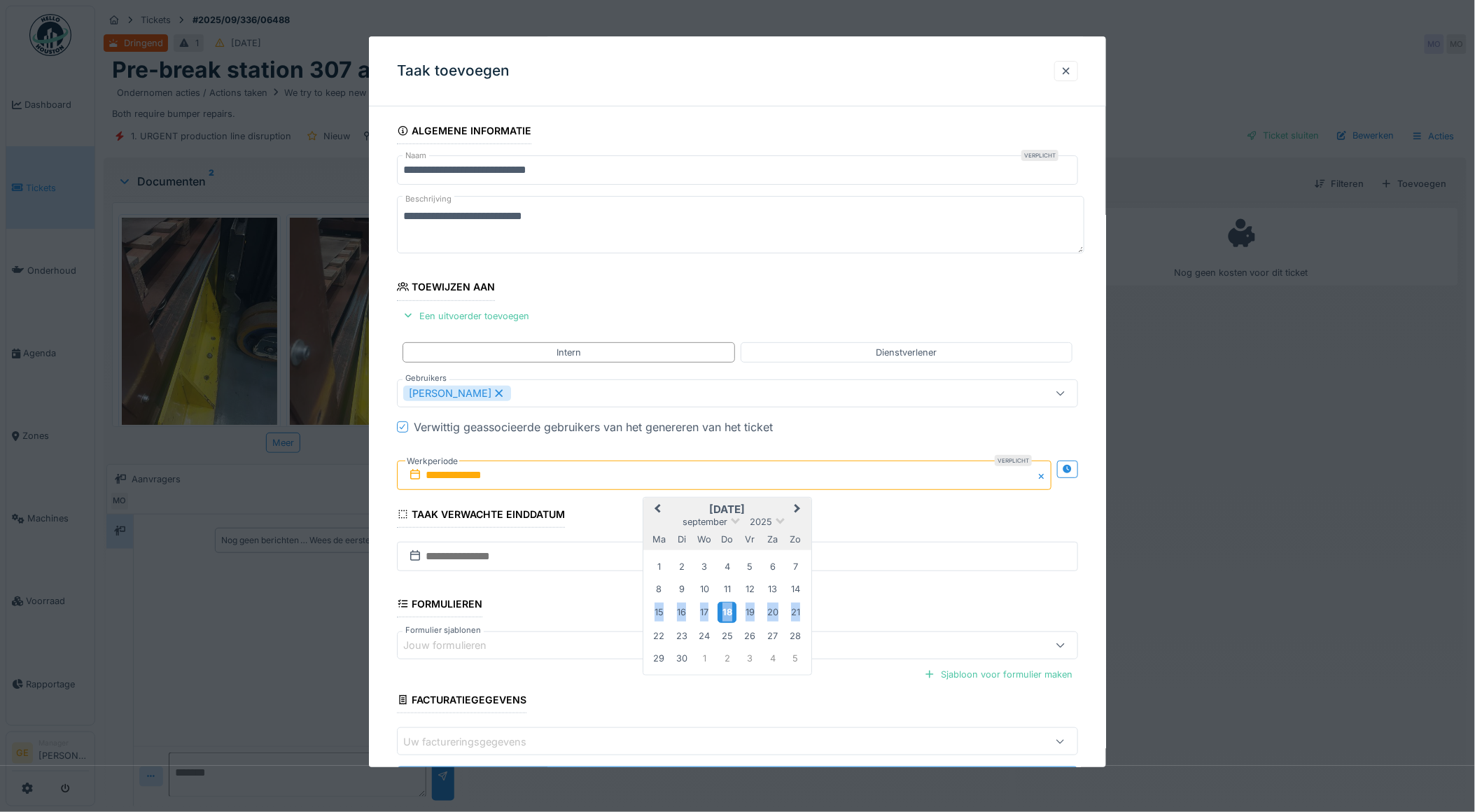
click at [733, 614] on div "18" at bounding box center [727, 613] width 19 height 20
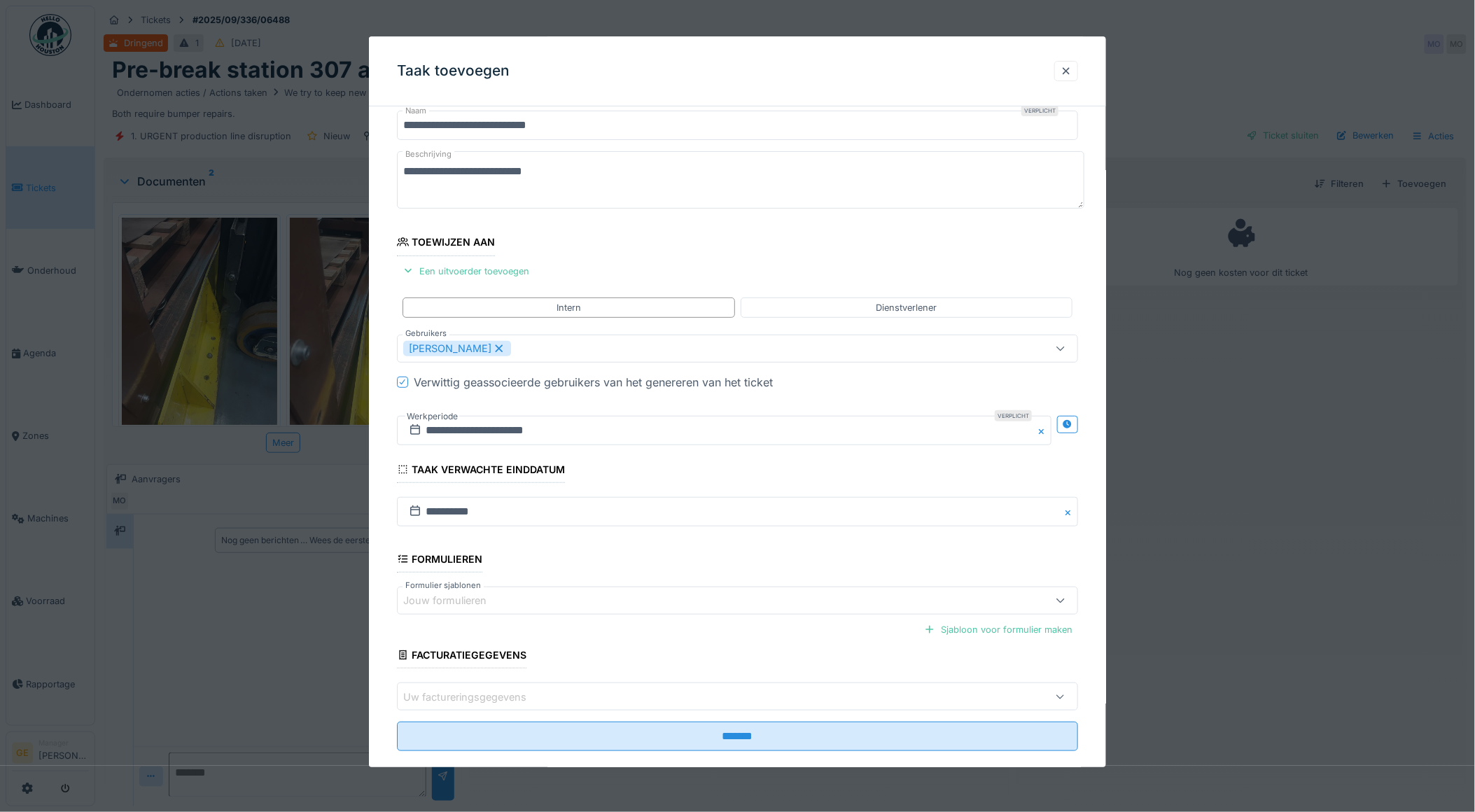
scroll to position [68, 0]
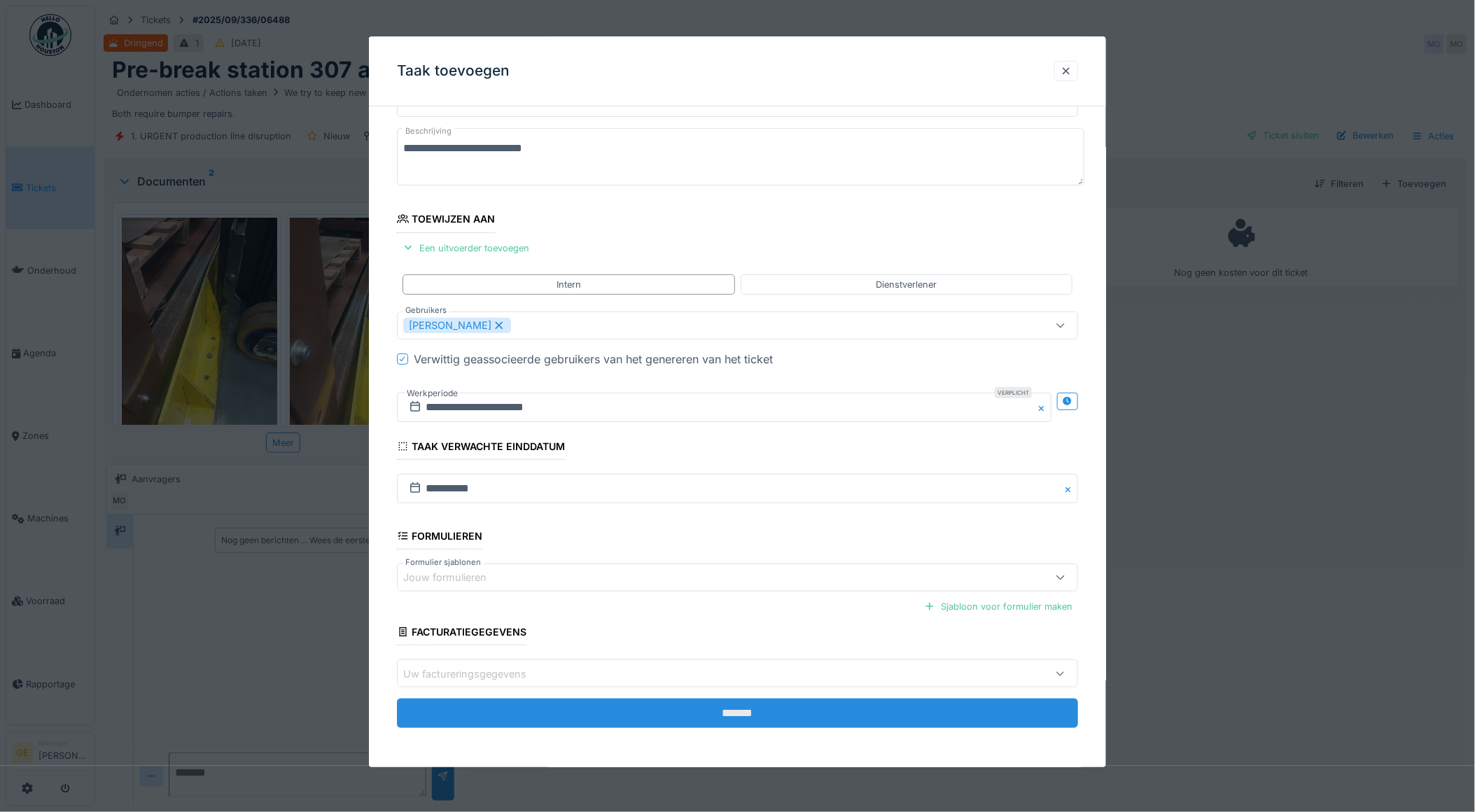
click at [676, 714] on input "*******" at bounding box center [738, 713] width 681 height 29
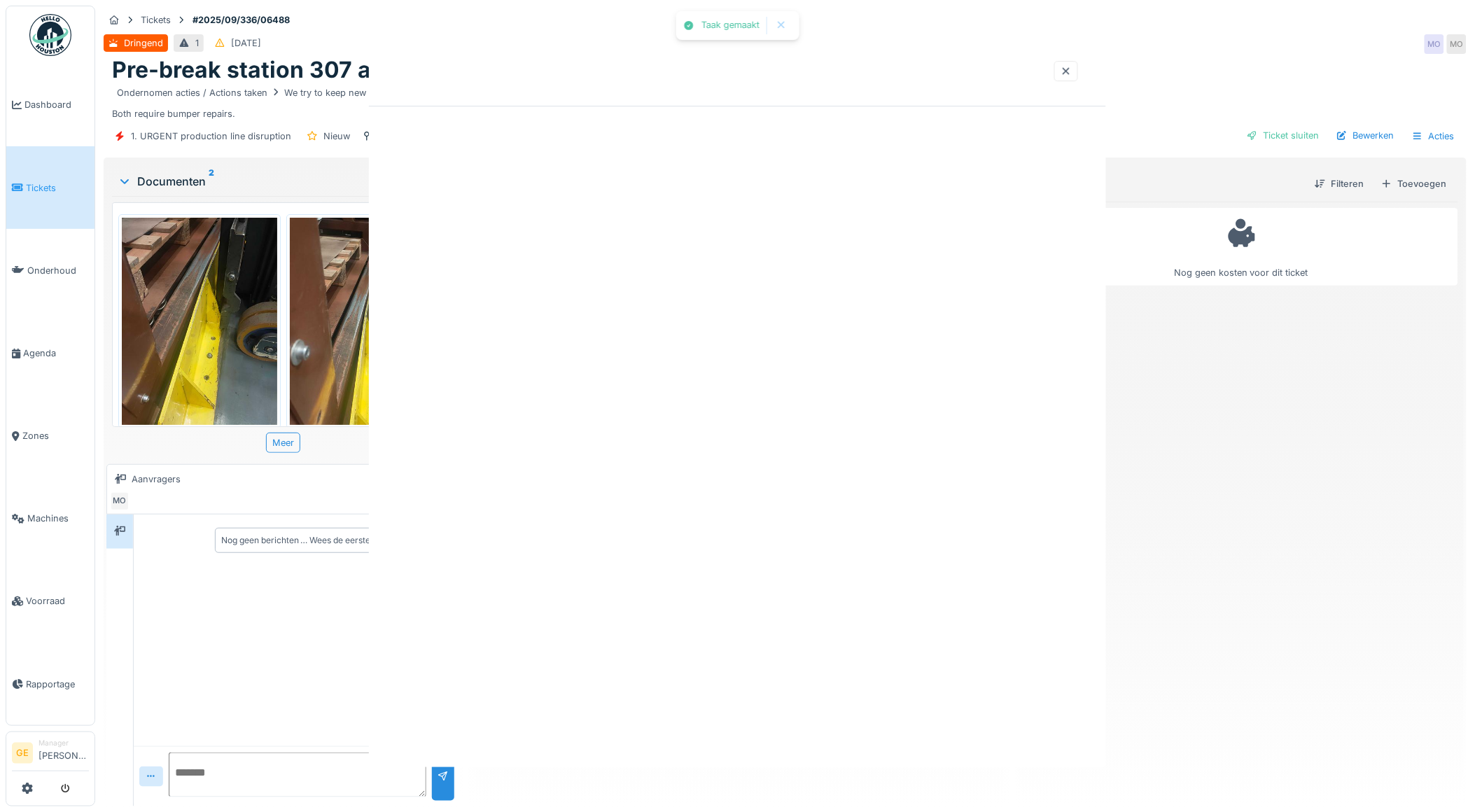
scroll to position [0, 0]
